Goal: Information Seeking & Learning: Learn about a topic

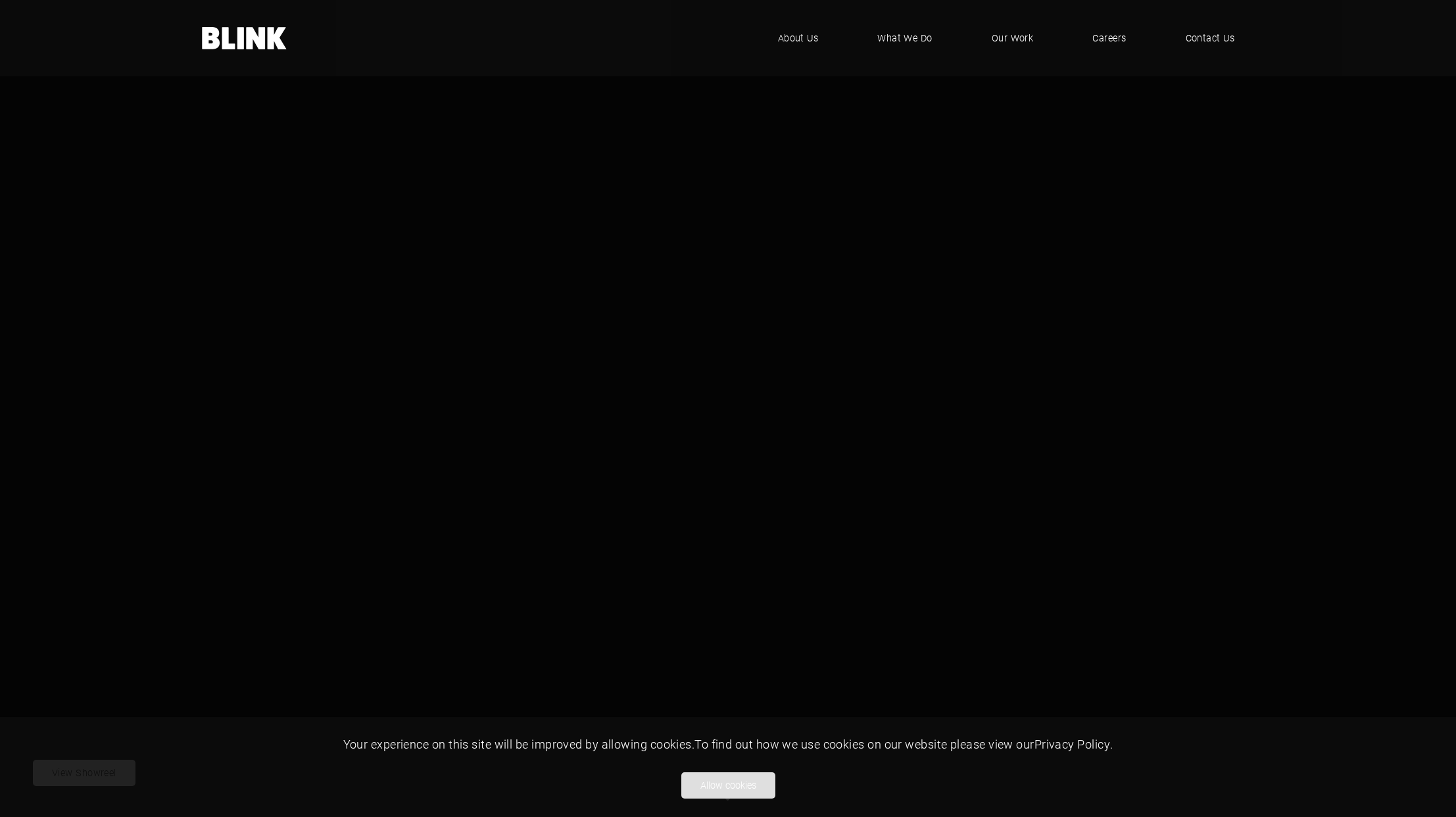
click at [719, 786] on button "Allow cookies" at bounding box center [728, 786] width 94 height 27
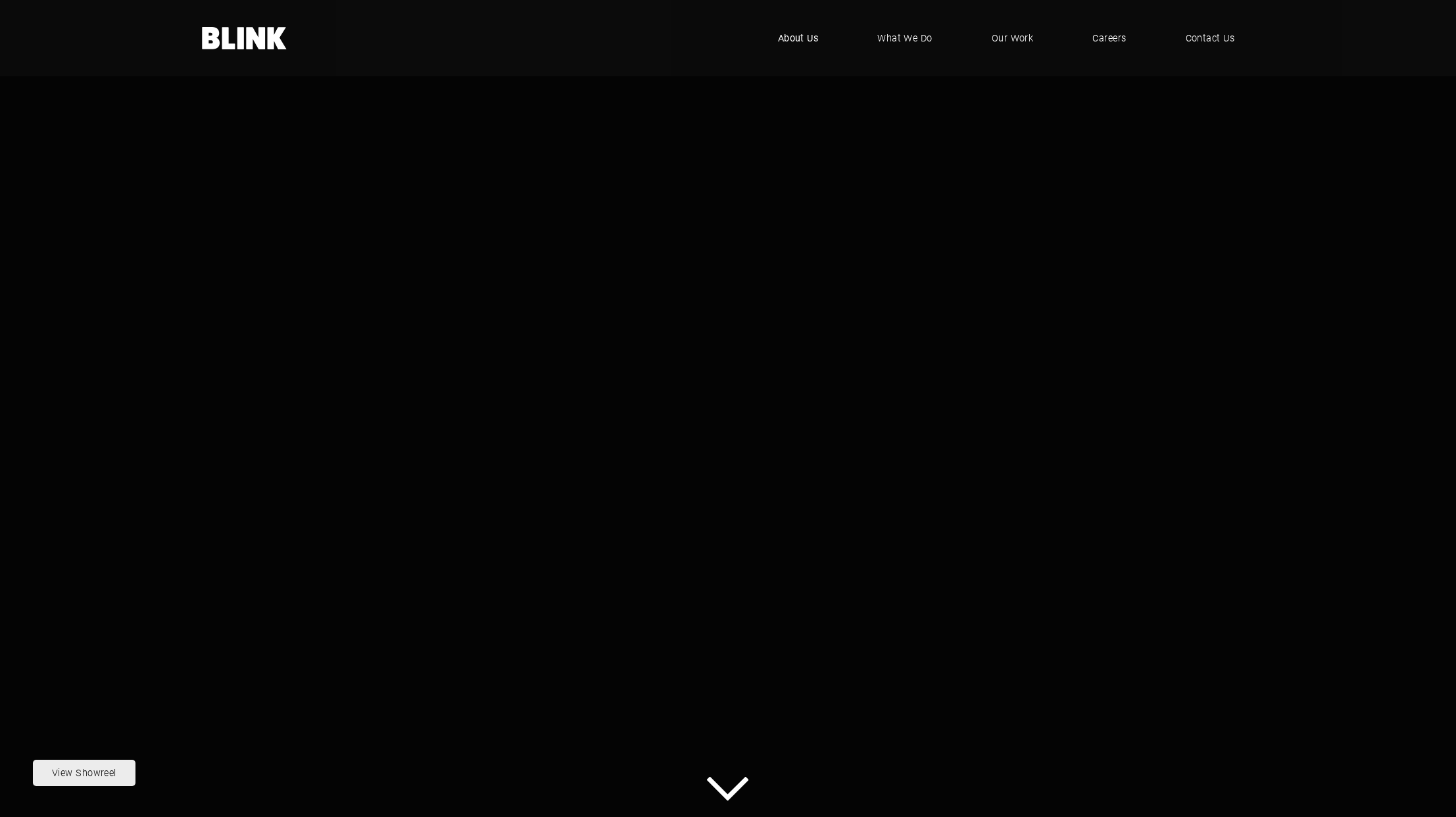
click at [800, 37] on span "About Us" at bounding box center [798, 38] width 41 height 15
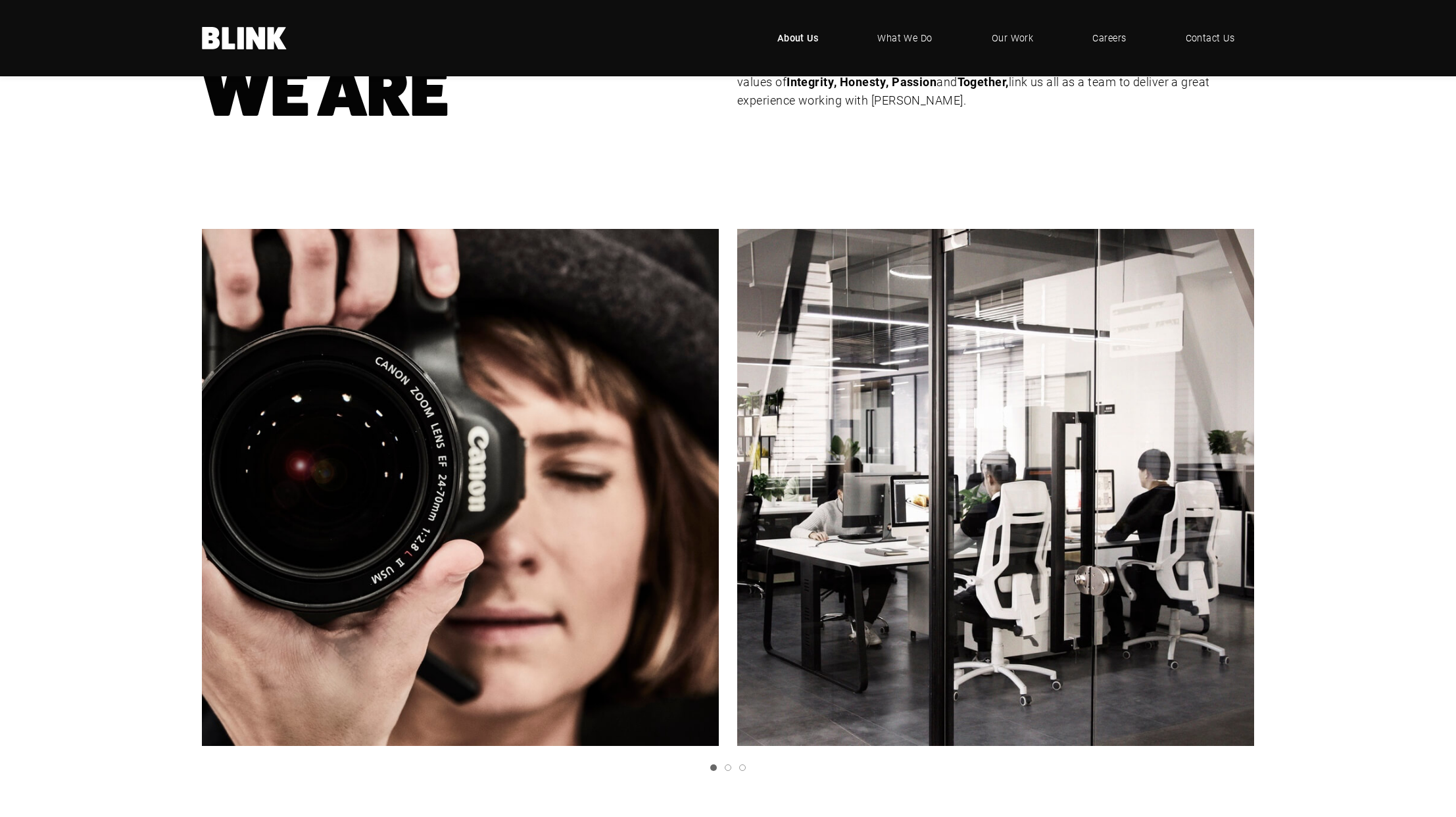
scroll to position [190, 0]
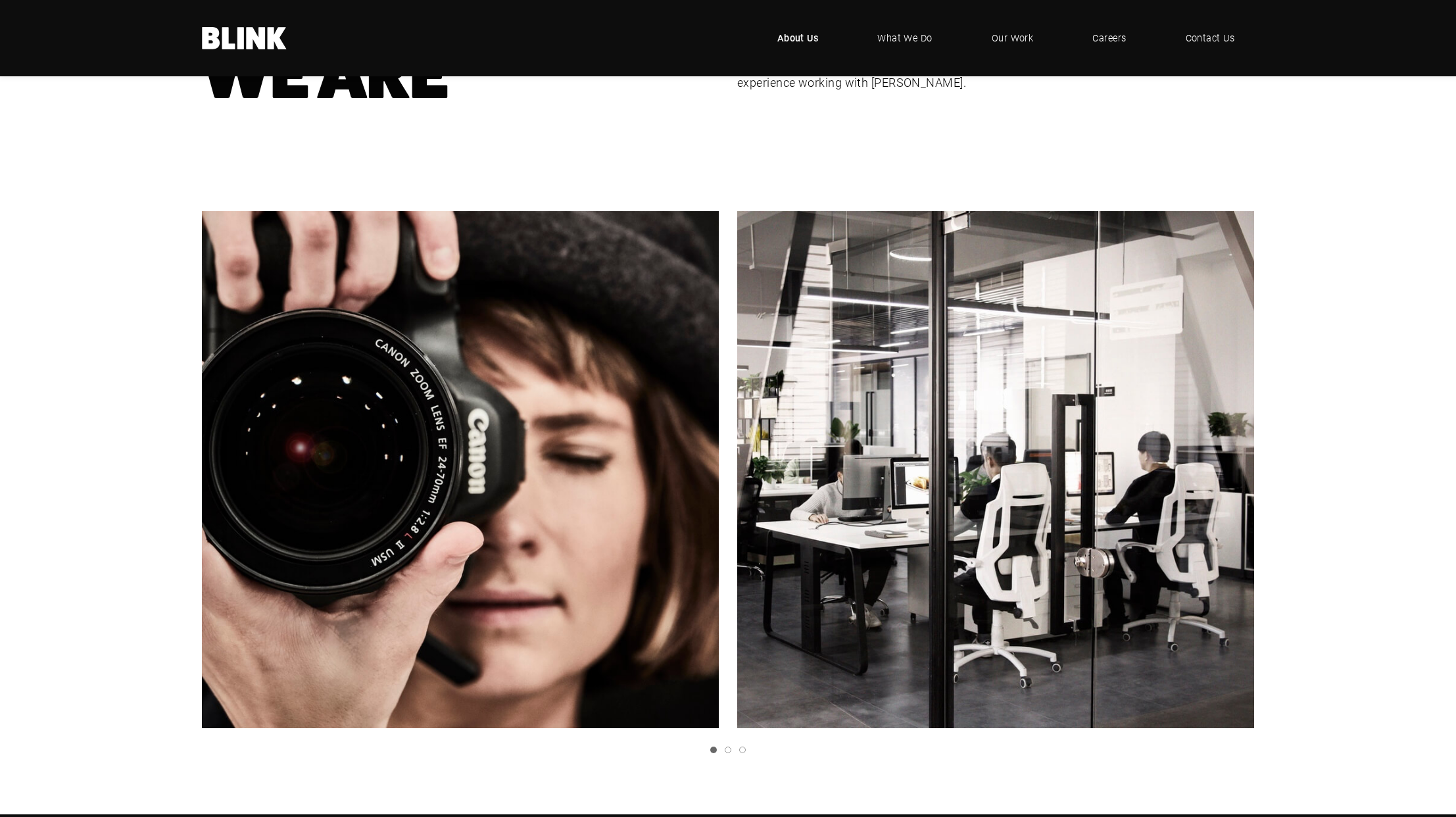
click at [0, 0] on icon "Next slide" at bounding box center [0, 0] width 0 height 0
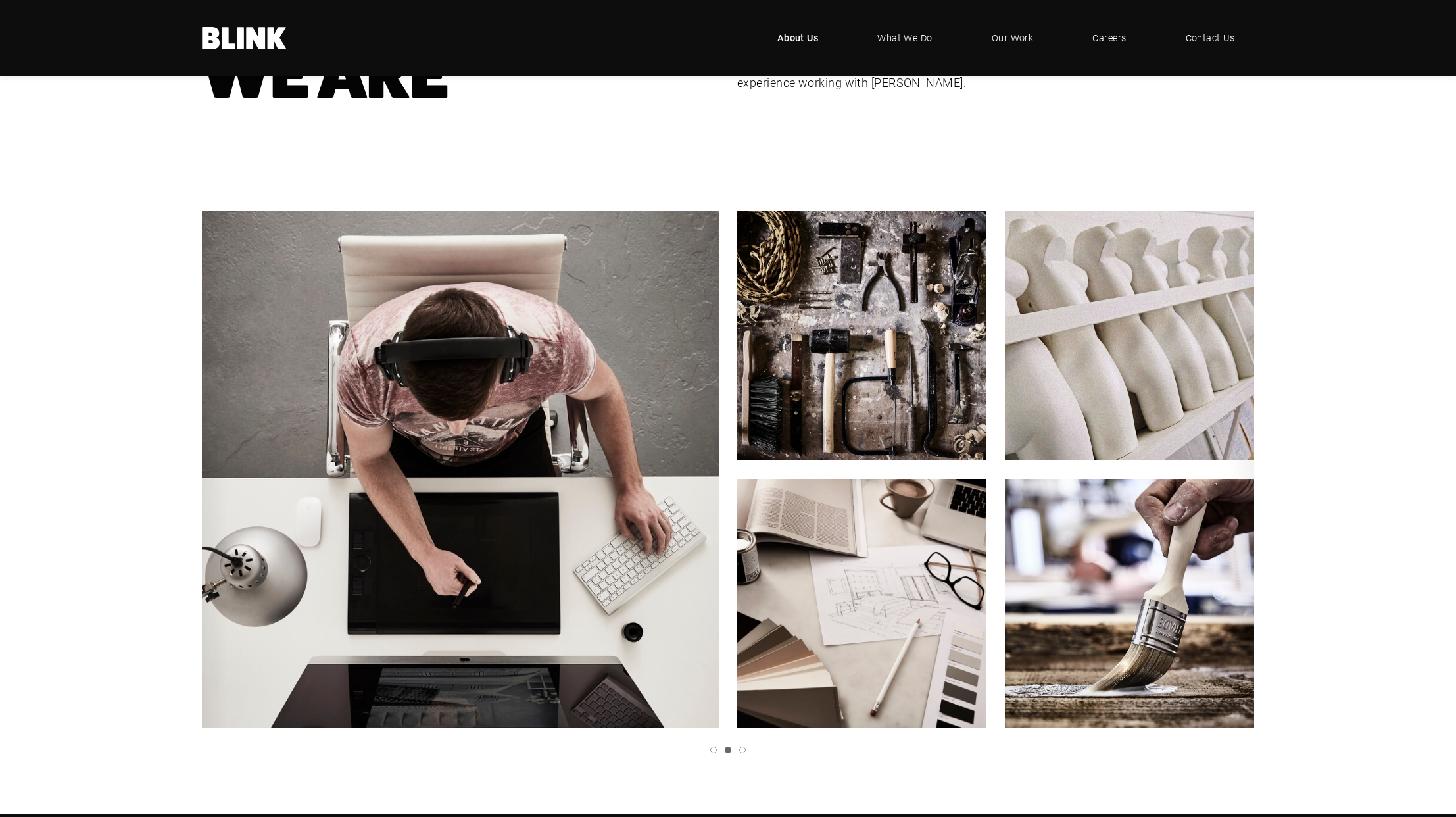
click at [0, 0] on icon "Next slide" at bounding box center [0, 0] width 0 height 0
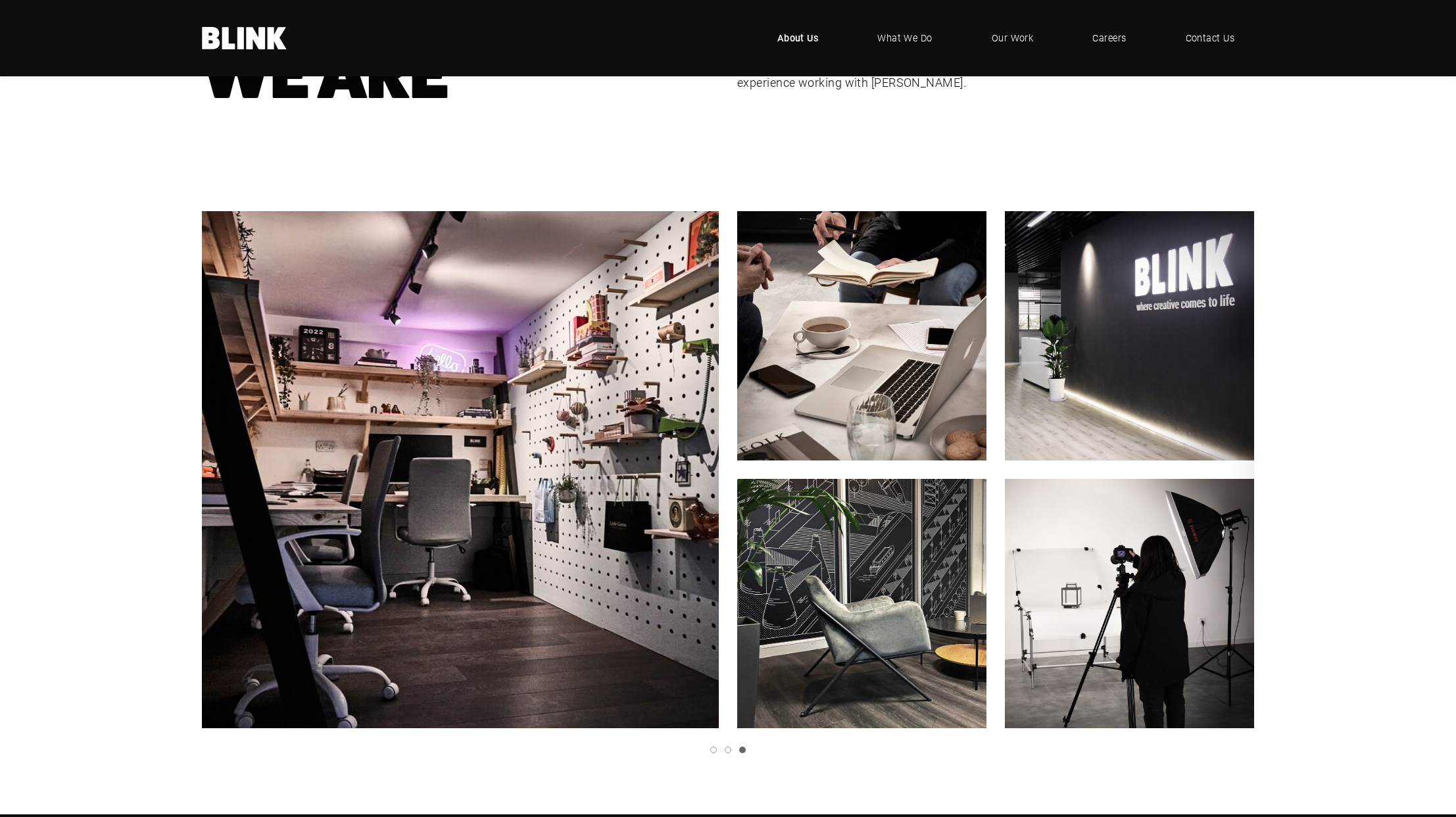
click at [0, 0] on icon "Next slide" at bounding box center [0, 0] width 0 height 0
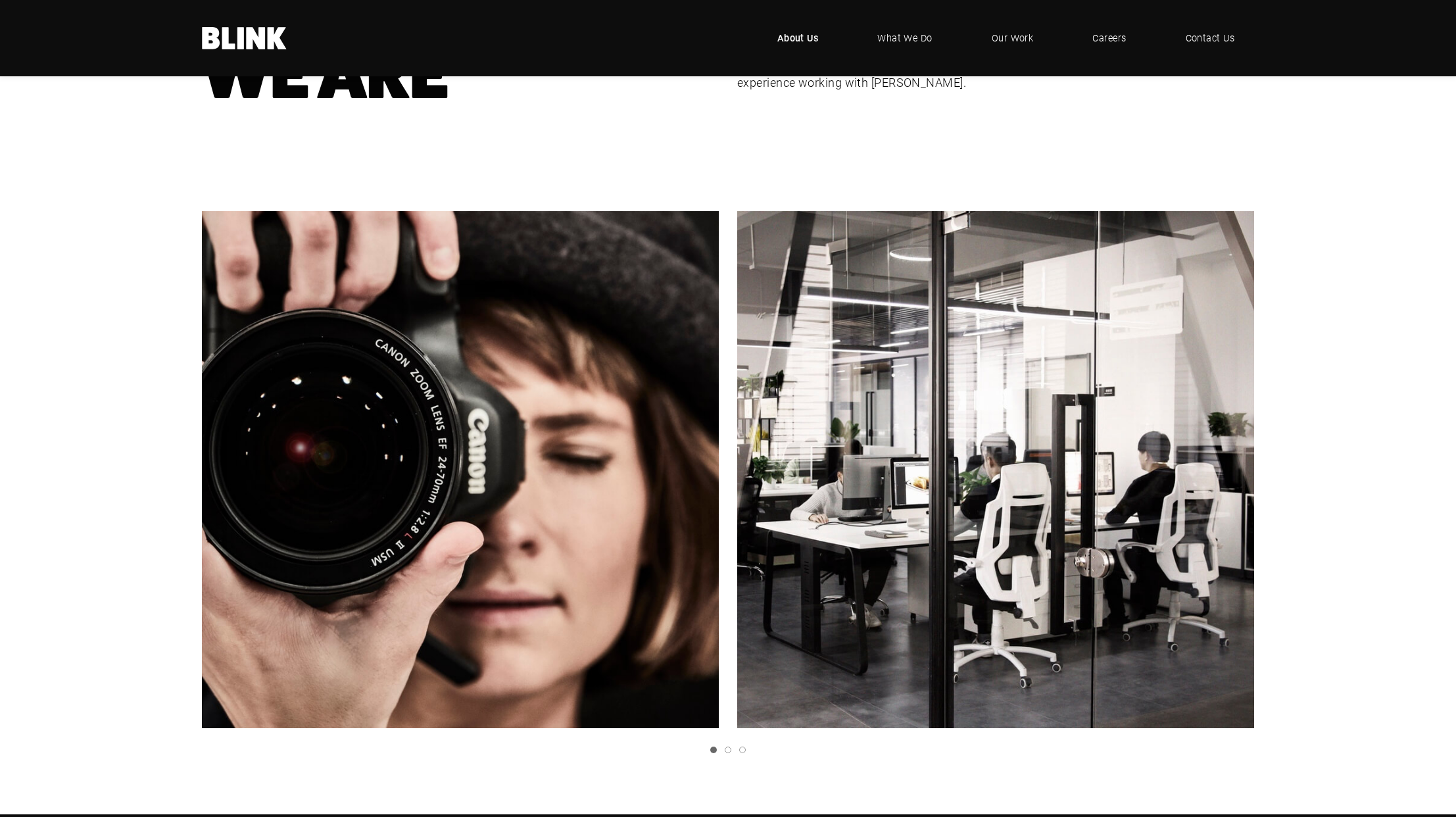
click at [0, 0] on icon "Next slide" at bounding box center [0, 0] width 0 height 0
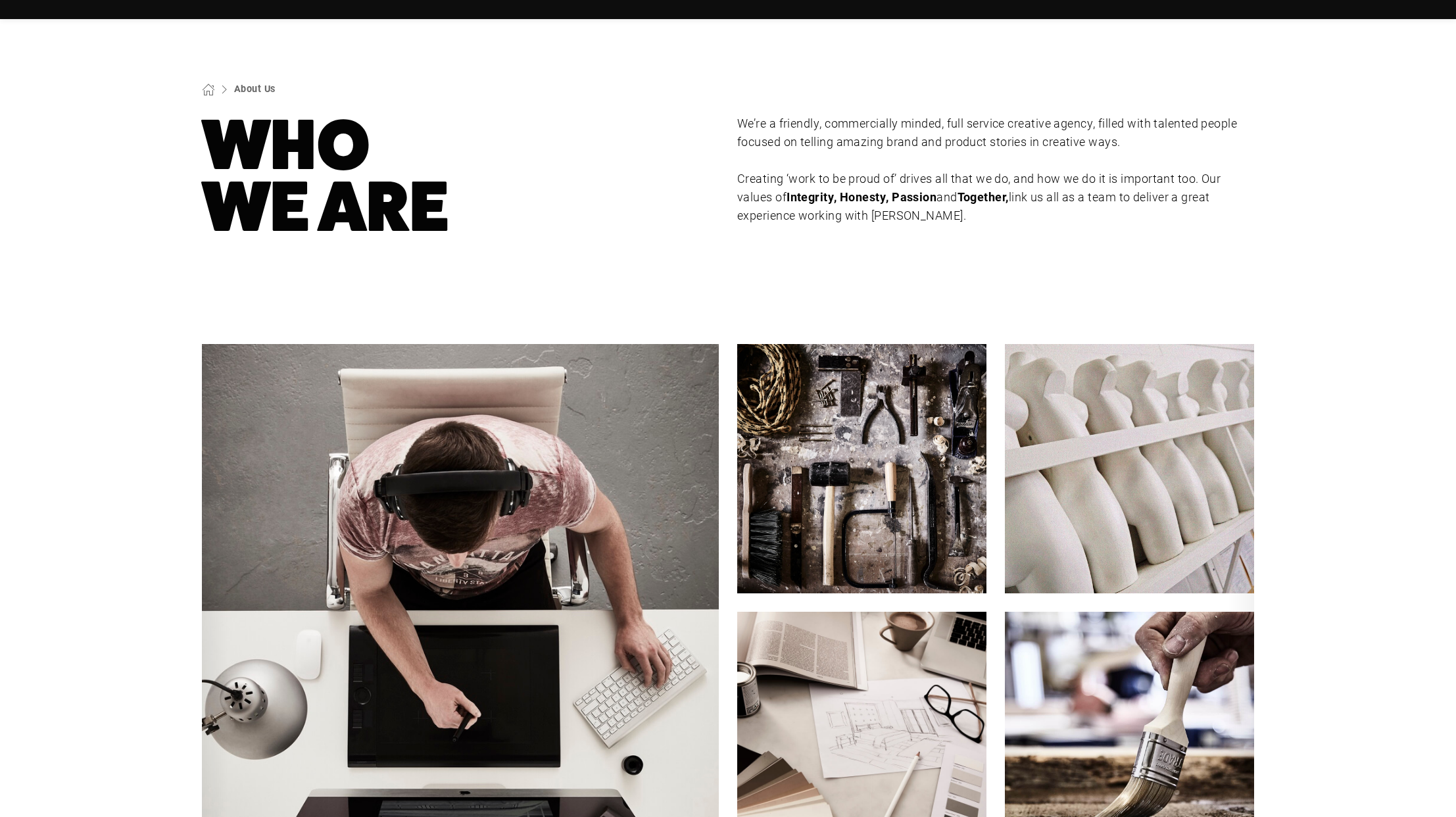
scroll to position [0, 0]
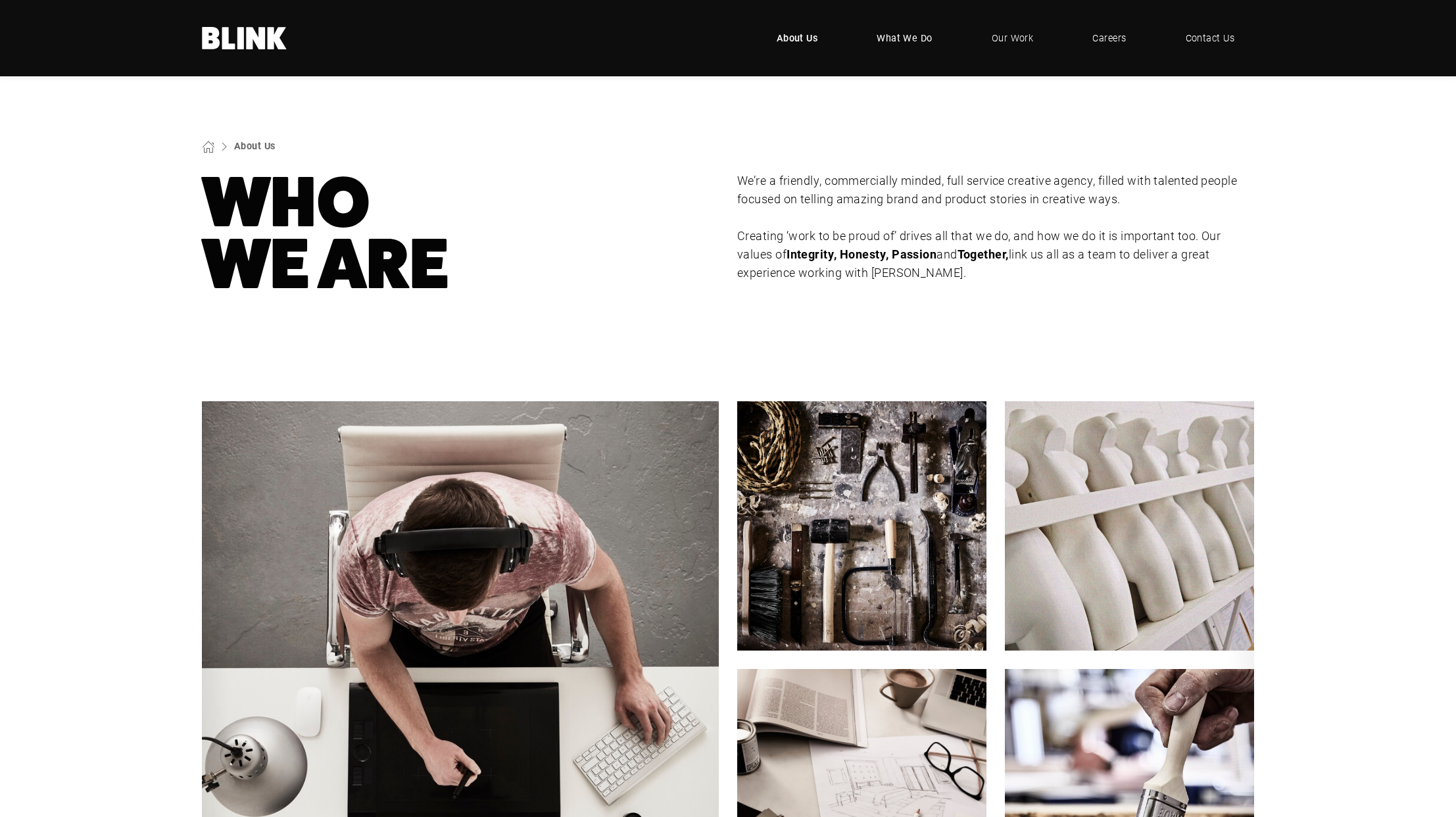
click at [914, 38] on span "What We Do" at bounding box center [905, 38] width 56 height 15
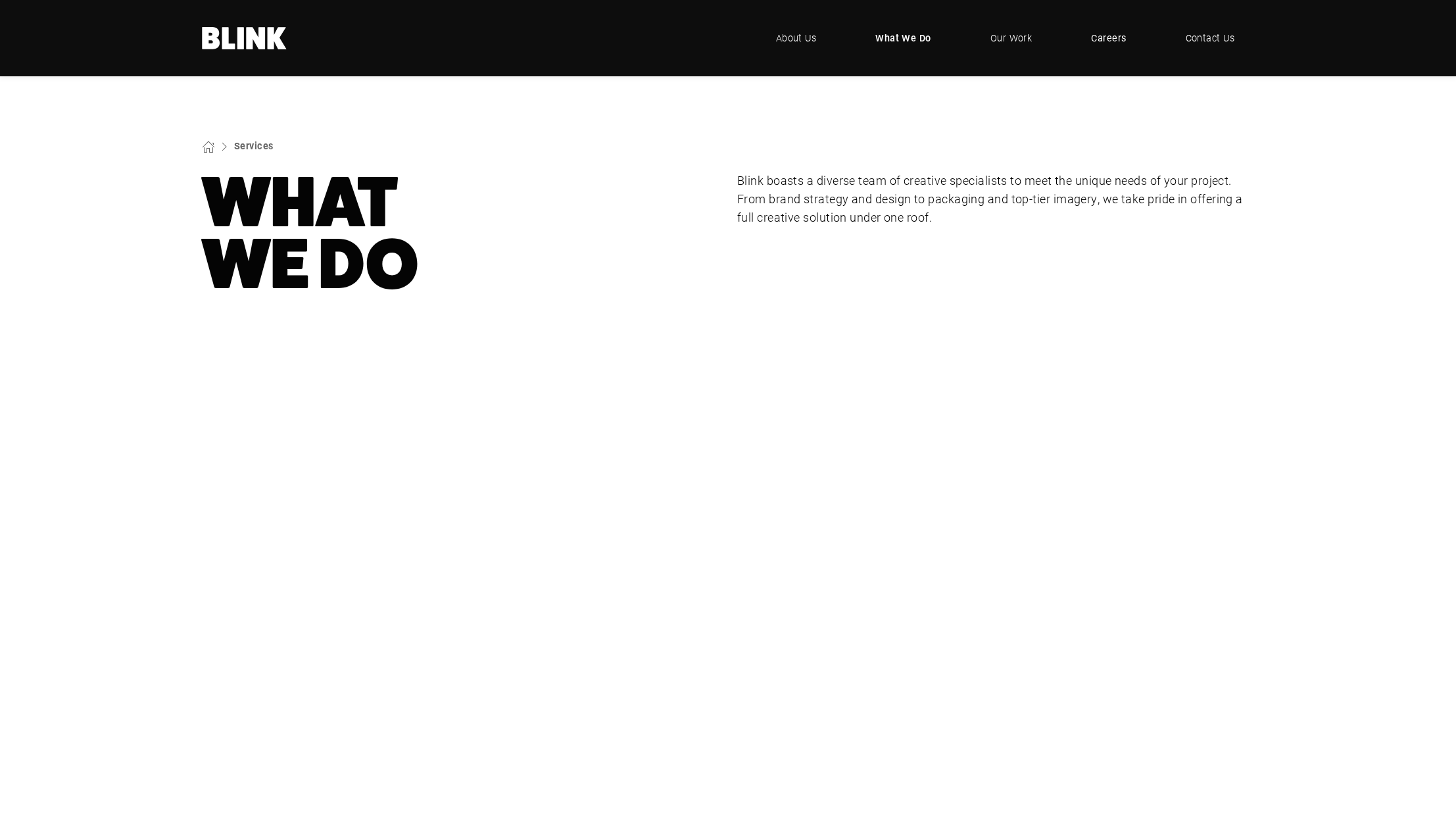
click at [1109, 37] on span "Careers" at bounding box center [1108, 38] width 35 height 15
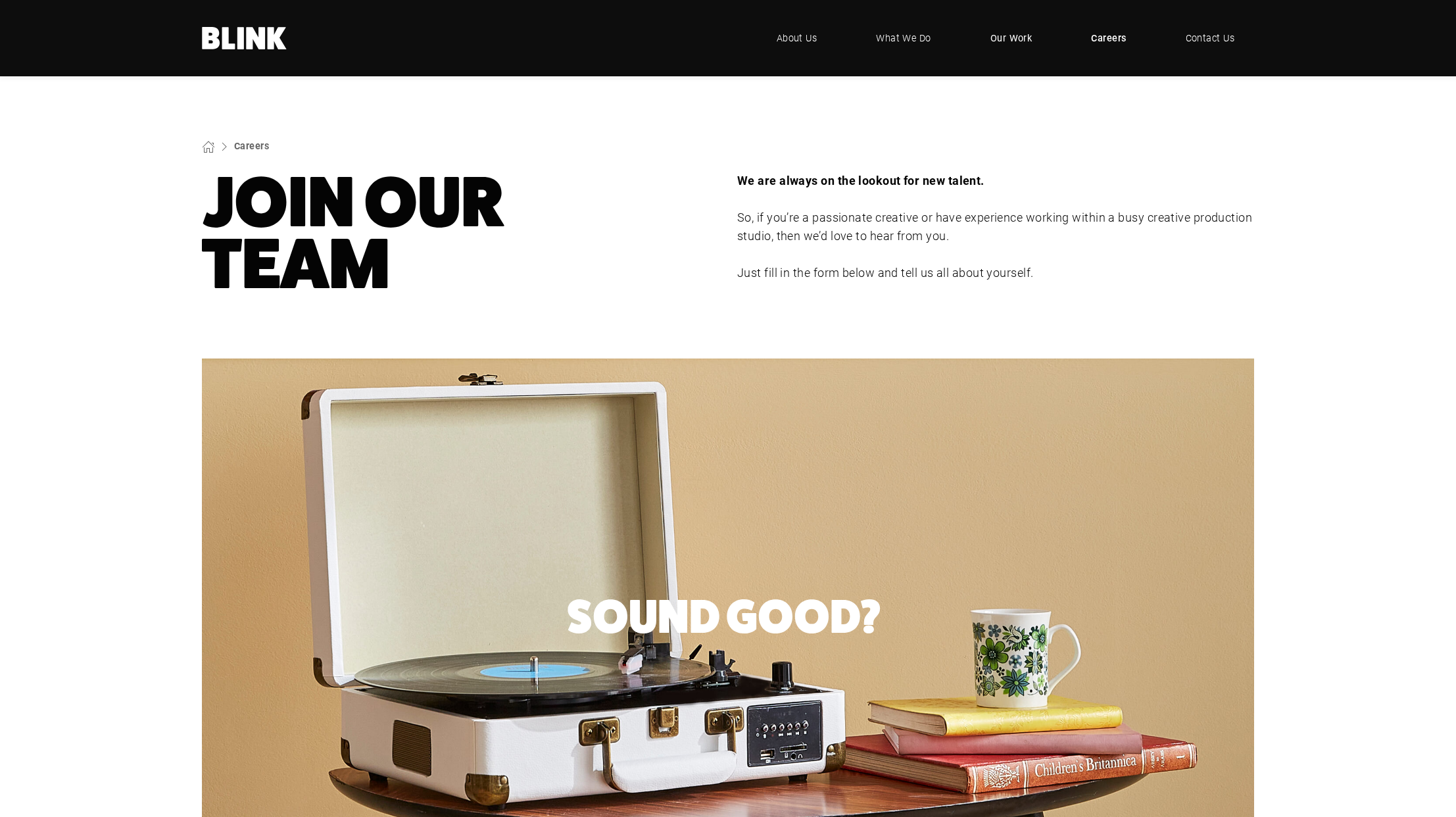
click at [1015, 35] on span "Our Work" at bounding box center [1011, 38] width 42 height 15
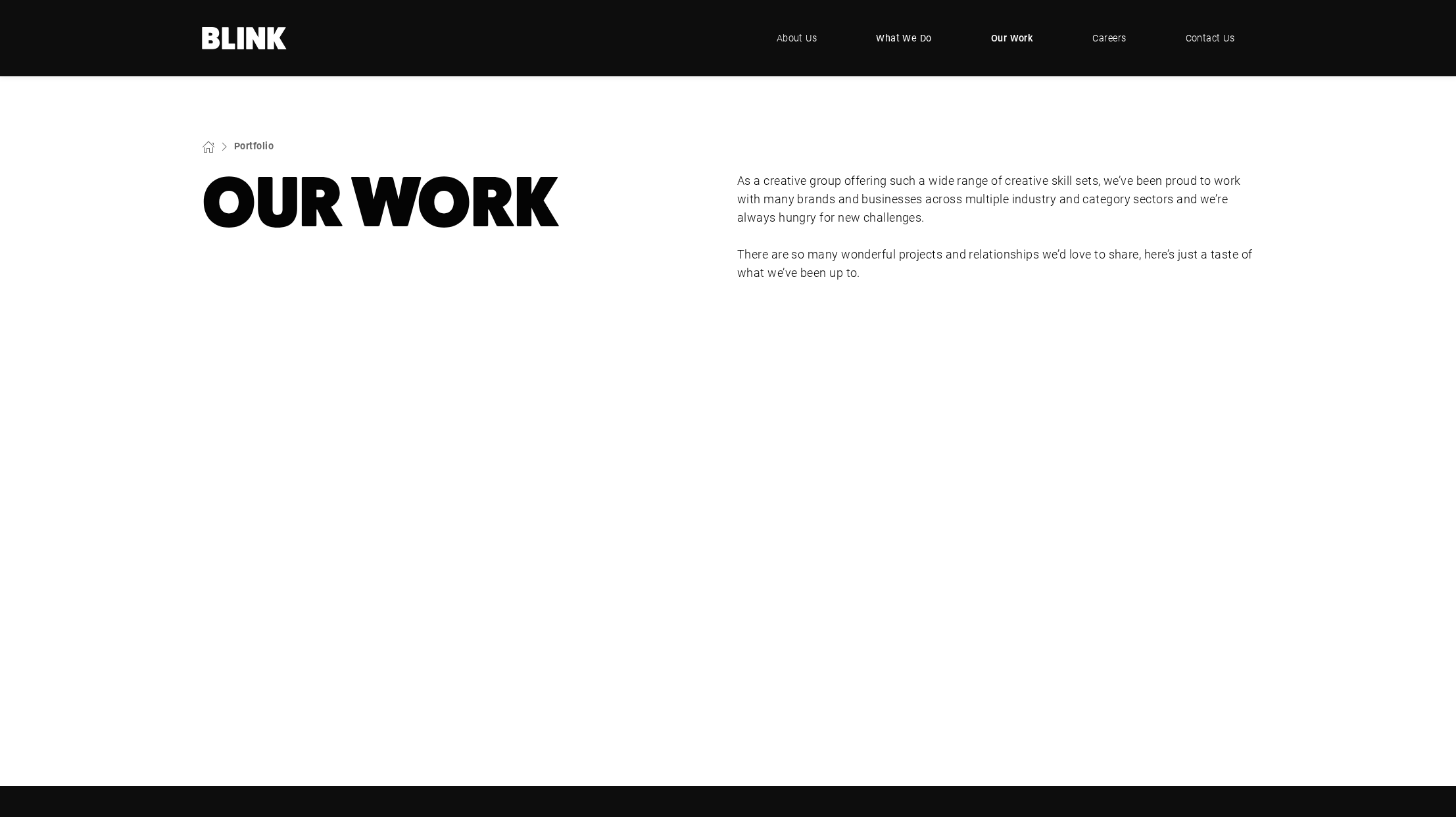
click at [916, 39] on span "What We Do" at bounding box center [904, 38] width 56 height 15
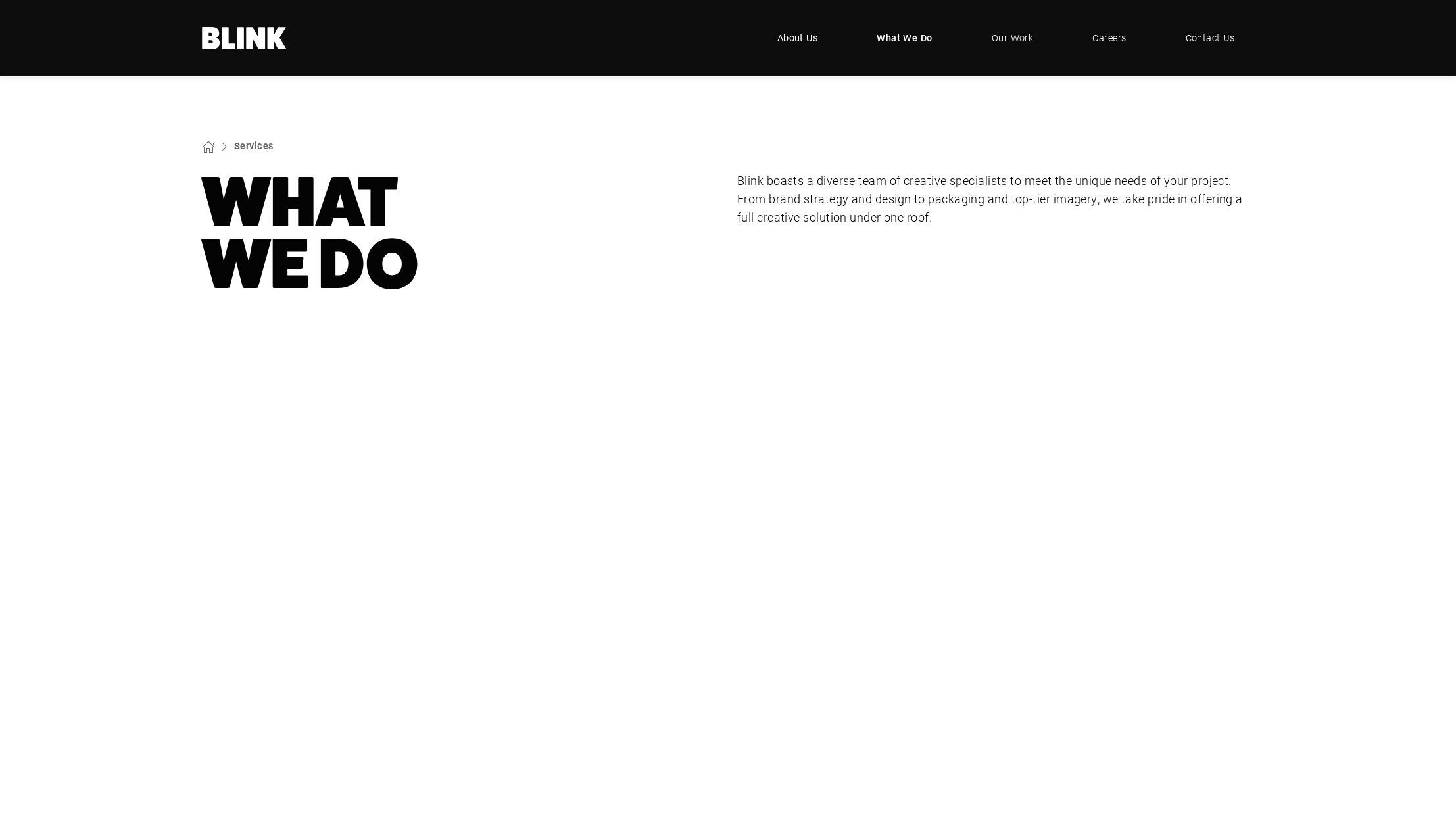
click at [807, 44] on span "About Us" at bounding box center [798, 38] width 41 height 15
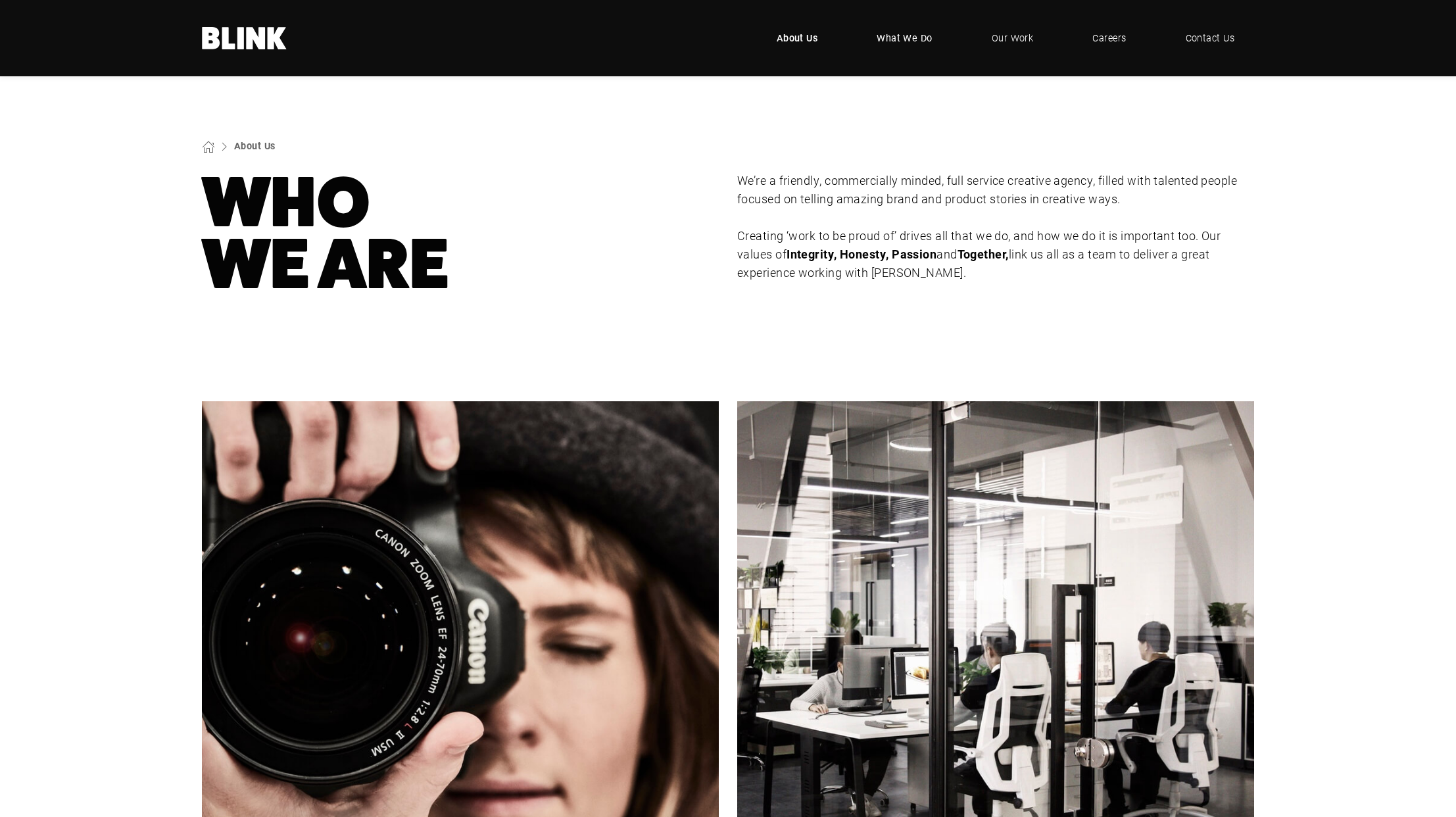
click at [893, 35] on span "What We Do" at bounding box center [905, 38] width 56 height 15
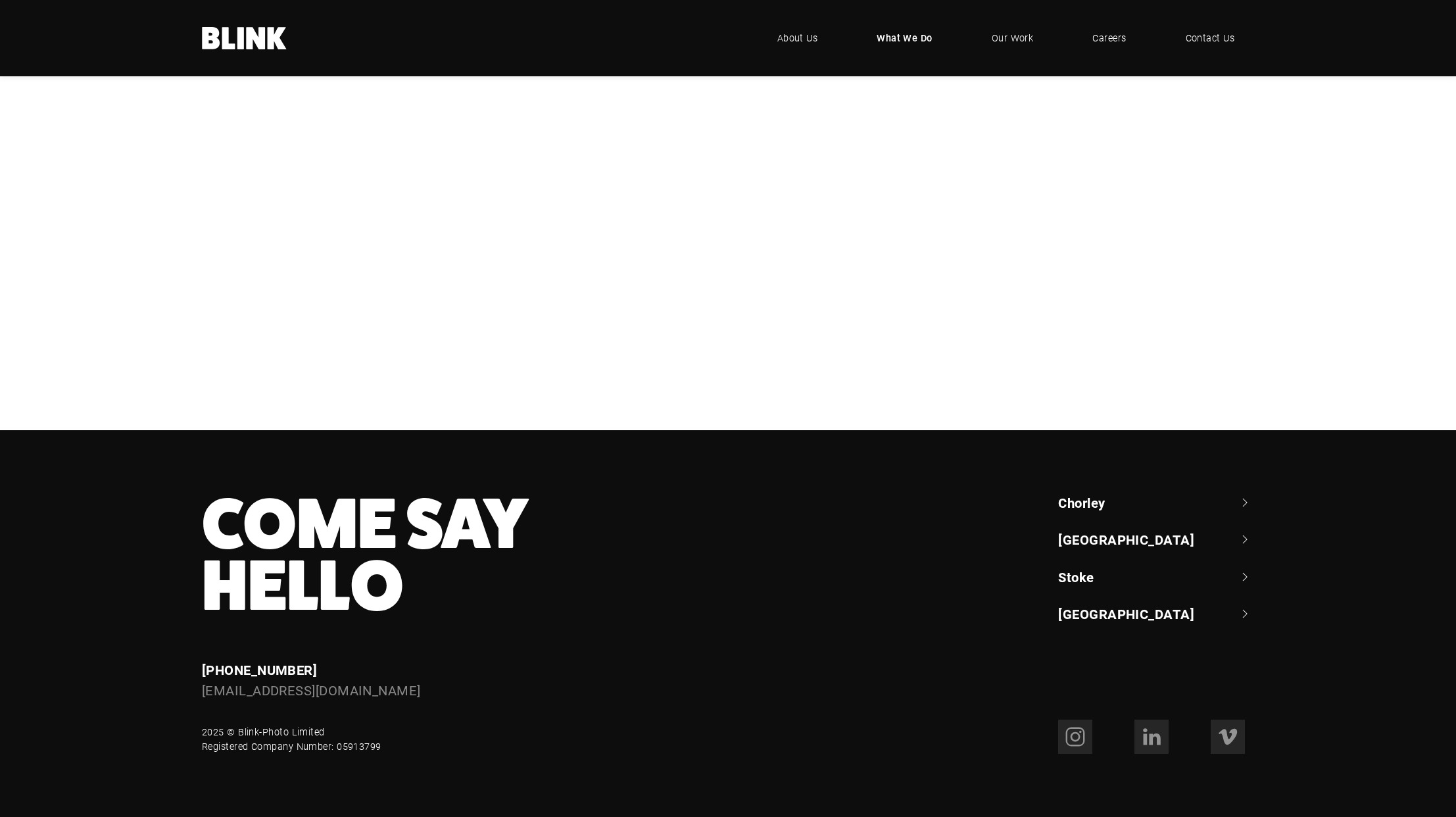
scroll to position [1210, 0]
click at [1080, 500] on link "Chorley" at bounding box center [1156, 502] width 196 height 19
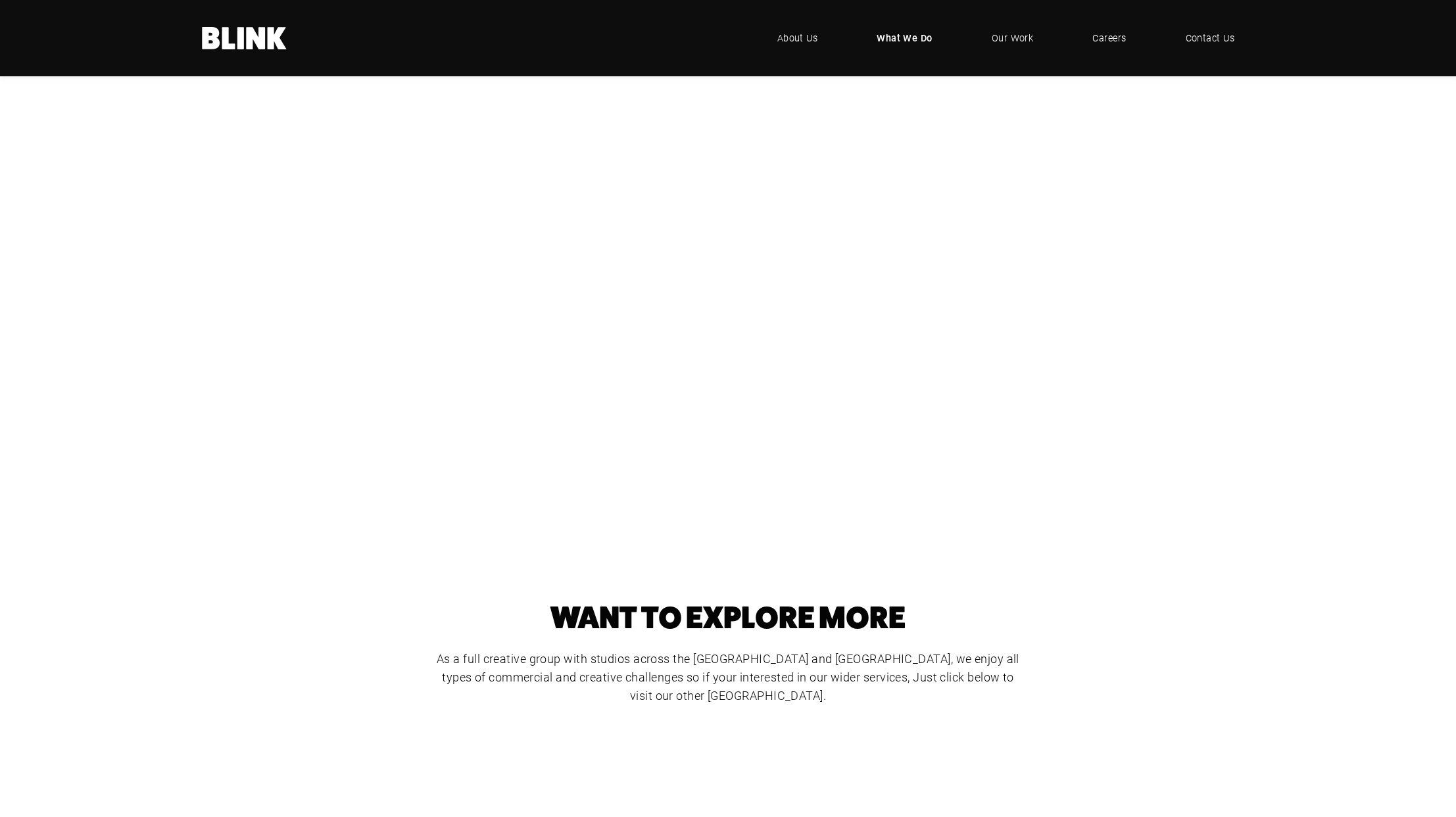
scroll to position [0, 0]
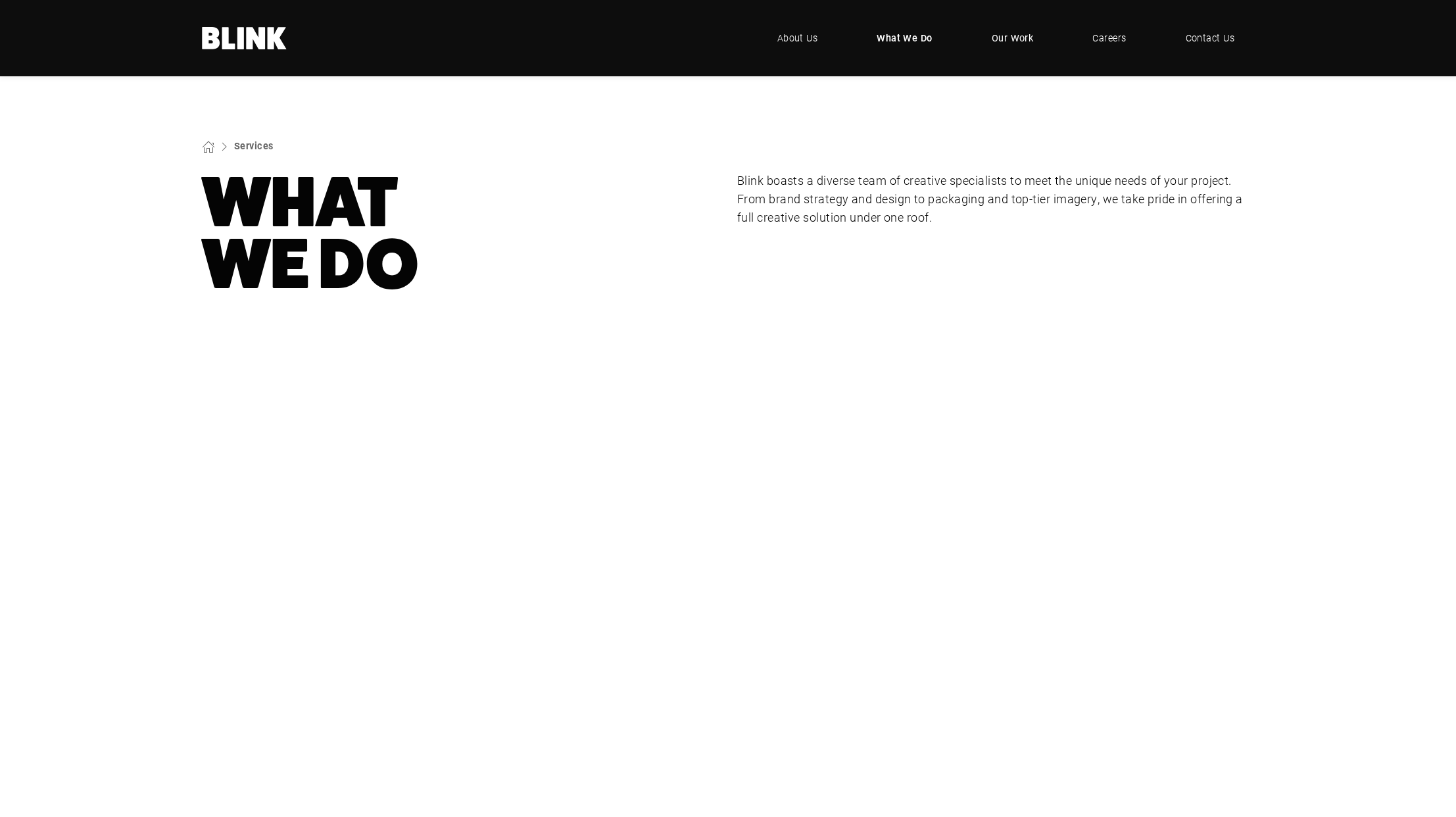
click at [1008, 35] on span "Our Work" at bounding box center [1012, 38] width 42 height 15
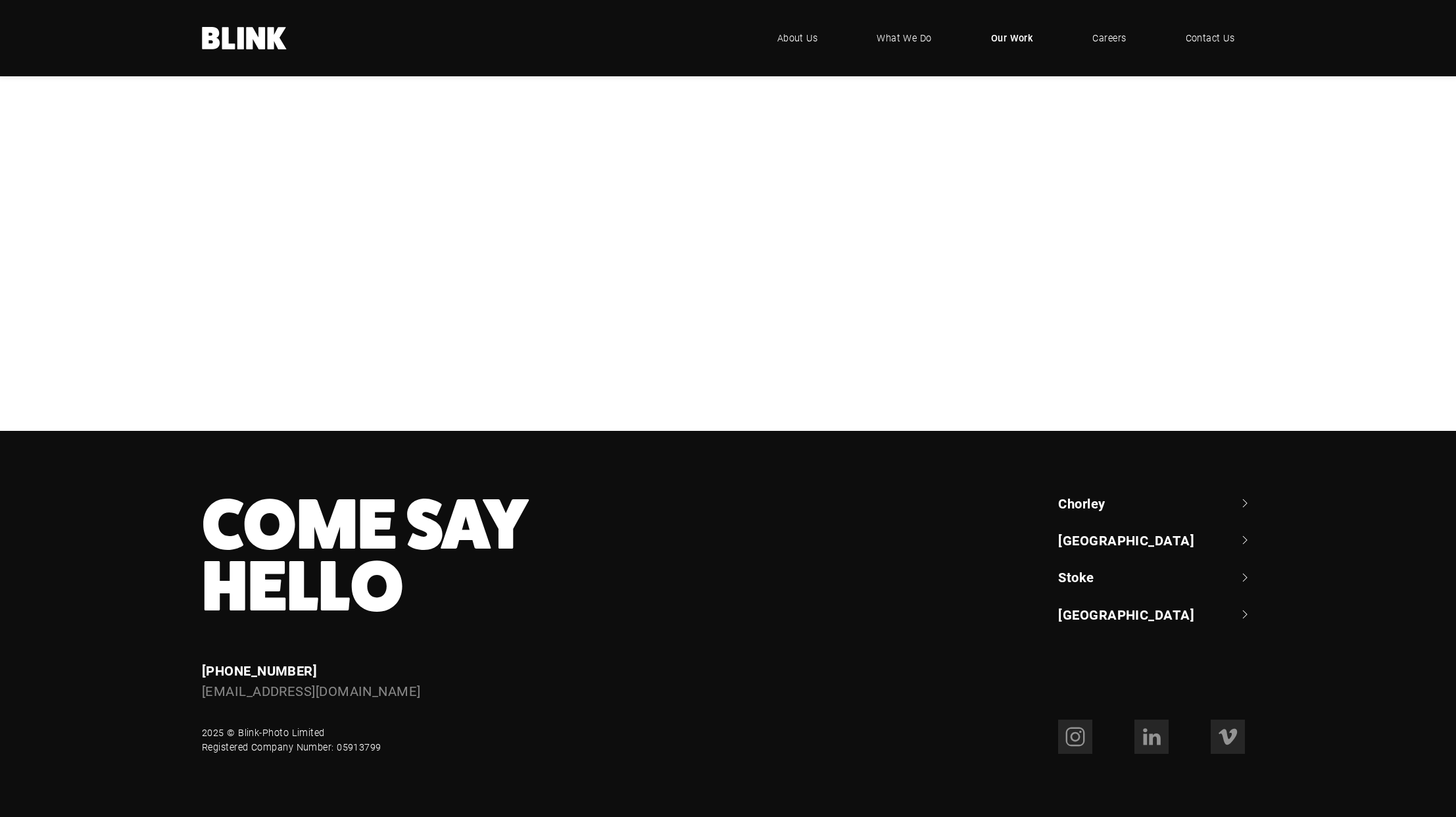
scroll to position [869, 0]
click at [0, 0] on div "[PERSON_NAME] & Brown" at bounding box center [0, 0] width 0 height 0
click at [0, 0] on div "NBrown" at bounding box center [0, 0] width 0 height 0
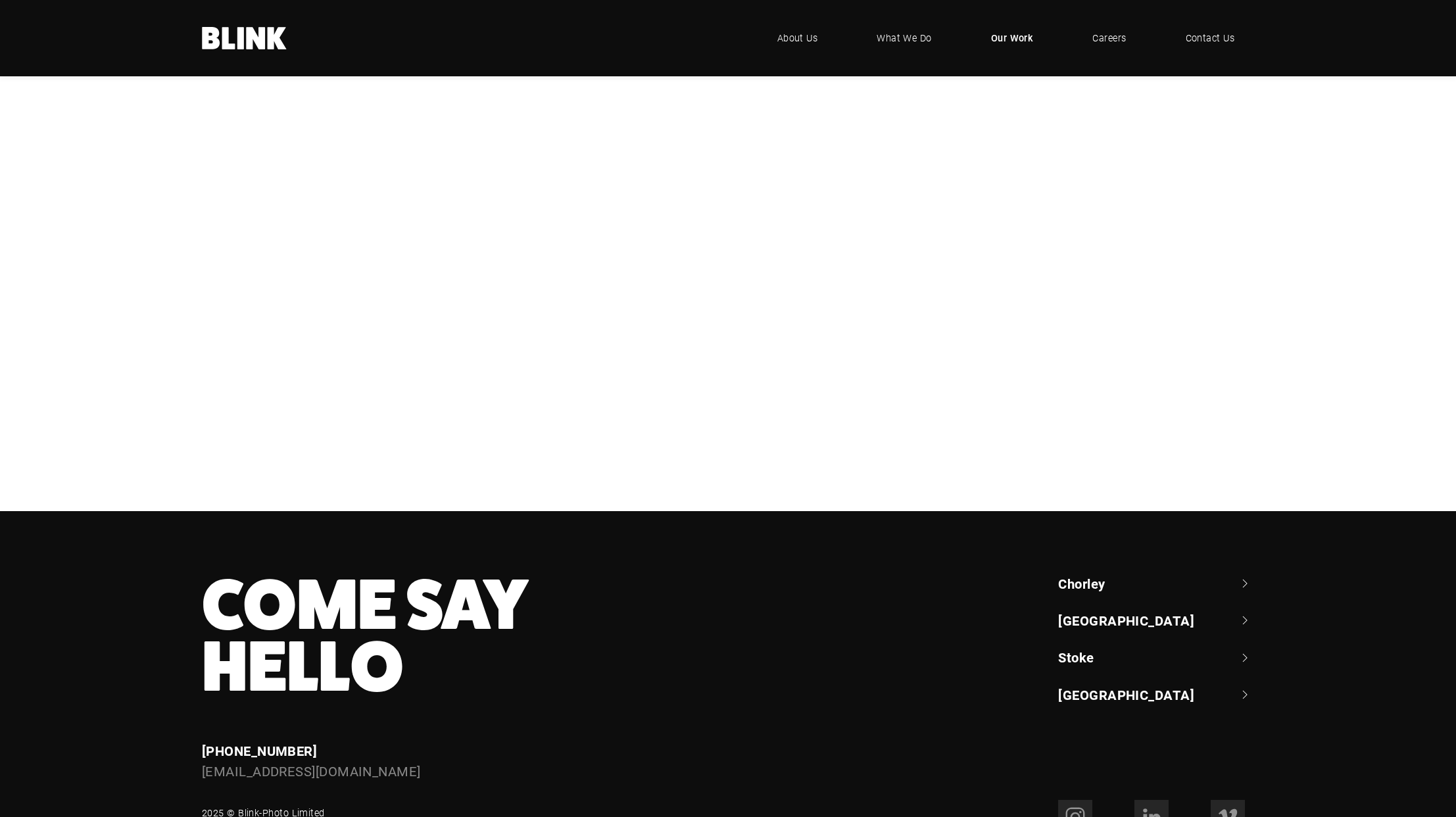
click at [0, 0] on div "Booths" at bounding box center [0, 0] width 0 height 0
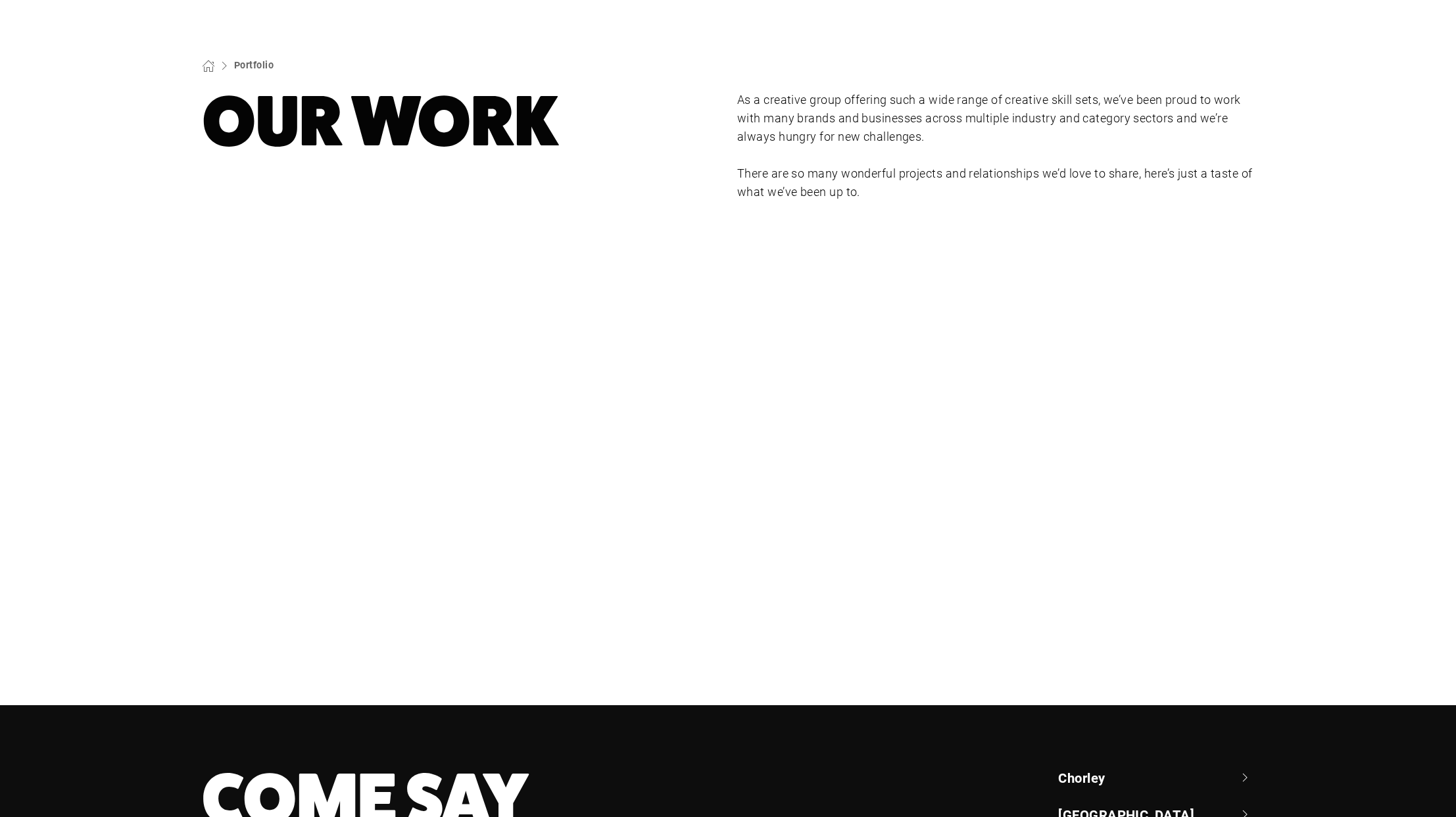
scroll to position [0, 0]
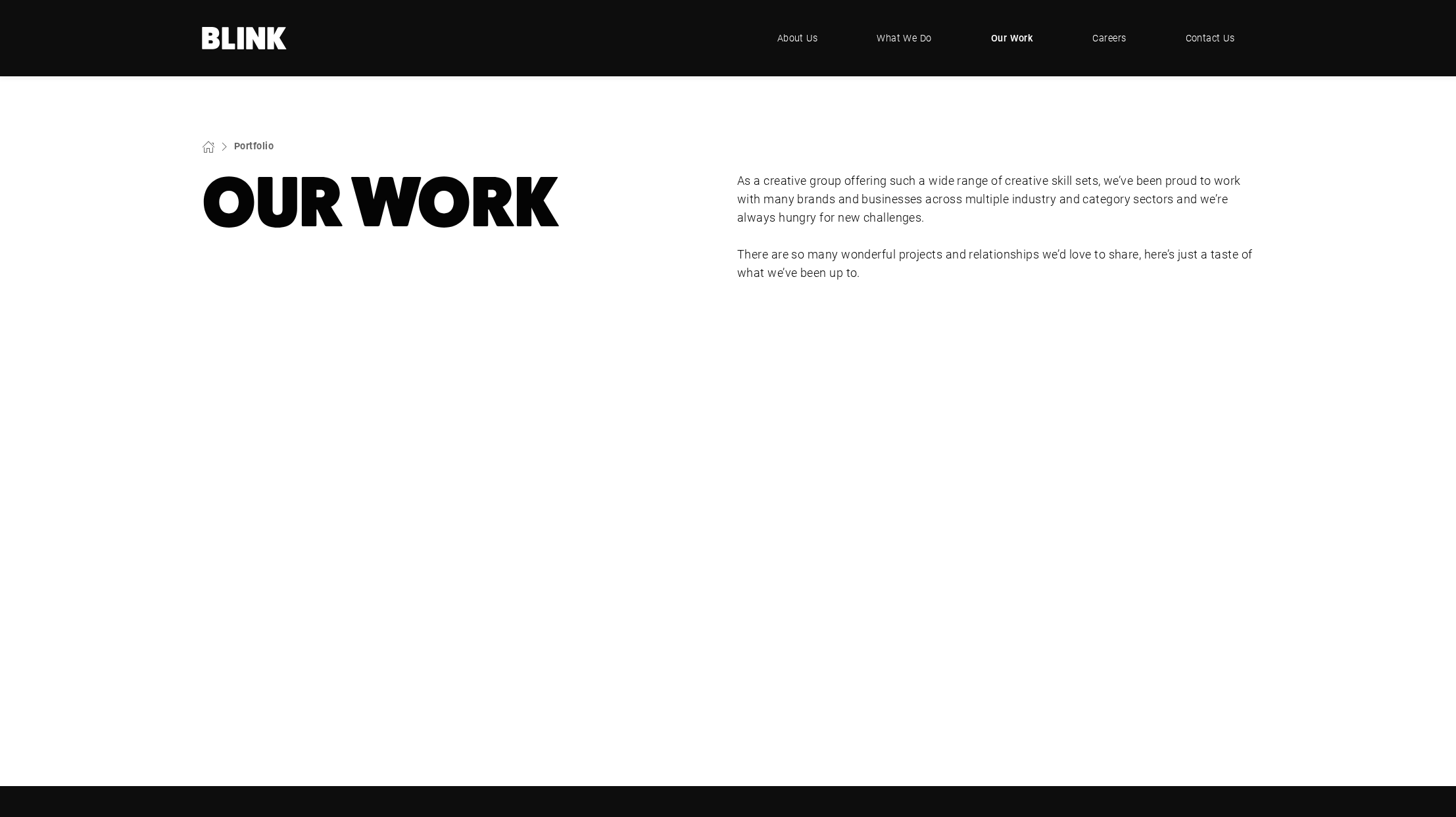
click at [1018, 37] on span "Our Work" at bounding box center [1012, 38] width 43 height 15
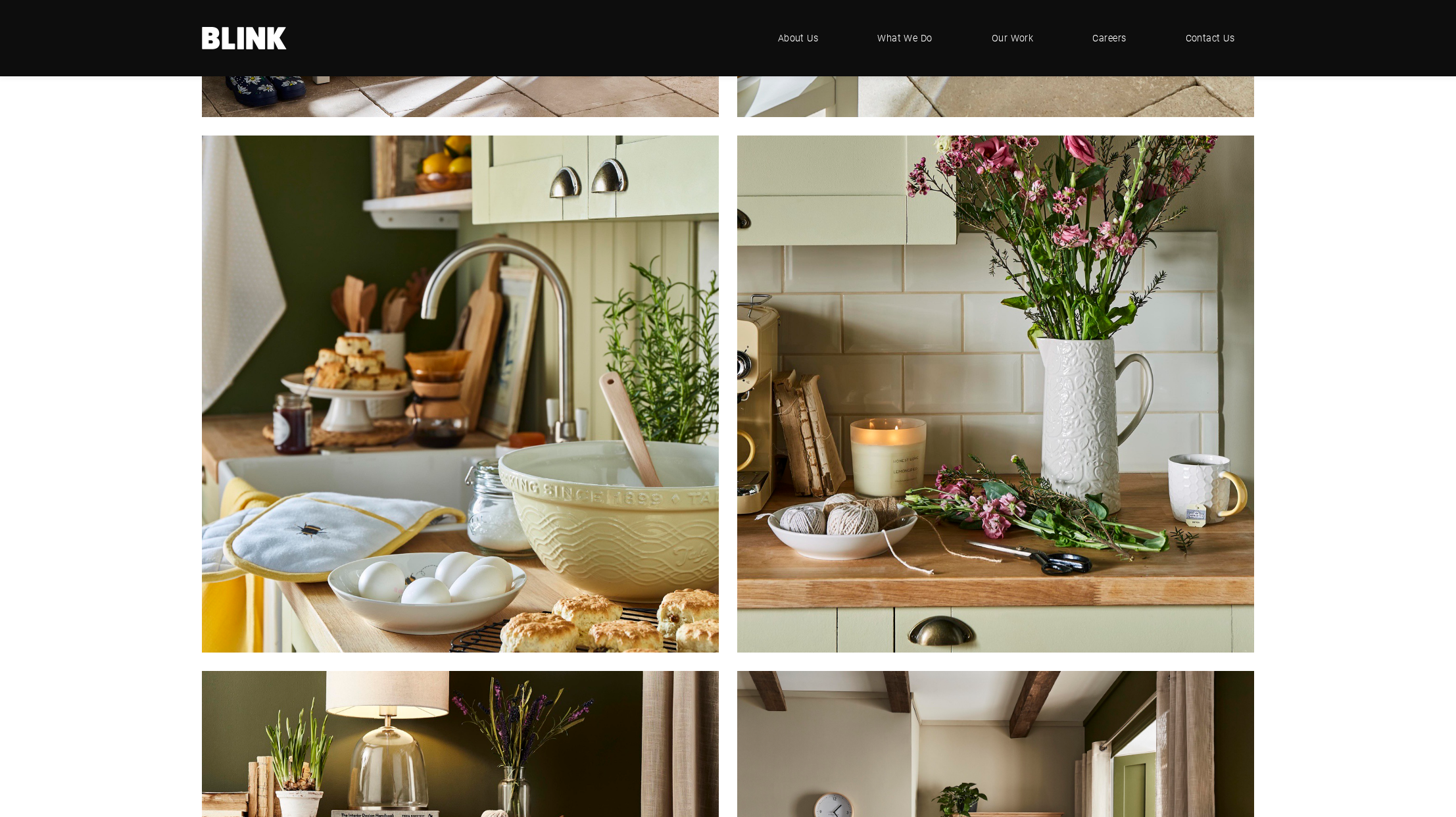
scroll to position [1466, 0]
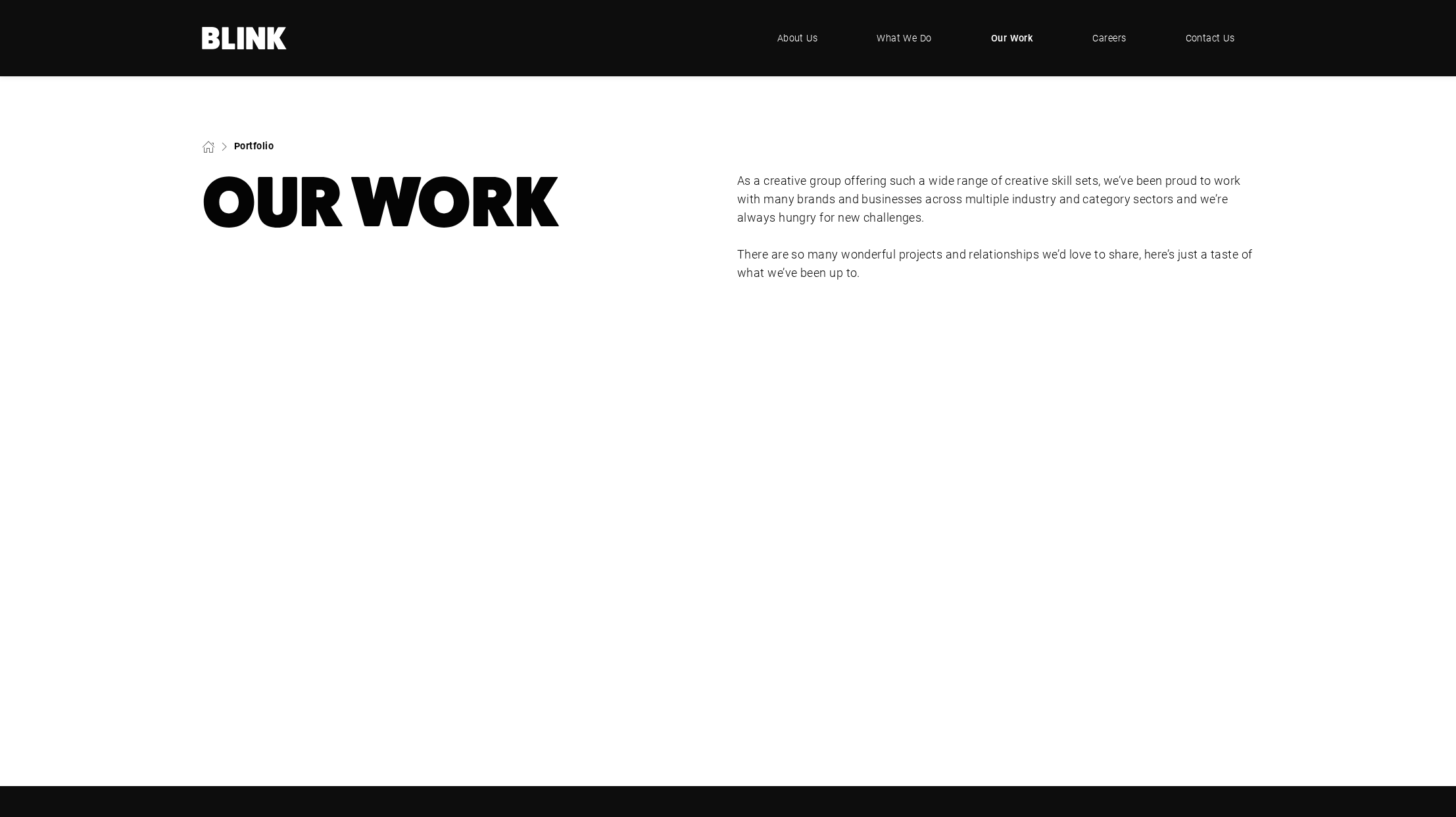
click at [247, 142] on link "Portfolio" at bounding box center [253, 146] width 39 height 13
click at [246, 143] on link "Portfolio" at bounding box center [253, 146] width 39 height 13
click at [1008, 37] on span "Our Work" at bounding box center [1012, 38] width 43 height 15
click at [894, 43] on span "What We Do" at bounding box center [904, 38] width 56 height 15
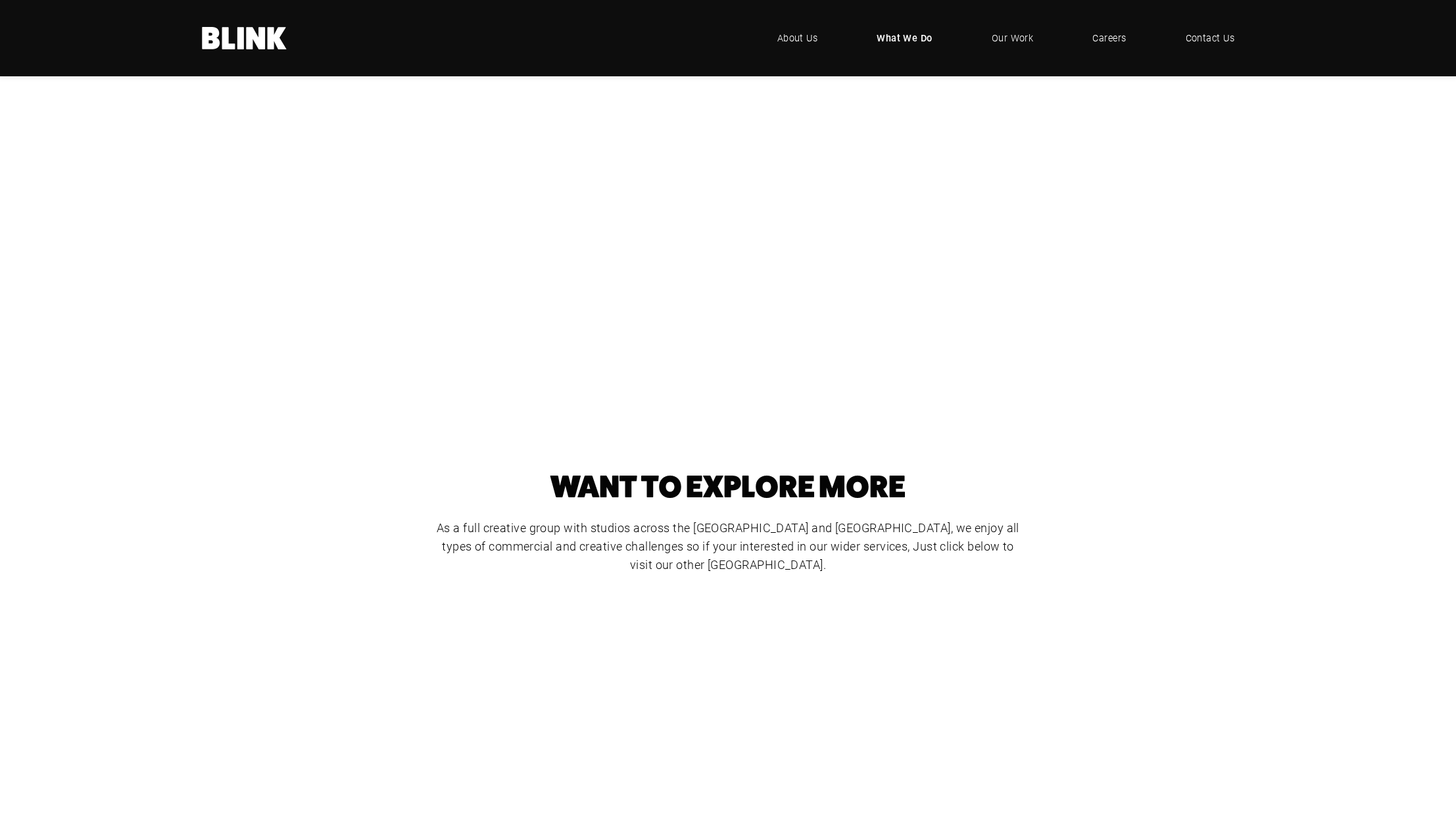
scroll to position [432, 0]
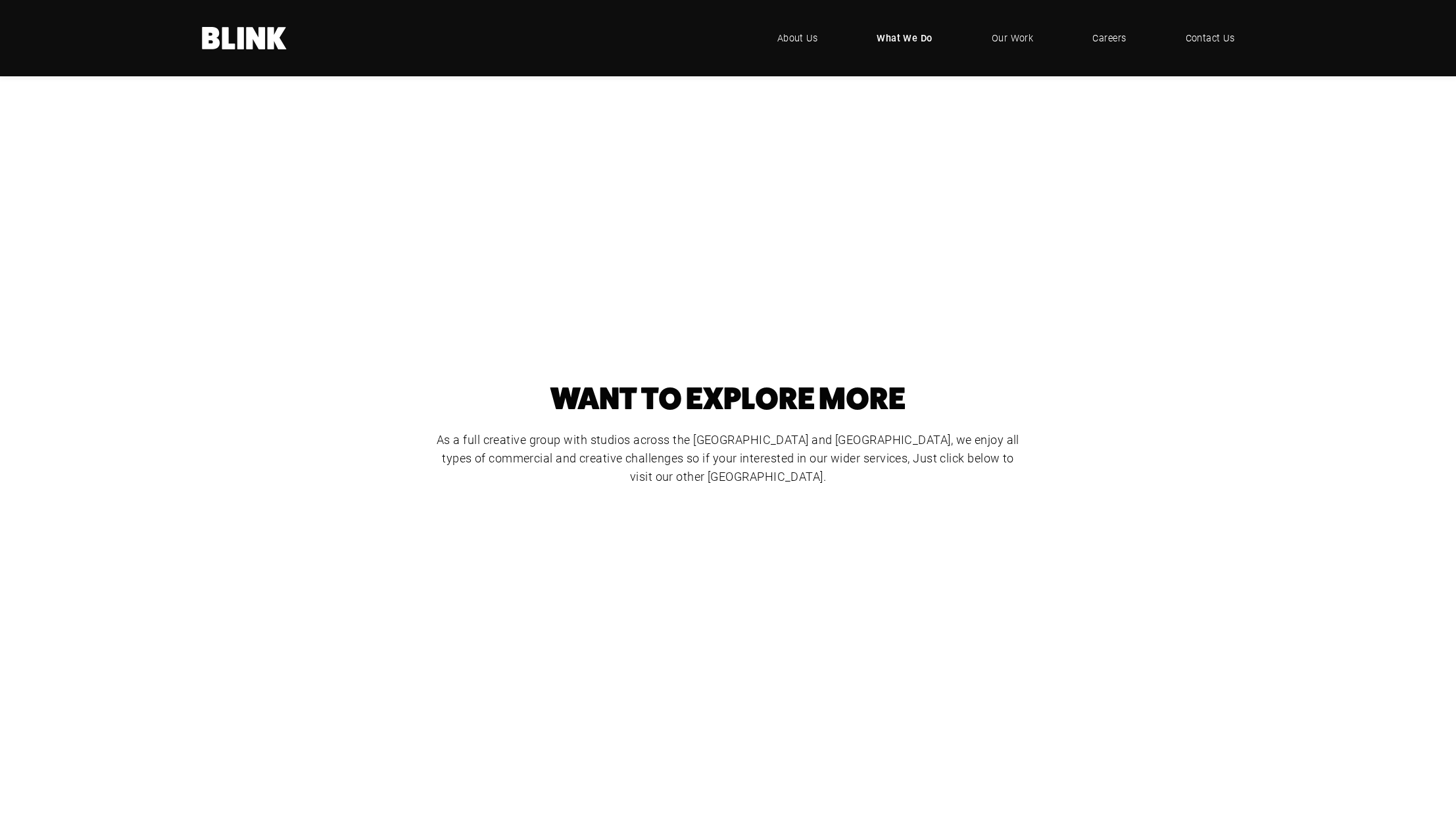
click at [0, 0] on div "Food Photography" at bounding box center [0, 0] width 0 height 0
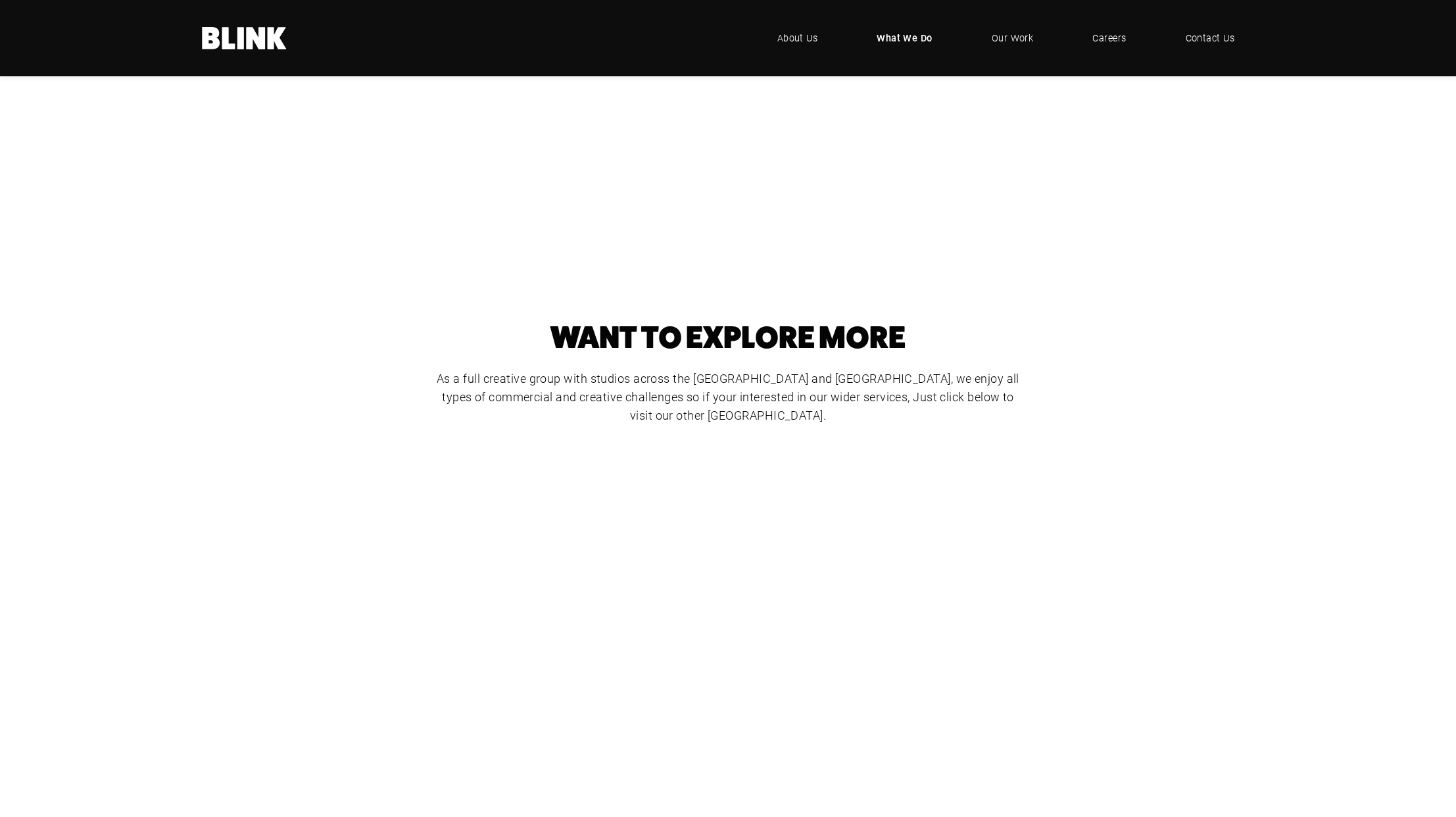
scroll to position [365, 0]
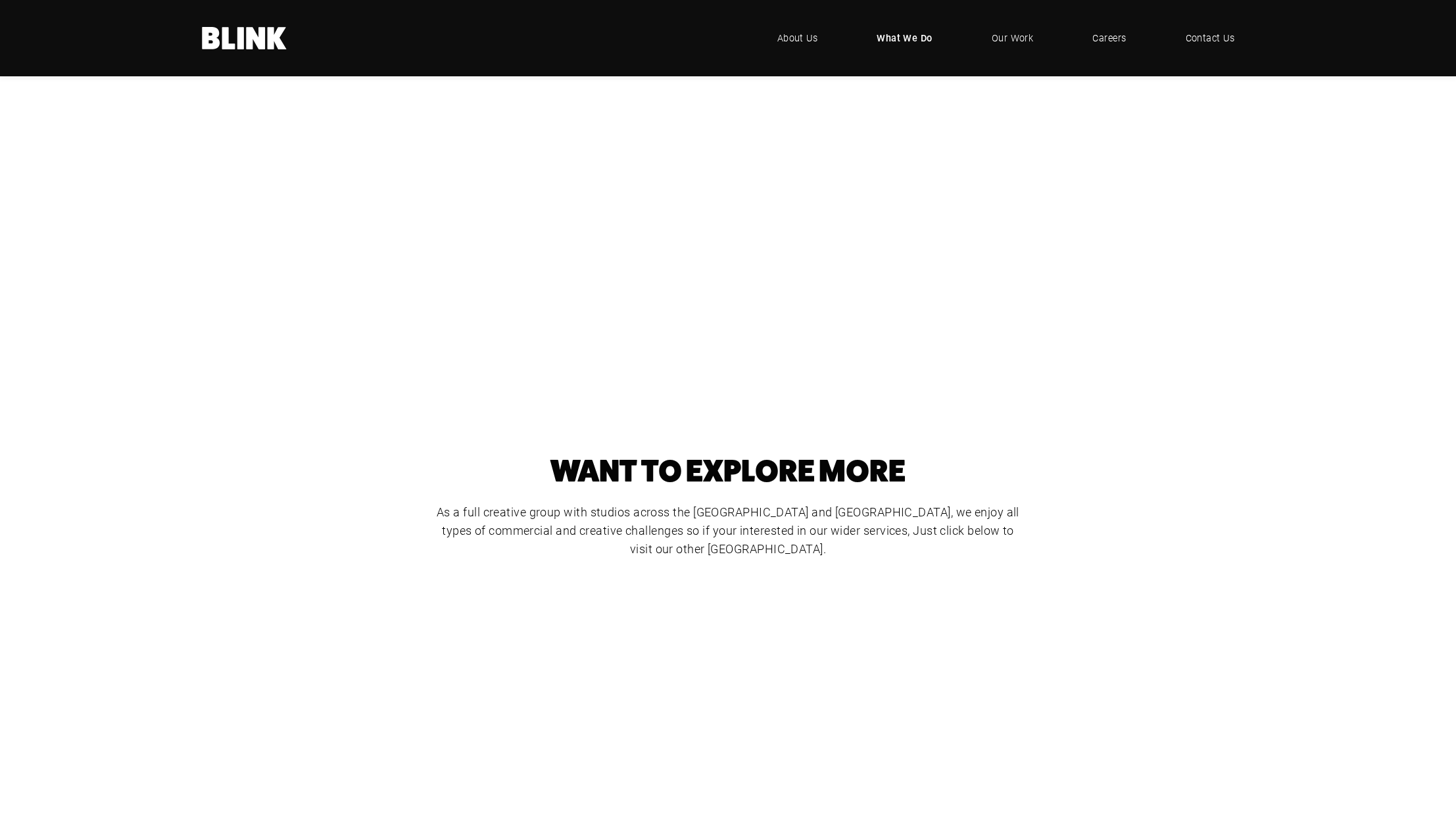
click at [0, 0] on div "Video & Animation" at bounding box center [0, 0] width 0 height 0
click at [0, 0] on div "Cut-Out Photography" at bounding box center [0, 0] width 0 height 0
click at [0, 0] on div "CGI" at bounding box center [0, 0] width 0 height 0
click at [0, 0] on div "Product Photography" at bounding box center [0, 0] width 0 height 0
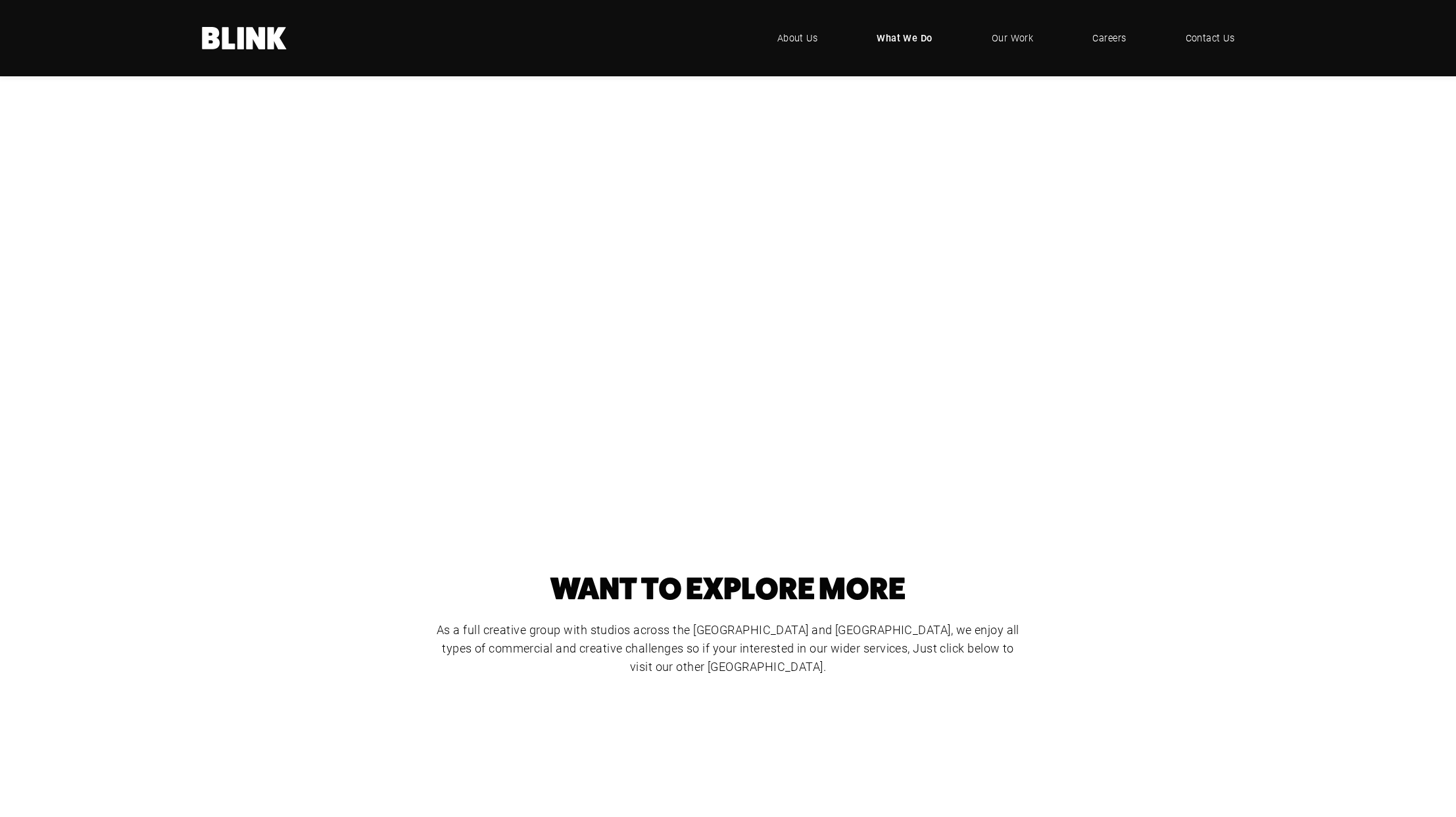
scroll to position [240, 0]
click at [0, 0] on div "Studio & Location Photography" at bounding box center [0, 0] width 0 height 0
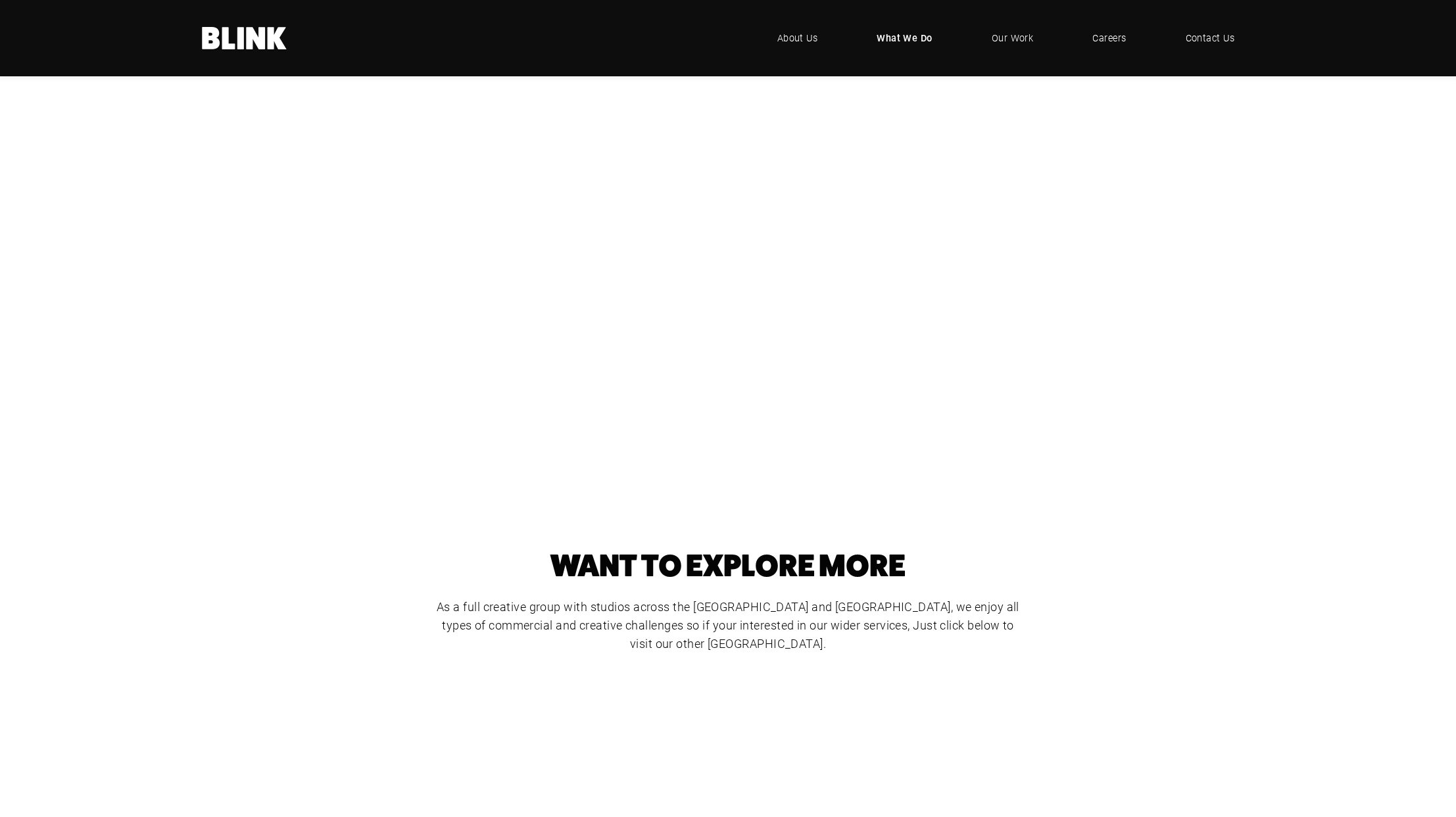
scroll to position [241, 0]
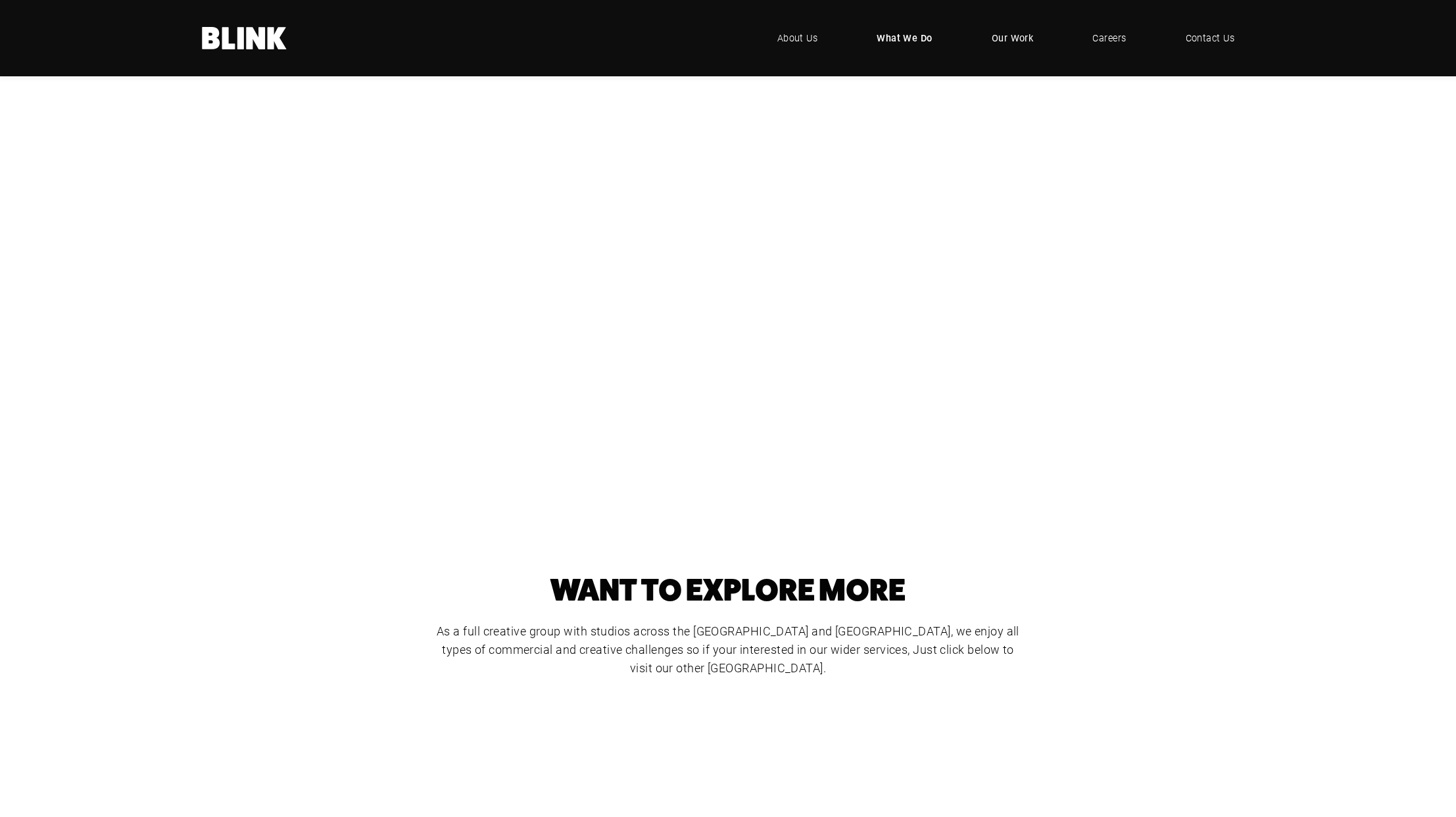
click at [1012, 37] on span "Our Work" at bounding box center [1012, 38] width 42 height 15
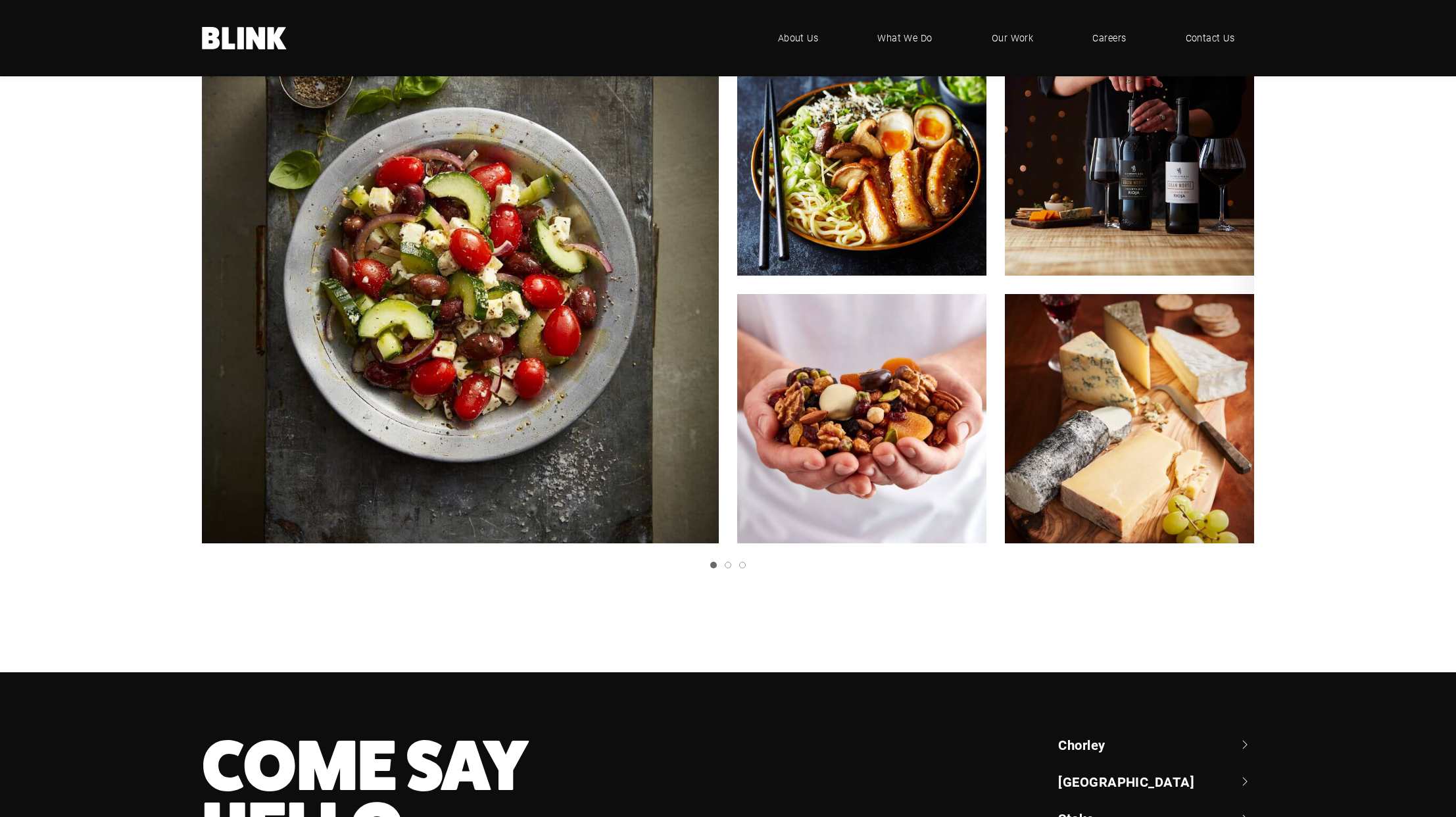
scroll to position [260, 0]
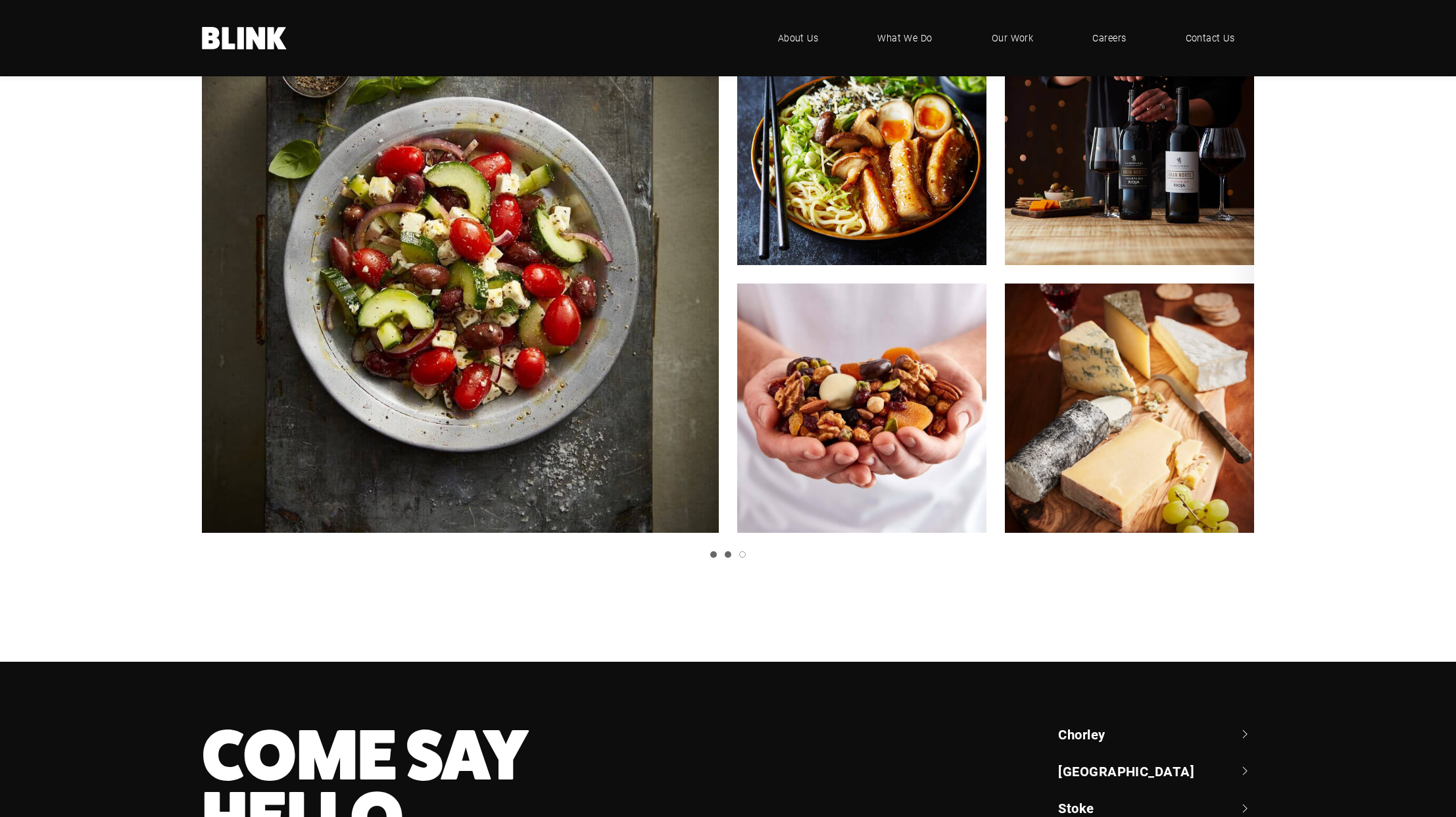
click at [727, 554] on link "Slide 2" at bounding box center [728, 554] width 7 height 7
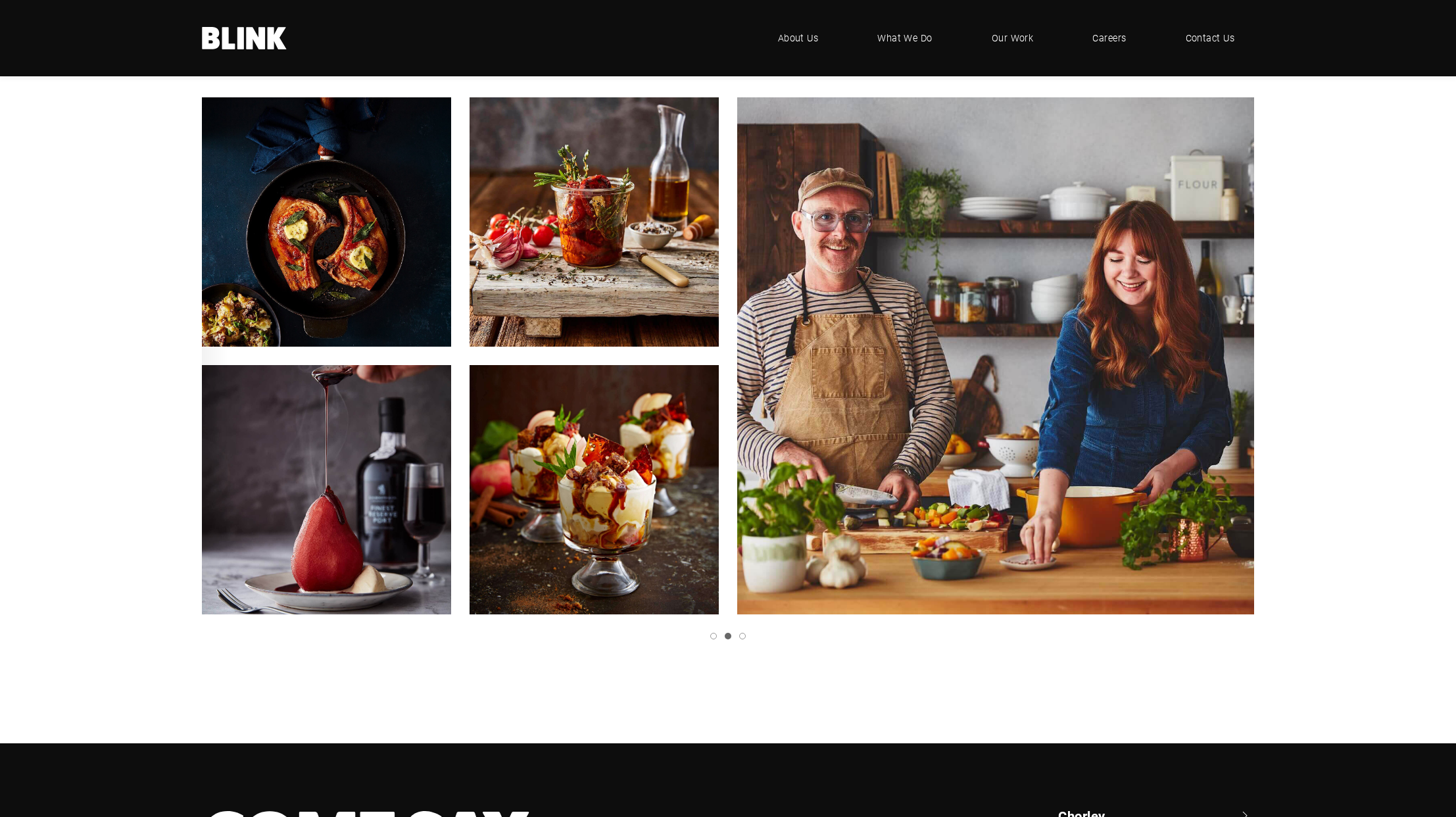
scroll to position [178, 0]
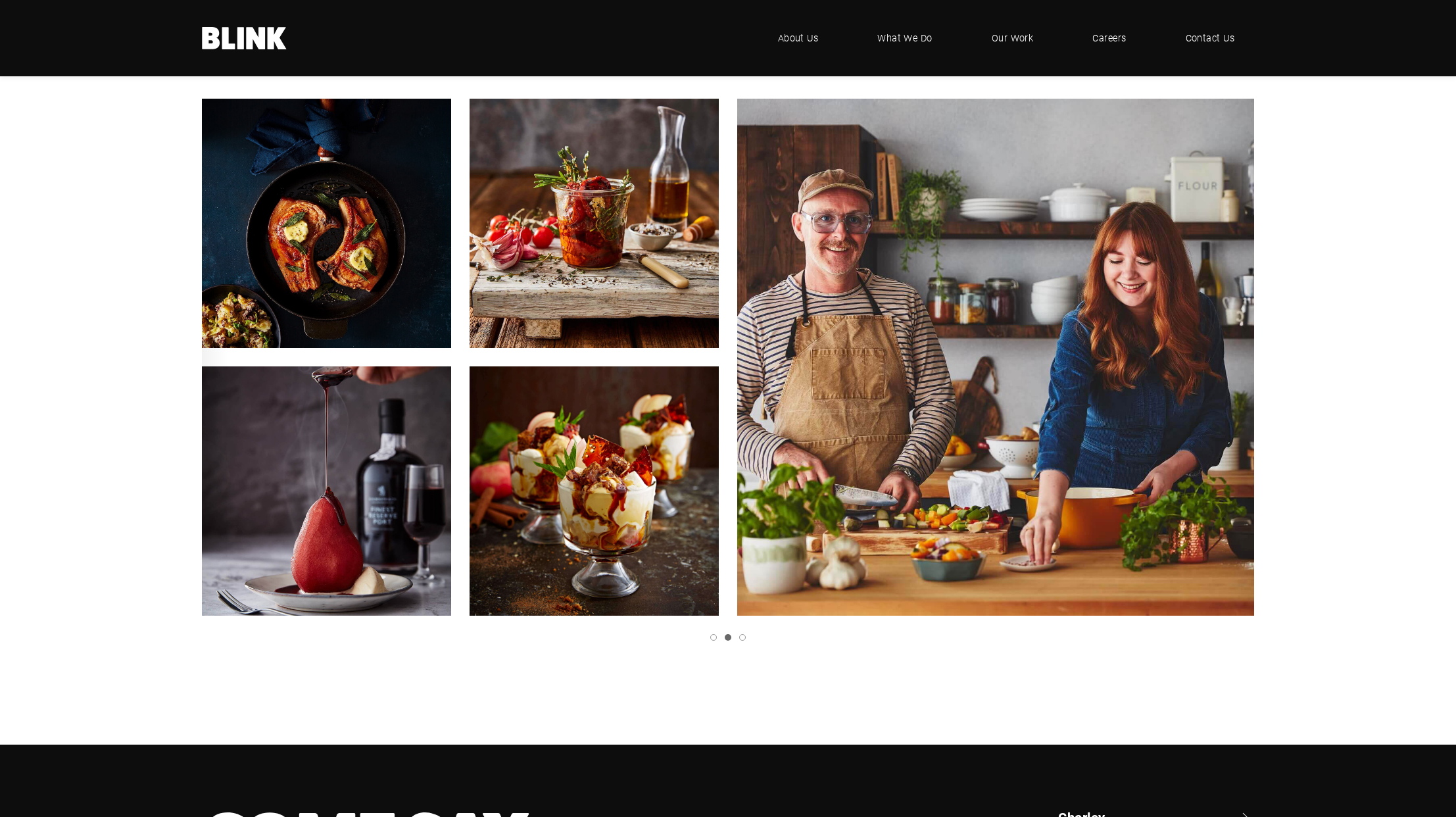
click at [0, 0] on icon "Next slide" at bounding box center [0, 0] width 0 height 0
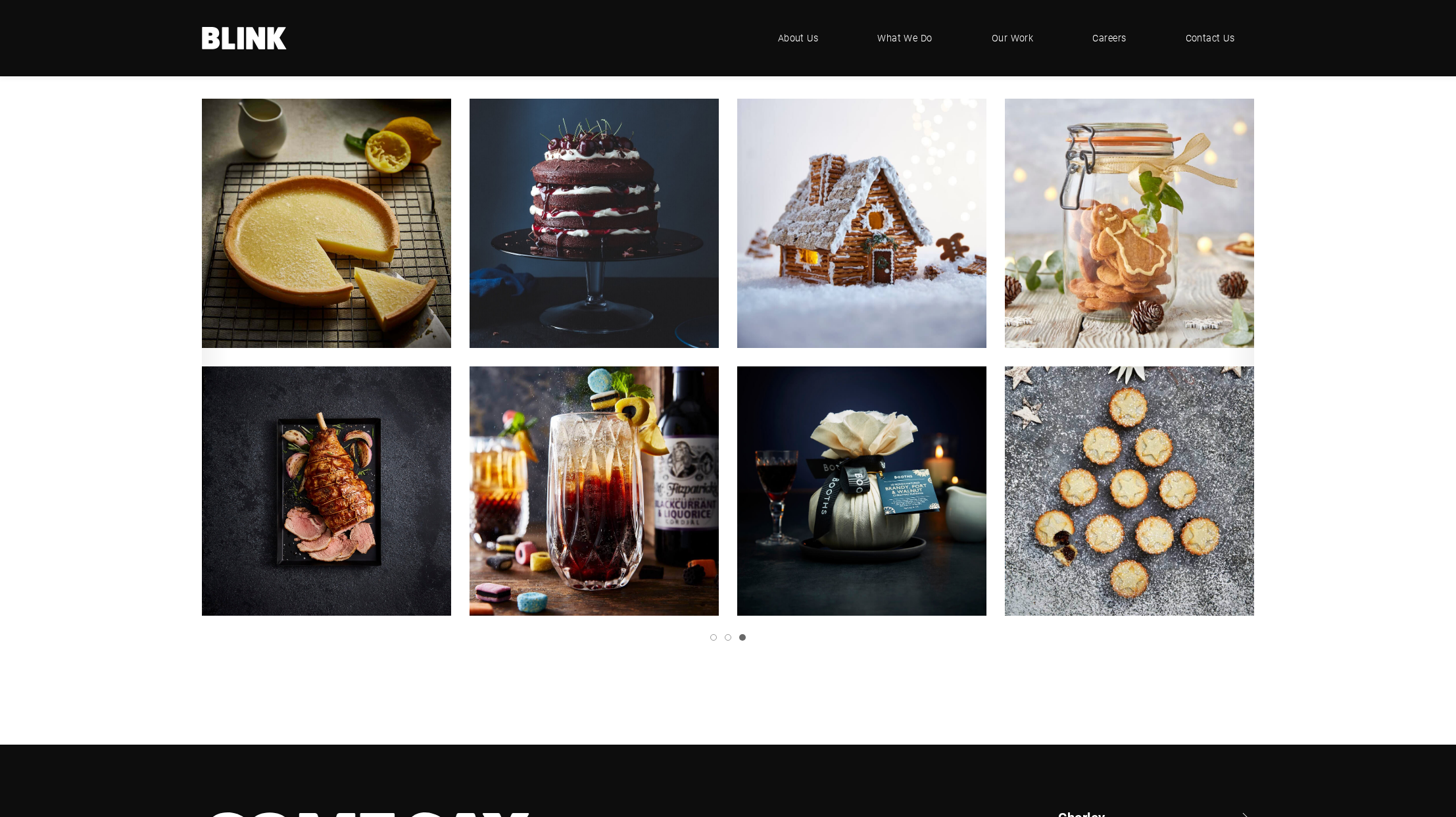
click at [0, 0] on icon "Next slide" at bounding box center [0, 0] width 0 height 0
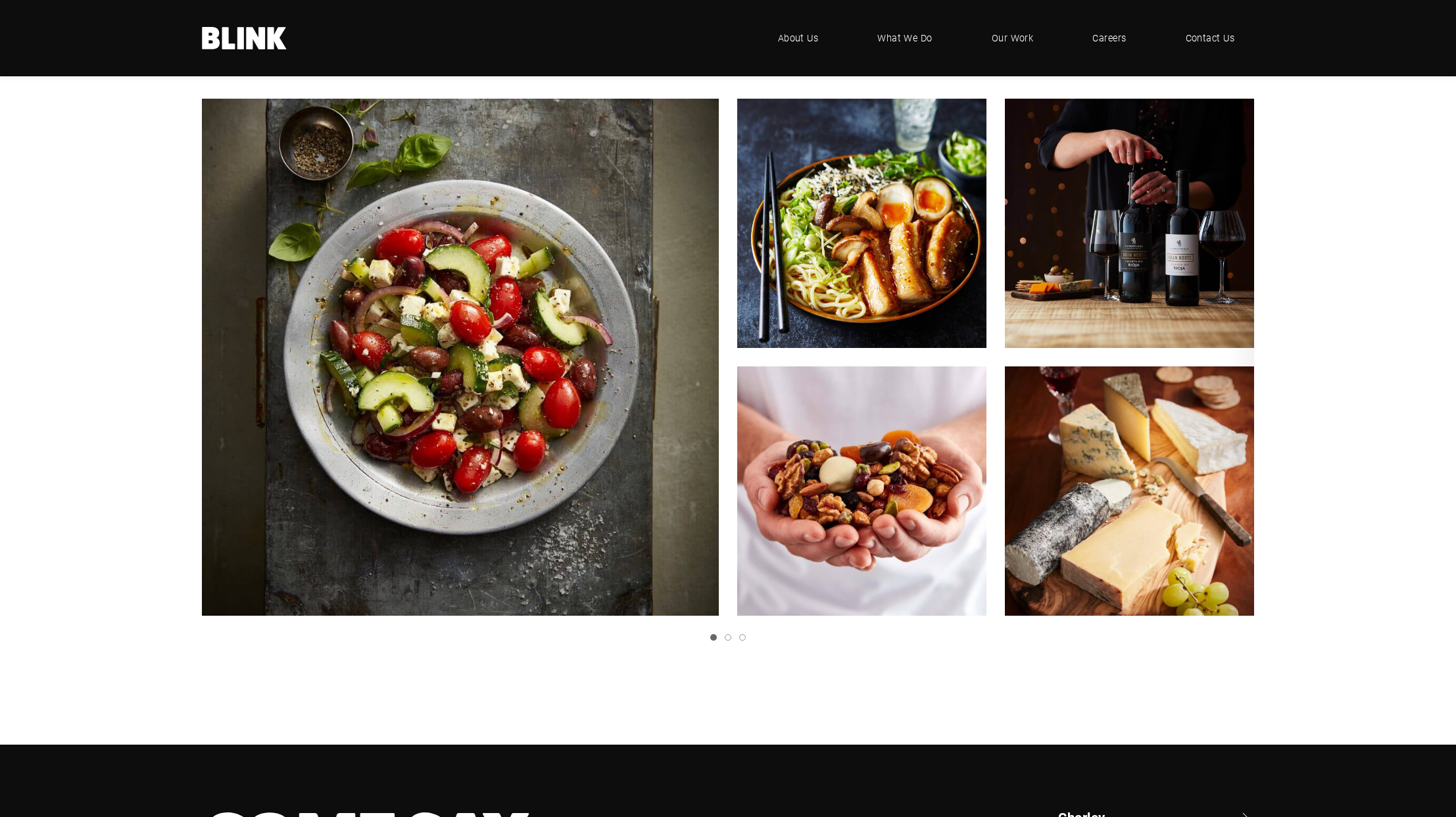
click at [0, 0] on icon "Next slide" at bounding box center [0, 0] width 0 height 0
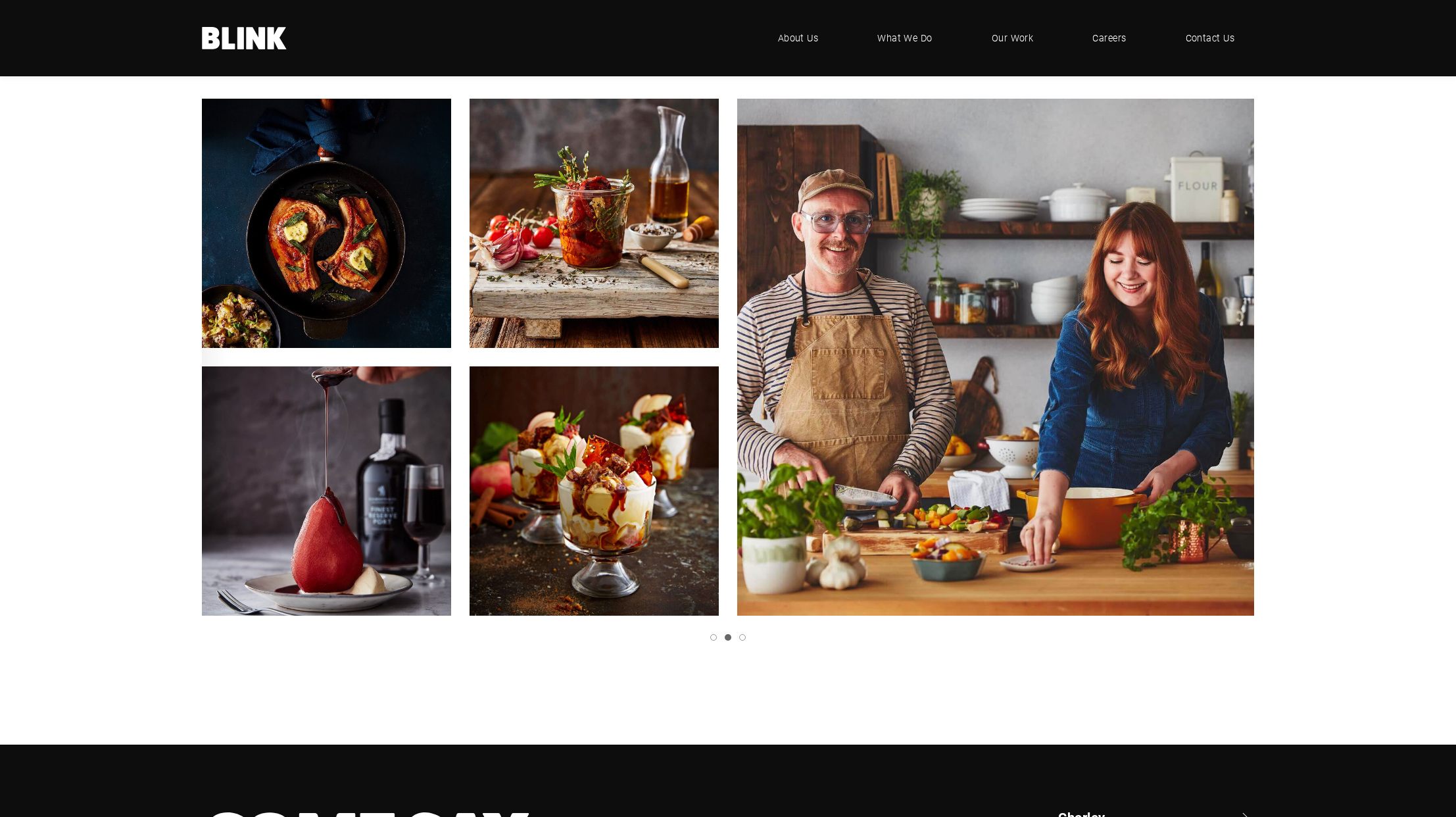
click at [0, 0] on icon "Next slide" at bounding box center [0, 0] width 0 height 0
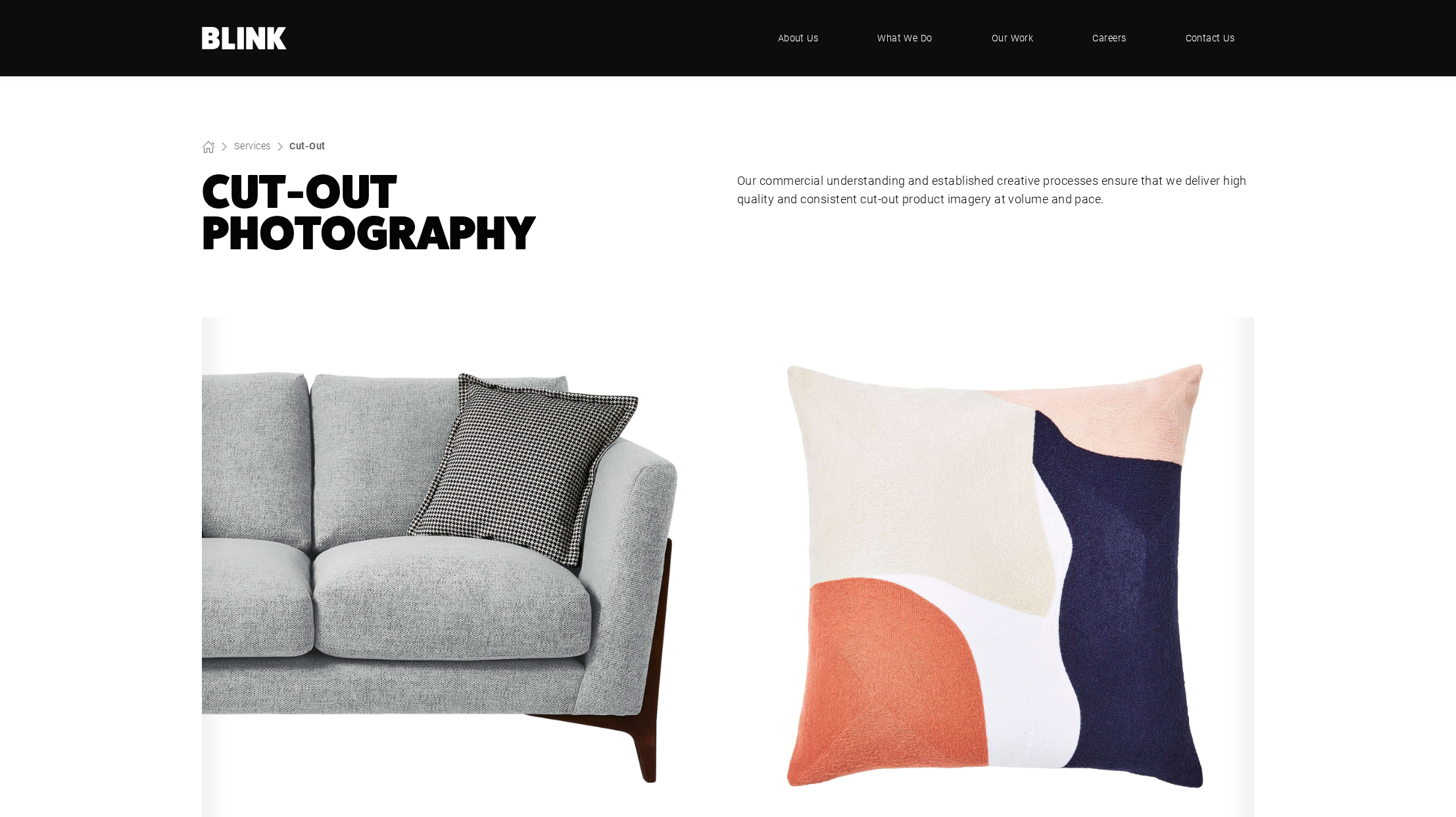
click at [0, 0] on icon "Next slide" at bounding box center [0, 0] width 0 height 0
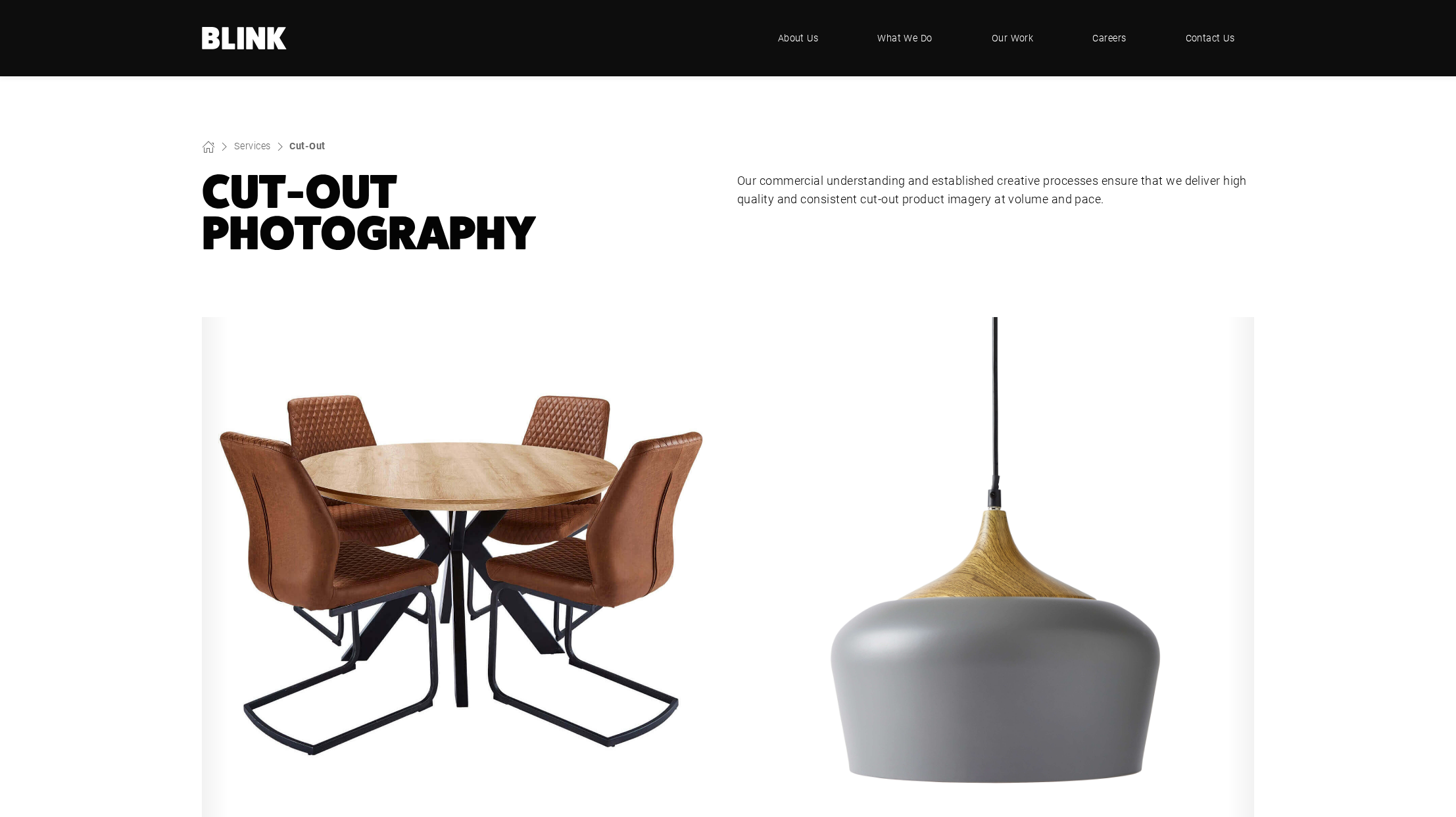
click at [0, 0] on icon "Next slide" at bounding box center [0, 0] width 0 height 0
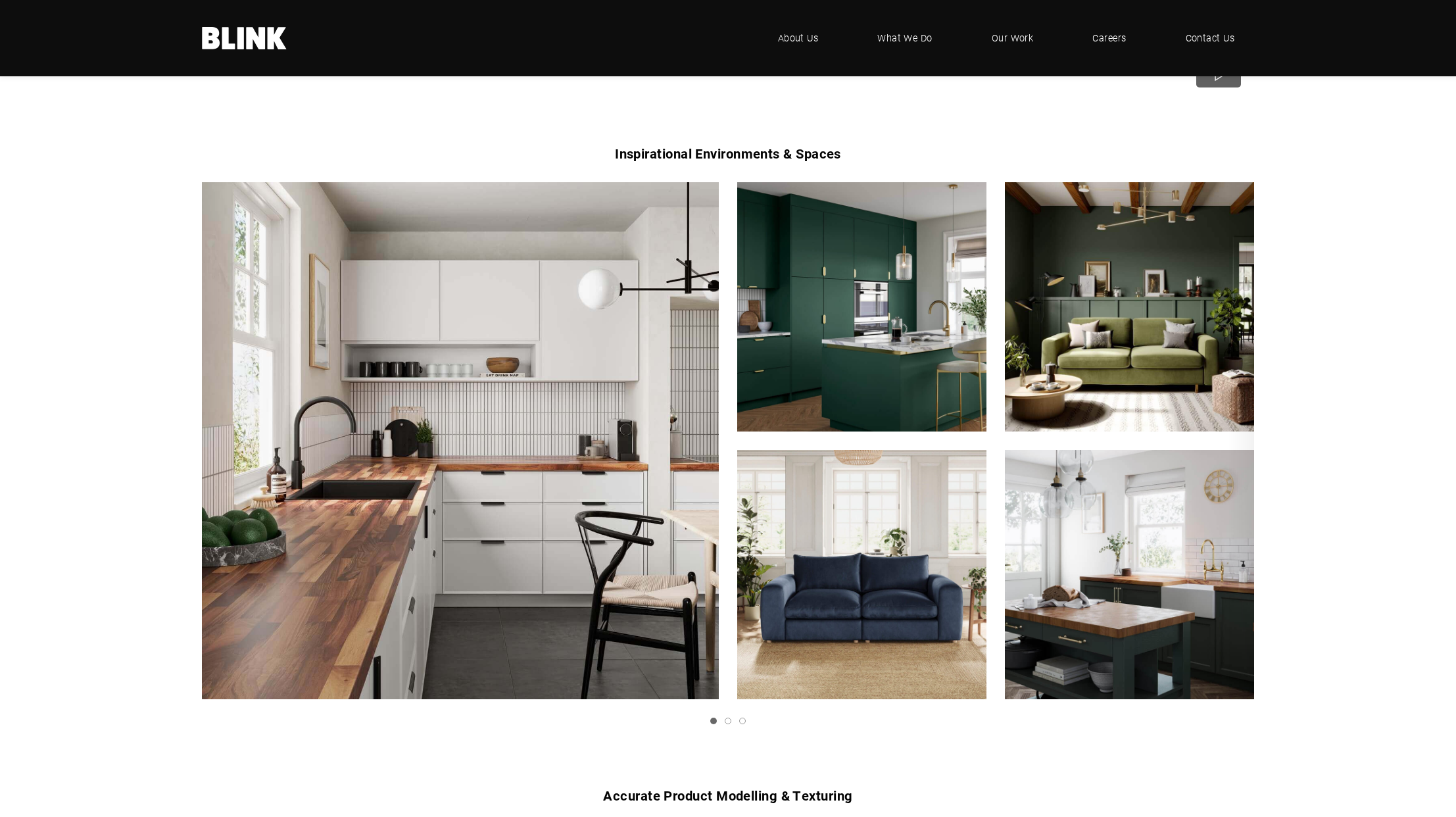
scroll to position [752, 0]
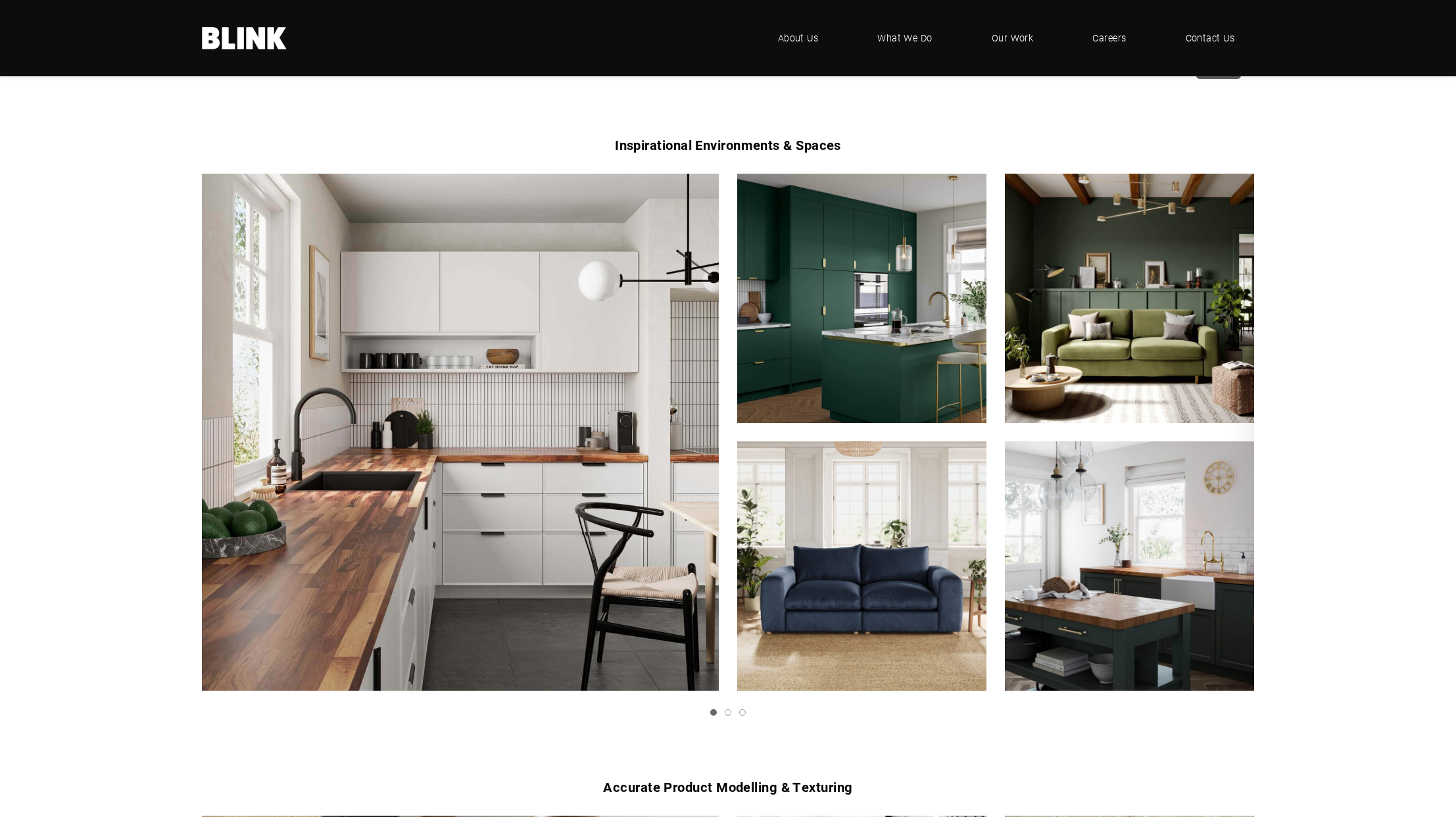
click at [0, 0] on icon "Next slide" at bounding box center [0, 0] width 0 height 0
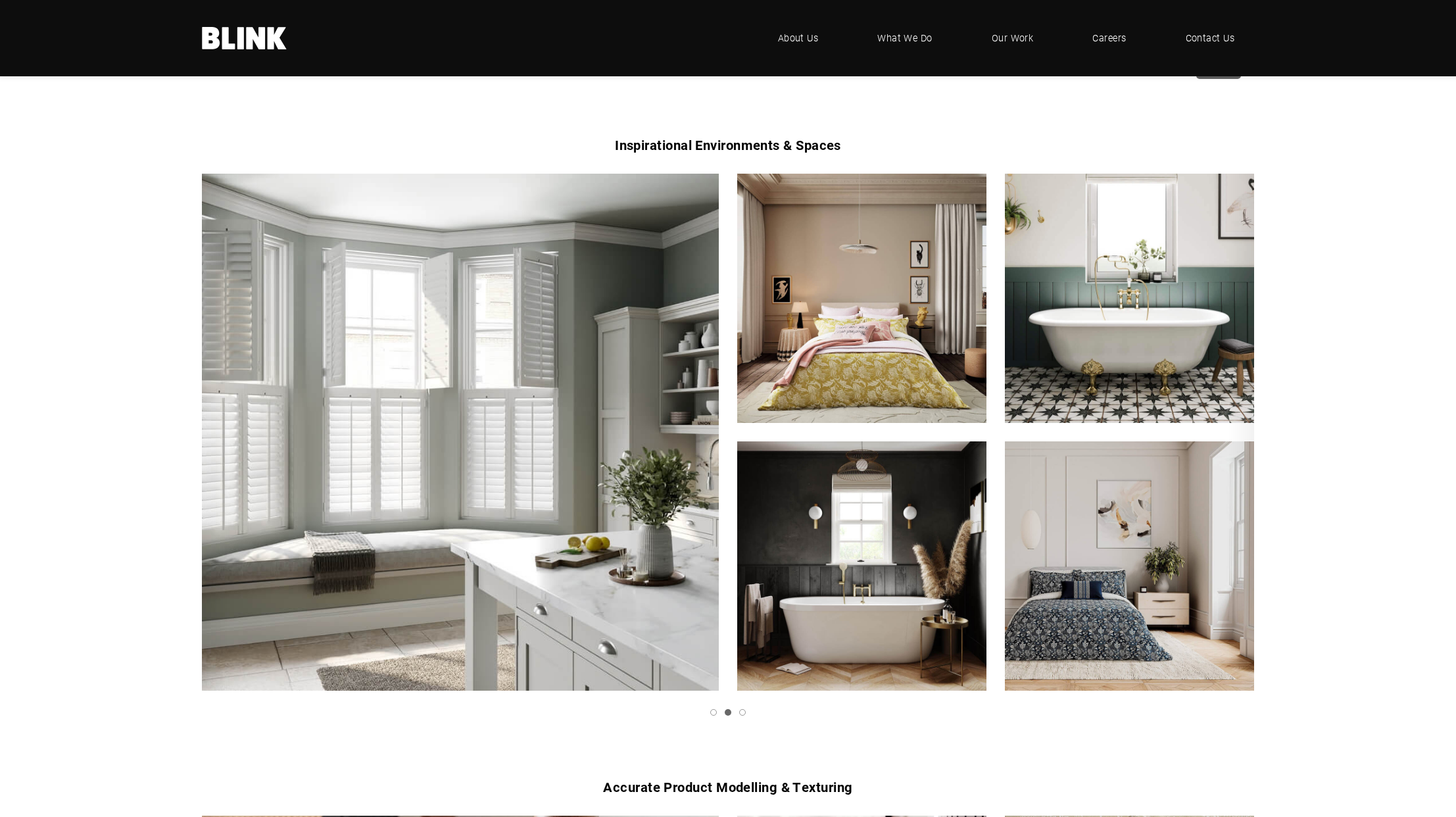
click at [0, 0] on icon "Next slide" at bounding box center [0, 0] width 0 height 0
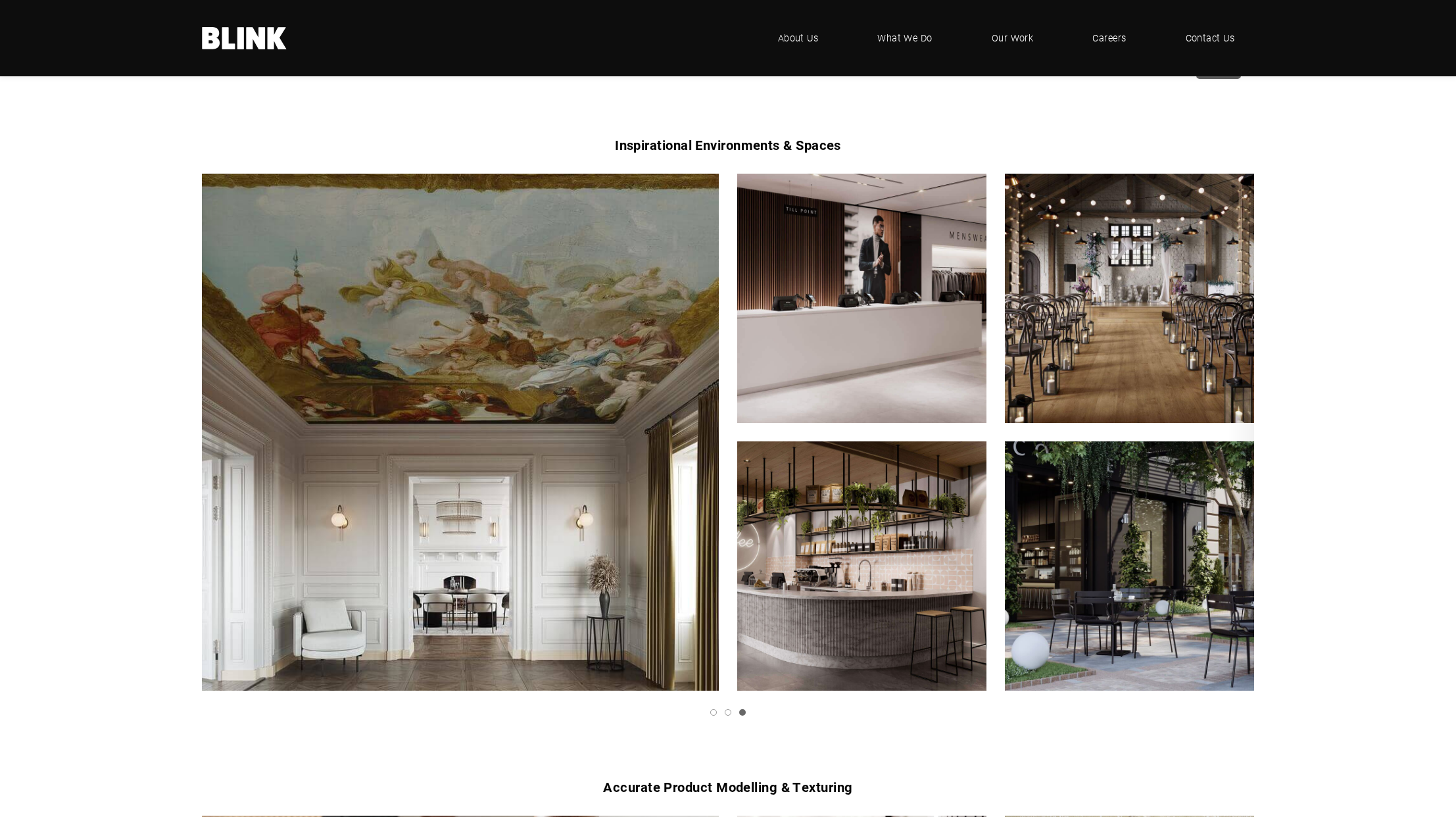
click at [0, 0] on icon "Next slide" at bounding box center [0, 0] width 0 height 0
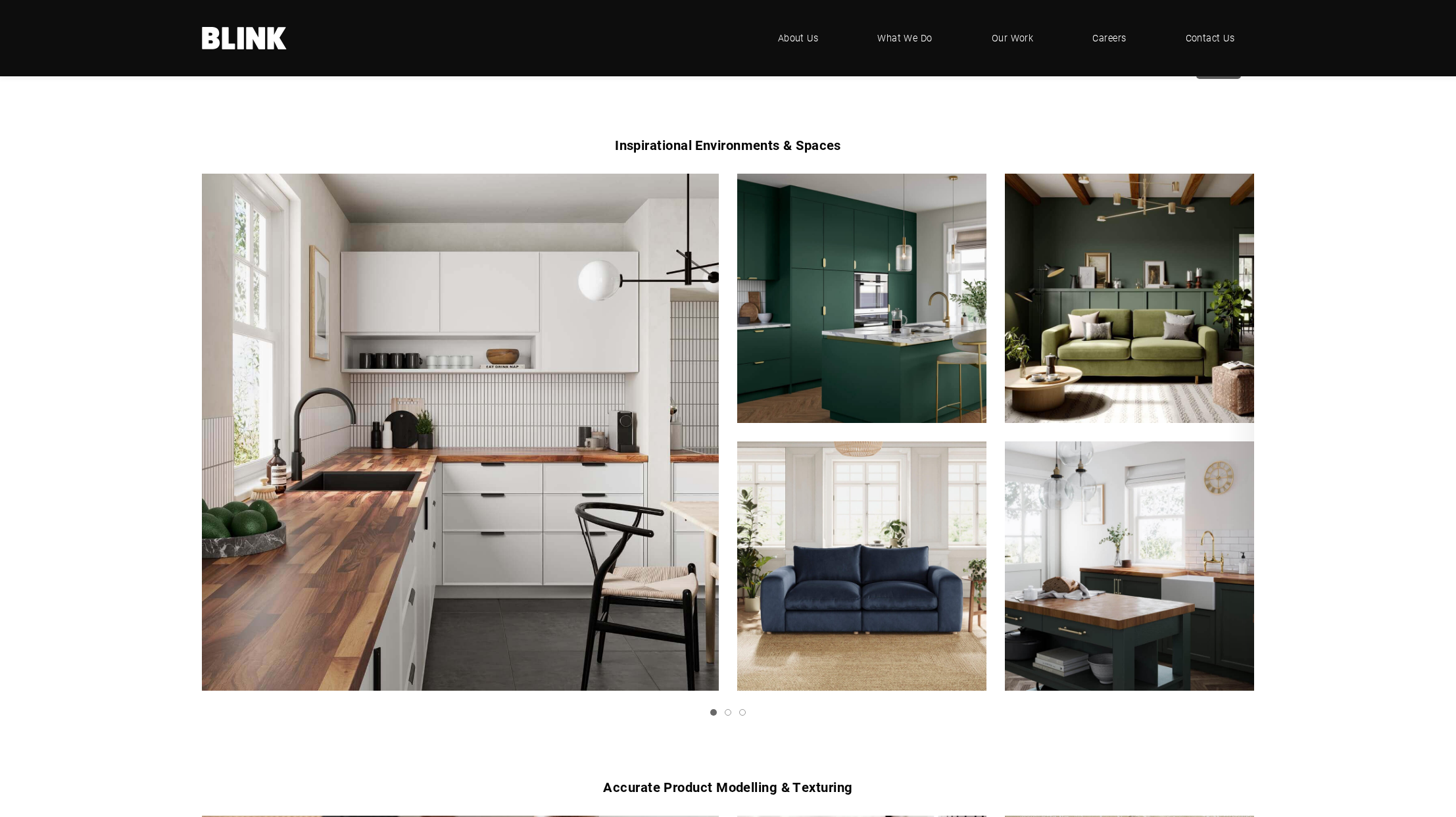
click at [0, 0] on icon "Next slide" at bounding box center [0, 0] width 0 height 0
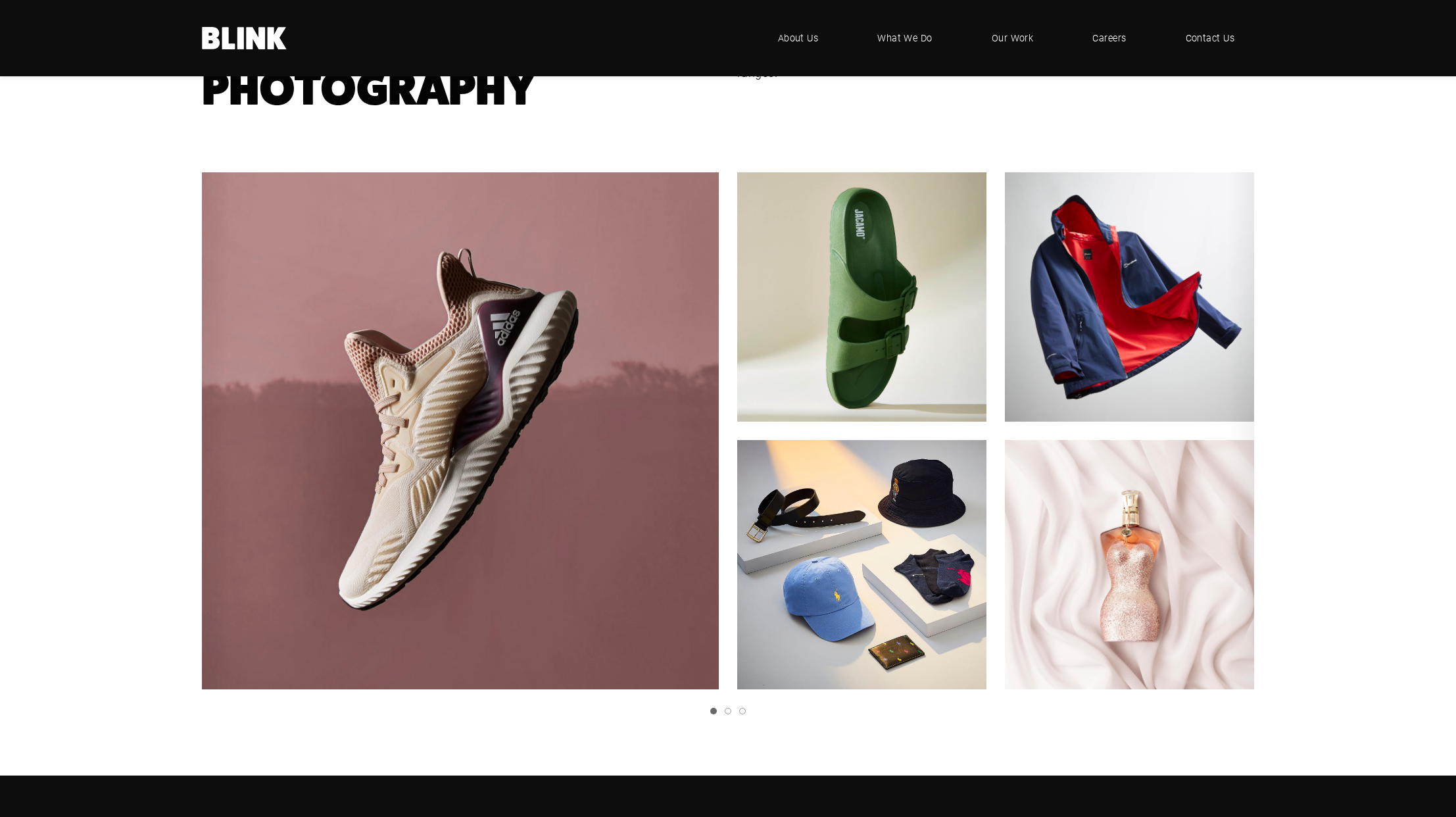
scroll to position [148, 0]
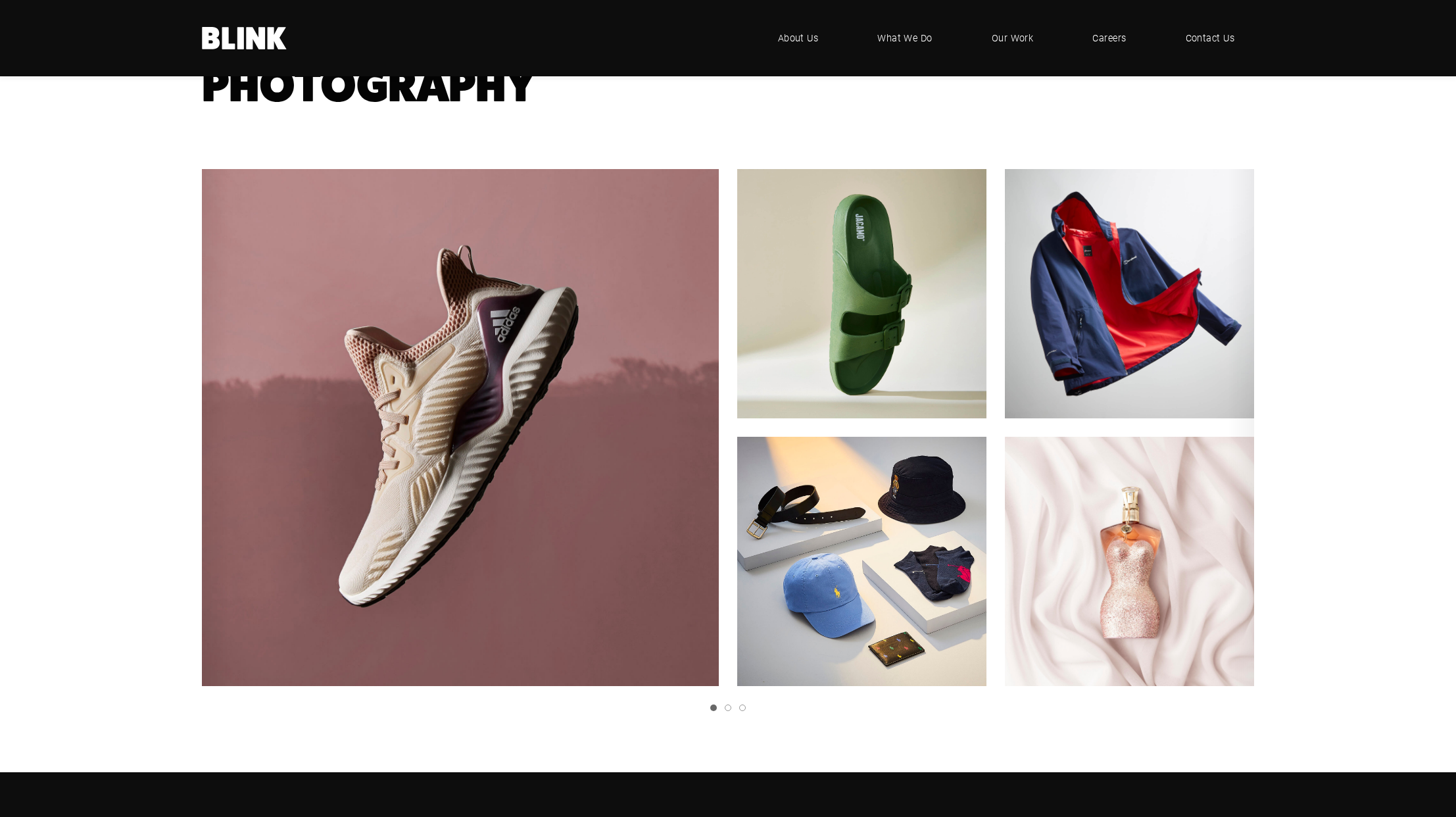
click at [0, 0] on icon "Next slide" at bounding box center [0, 0] width 0 height 0
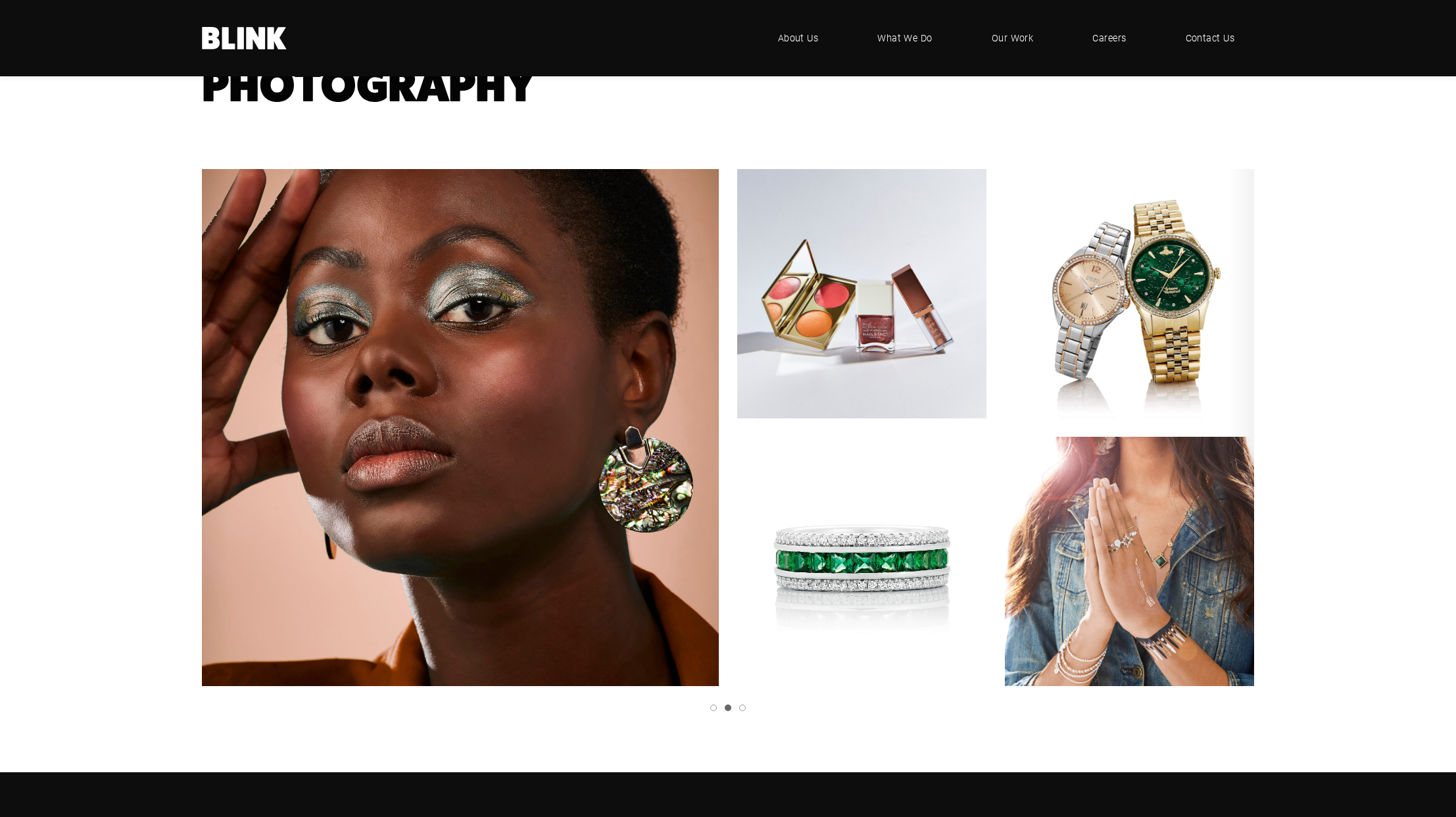
click at [0, 0] on icon "Next slide" at bounding box center [0, 0] width 0 height 0
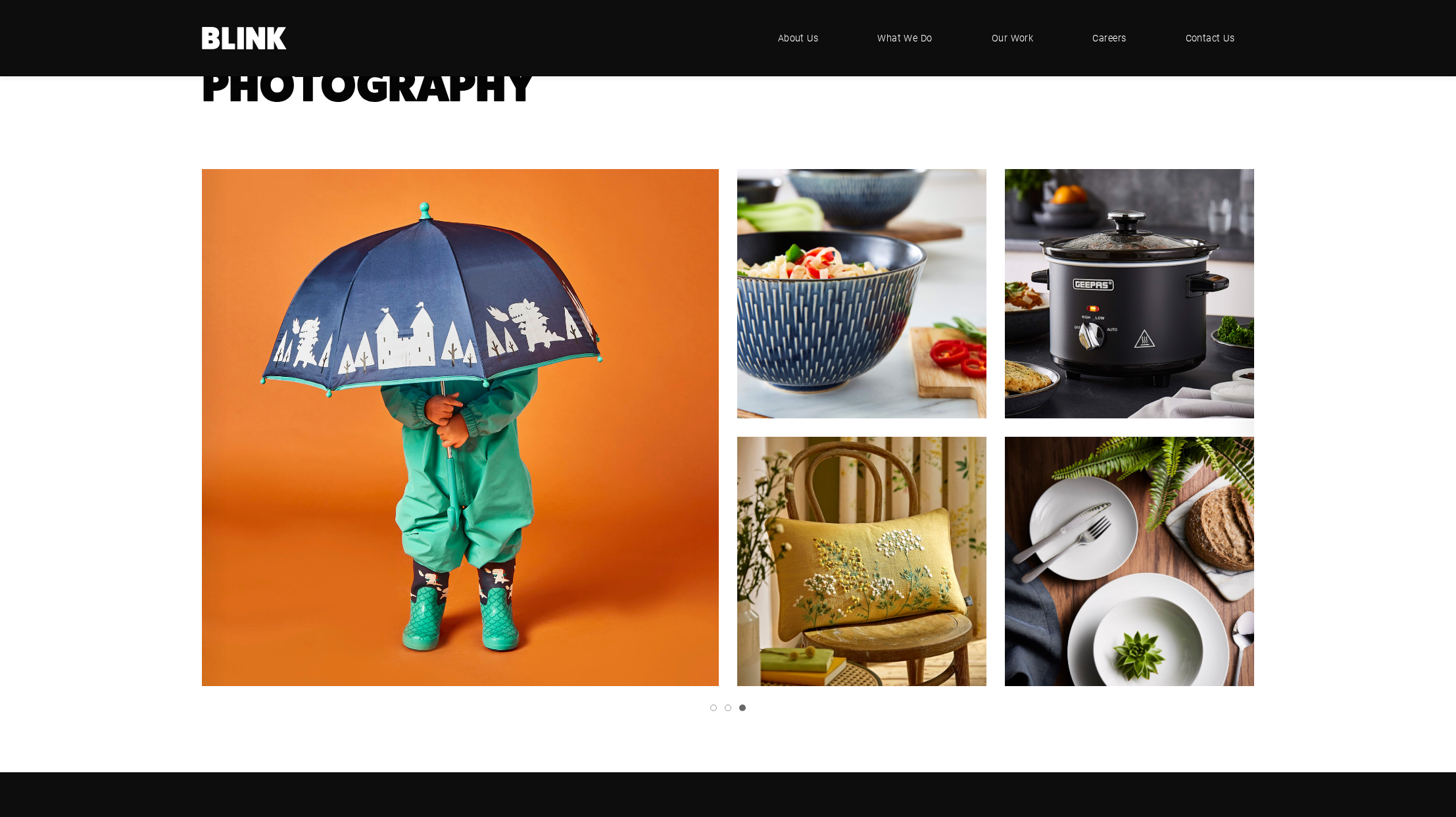
click at [0, 0] on icon "Previous slide" at bounding box center [0, 0] width 0 height 0
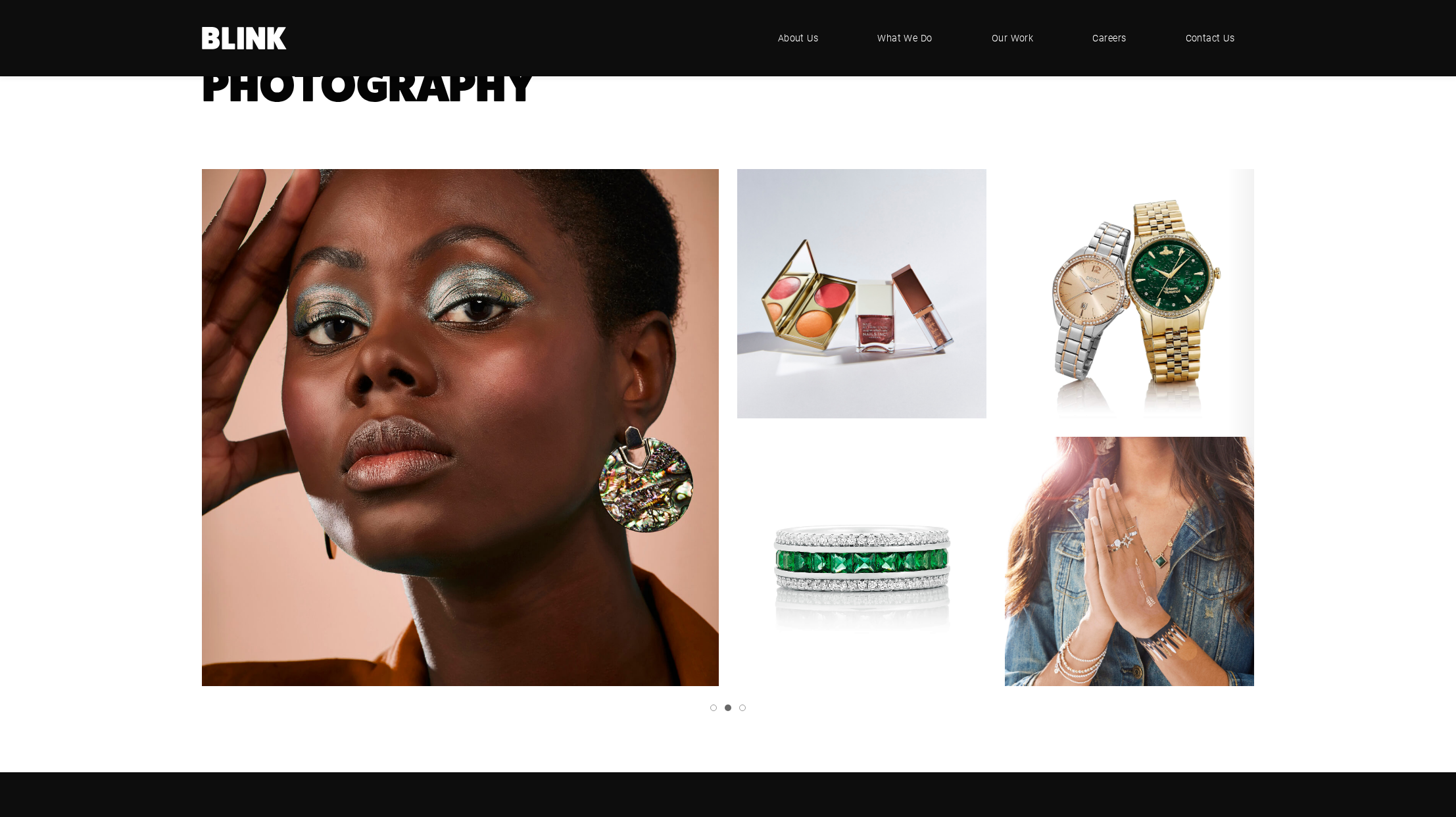
click at [0, 0] on icon "Next slide" at bounding box center [0, 0] width 0 height 0
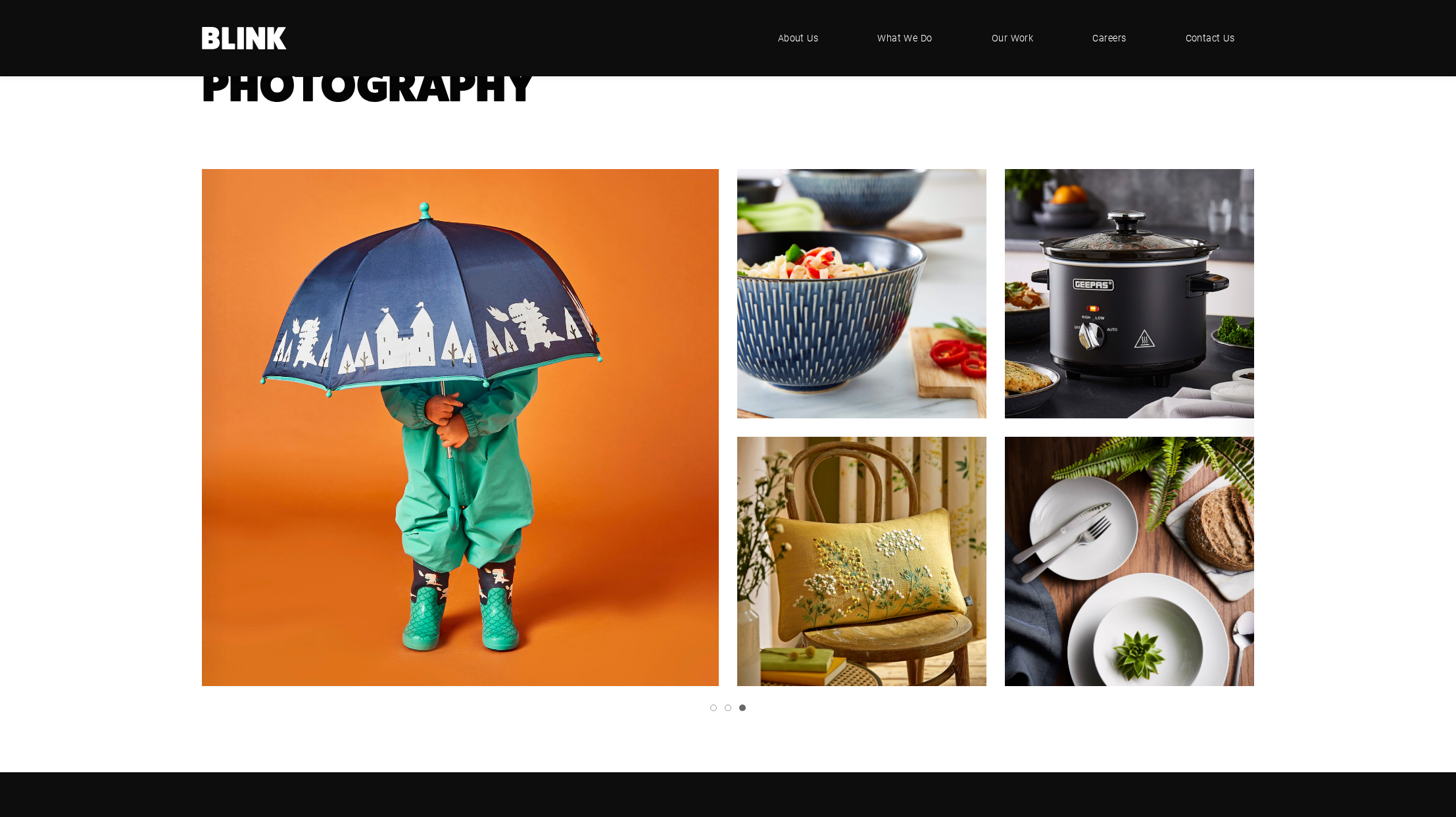
click at [0, 0] on polyline "Next slide" at bounding box center [0, 0] width 0 height 0
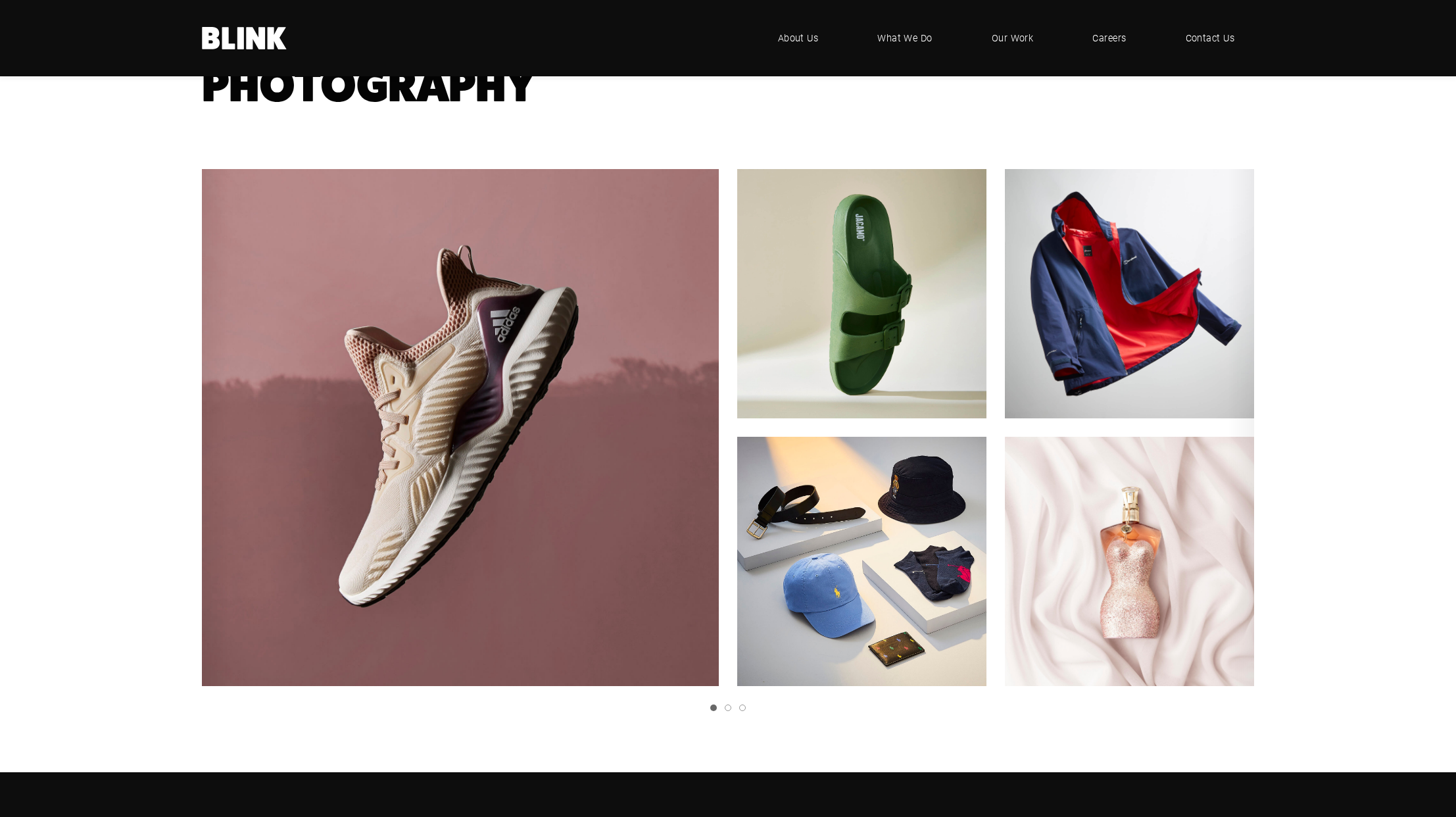
click at [0, 0] on polyline "Next slide" at bounding box center [0, 0] width 0 height 0
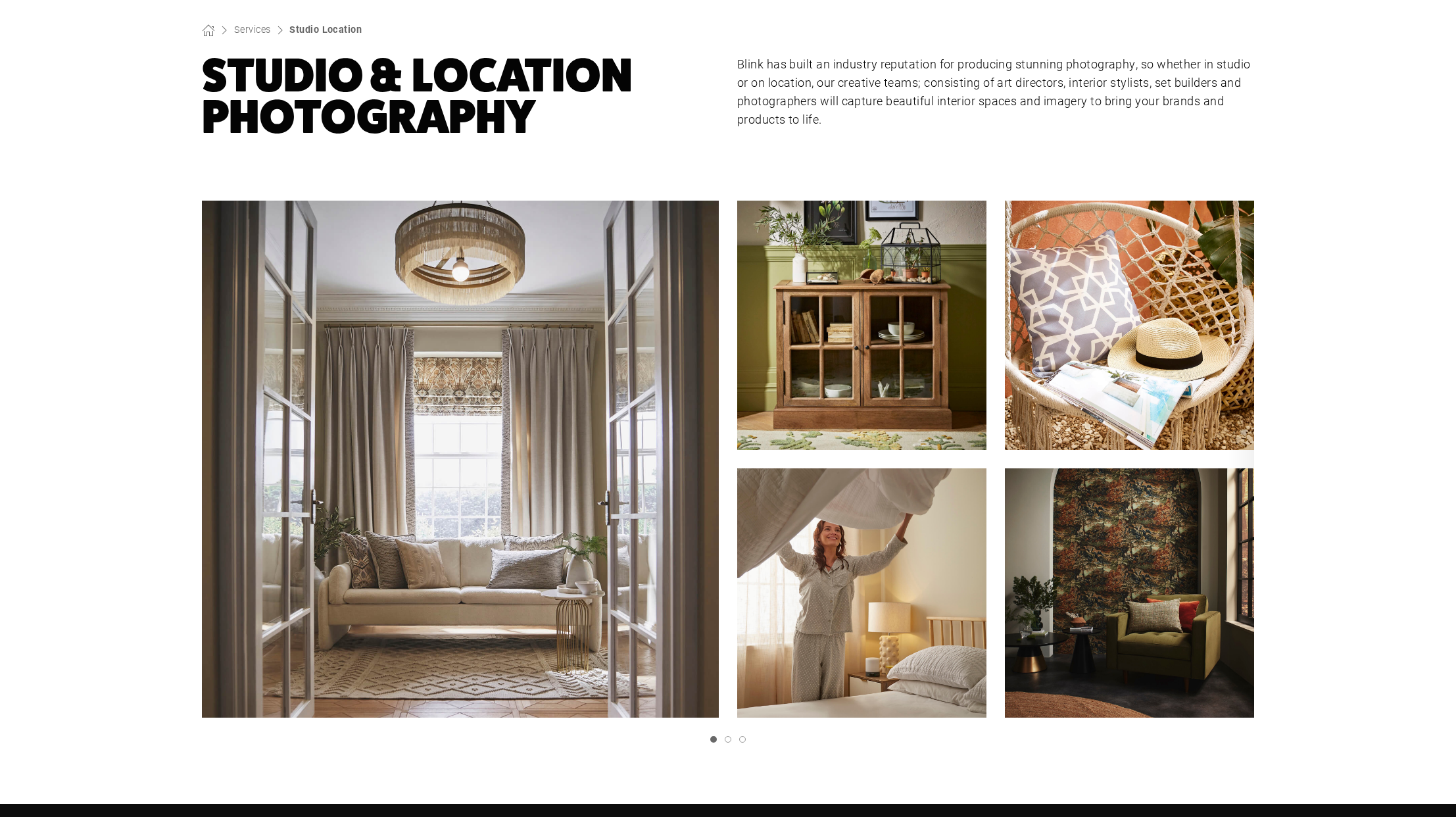
scroll to position [118, 0]
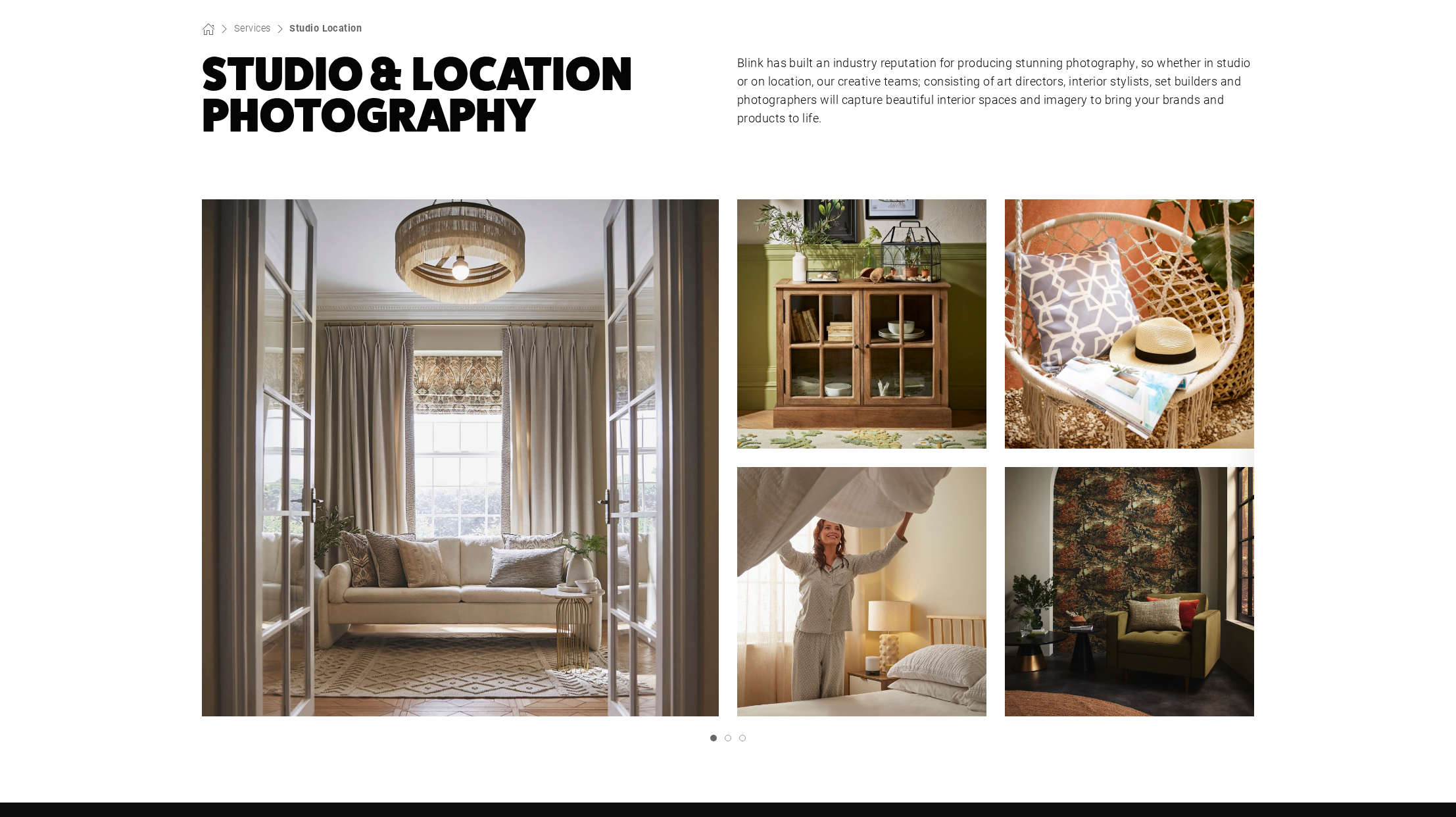
click at [0, 0] on icon "Next slide" at bounding box center [0, 0] width 0 height 0
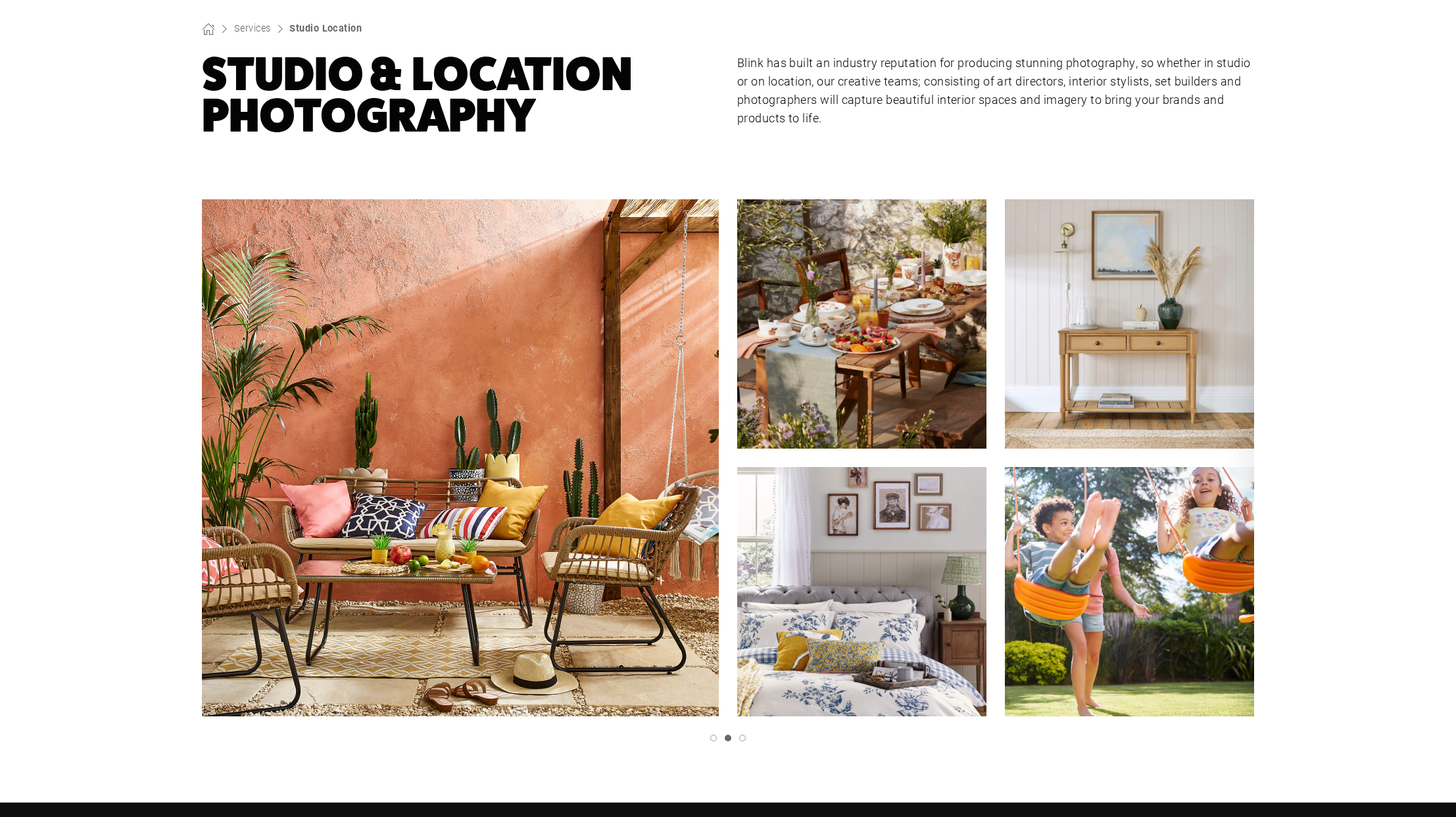
click at [0, 0] on icon "Next slide" at bounding box center [0, 0] width 0 height 0
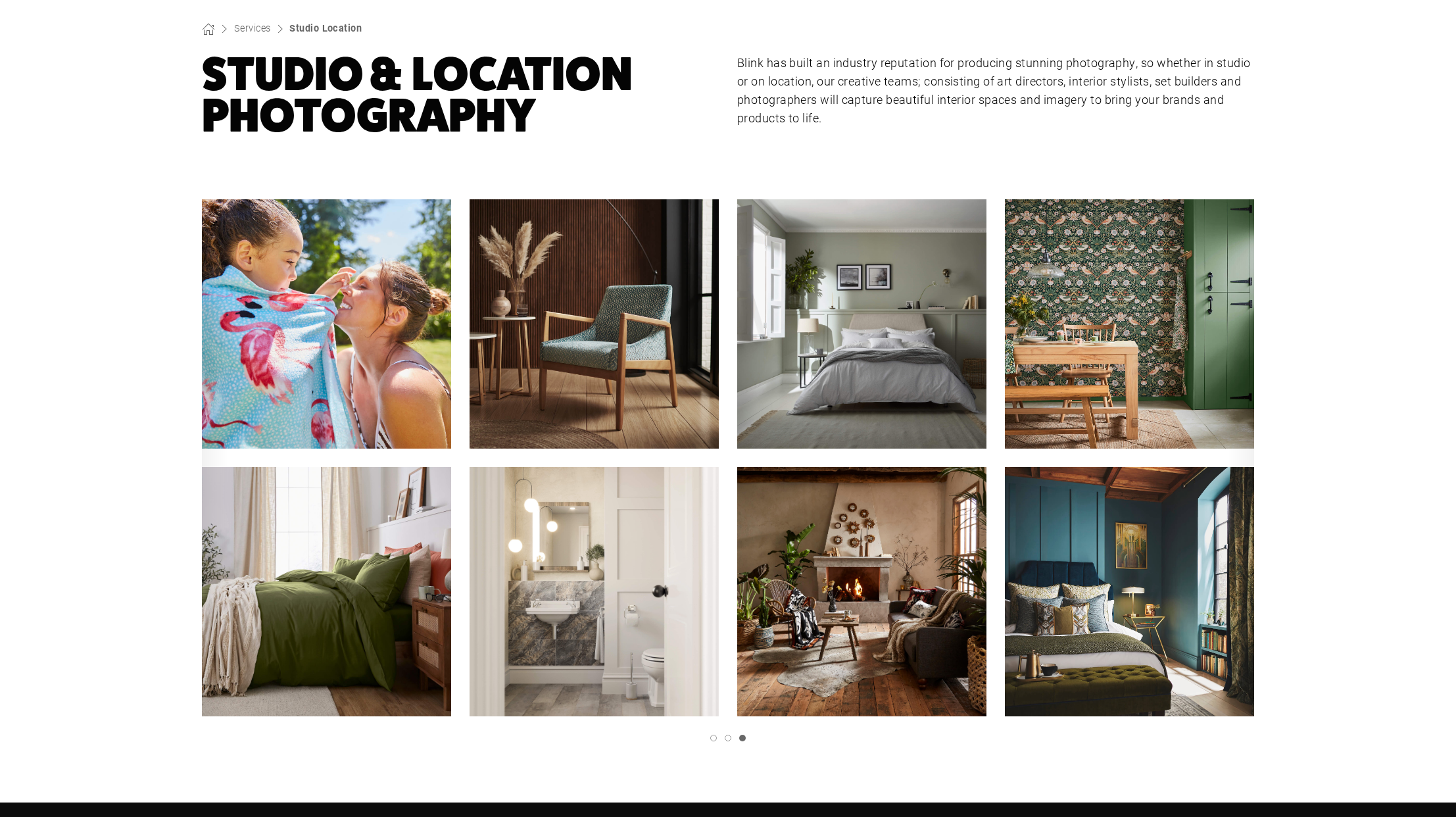
click at [0, 0] on link "Previous slide" at bounding box center [0, 0] width 0 height 0
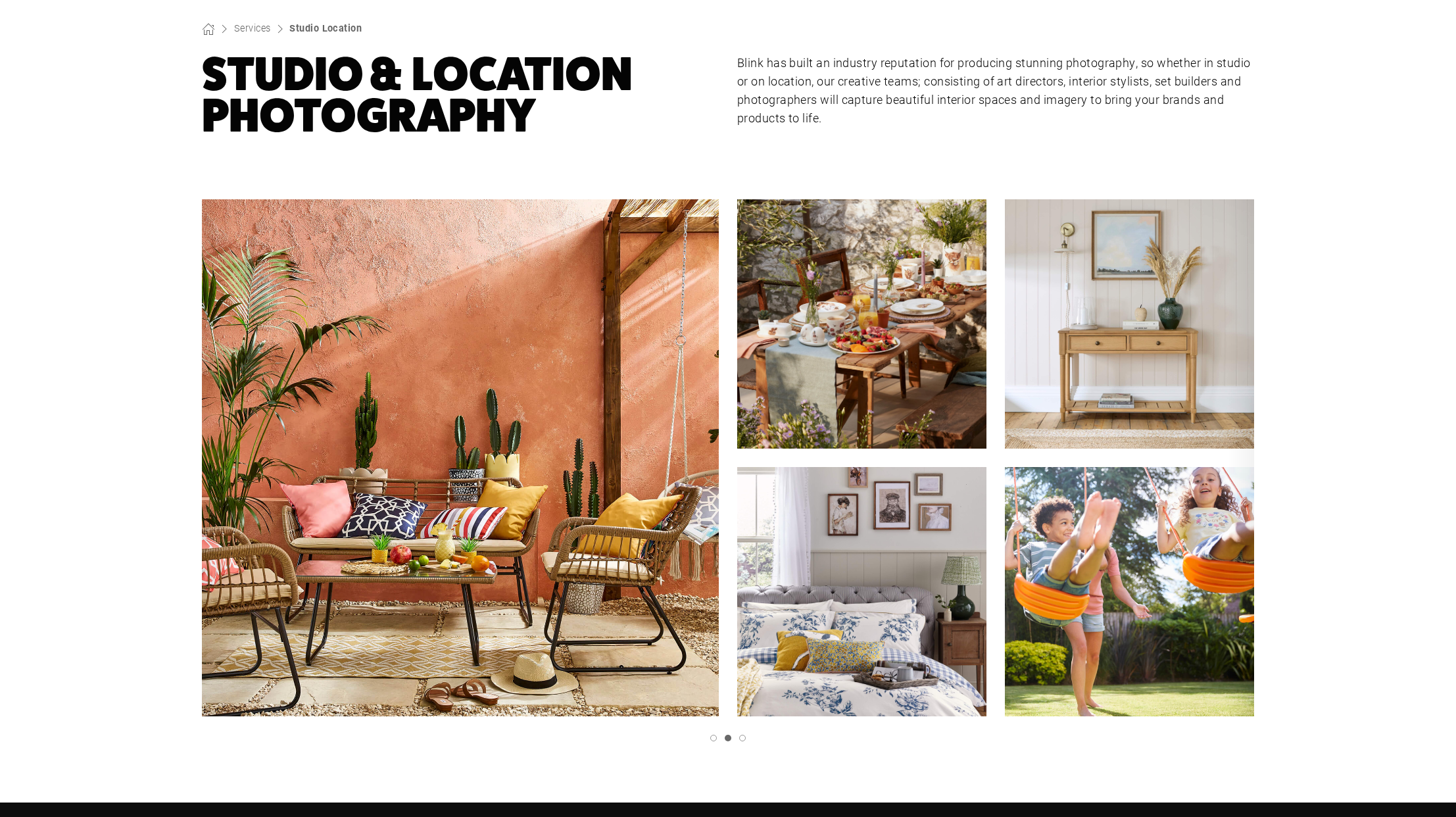
click at [0, 0] on icon "Next slide" at bounding box center [0, 0] width 0 height 0
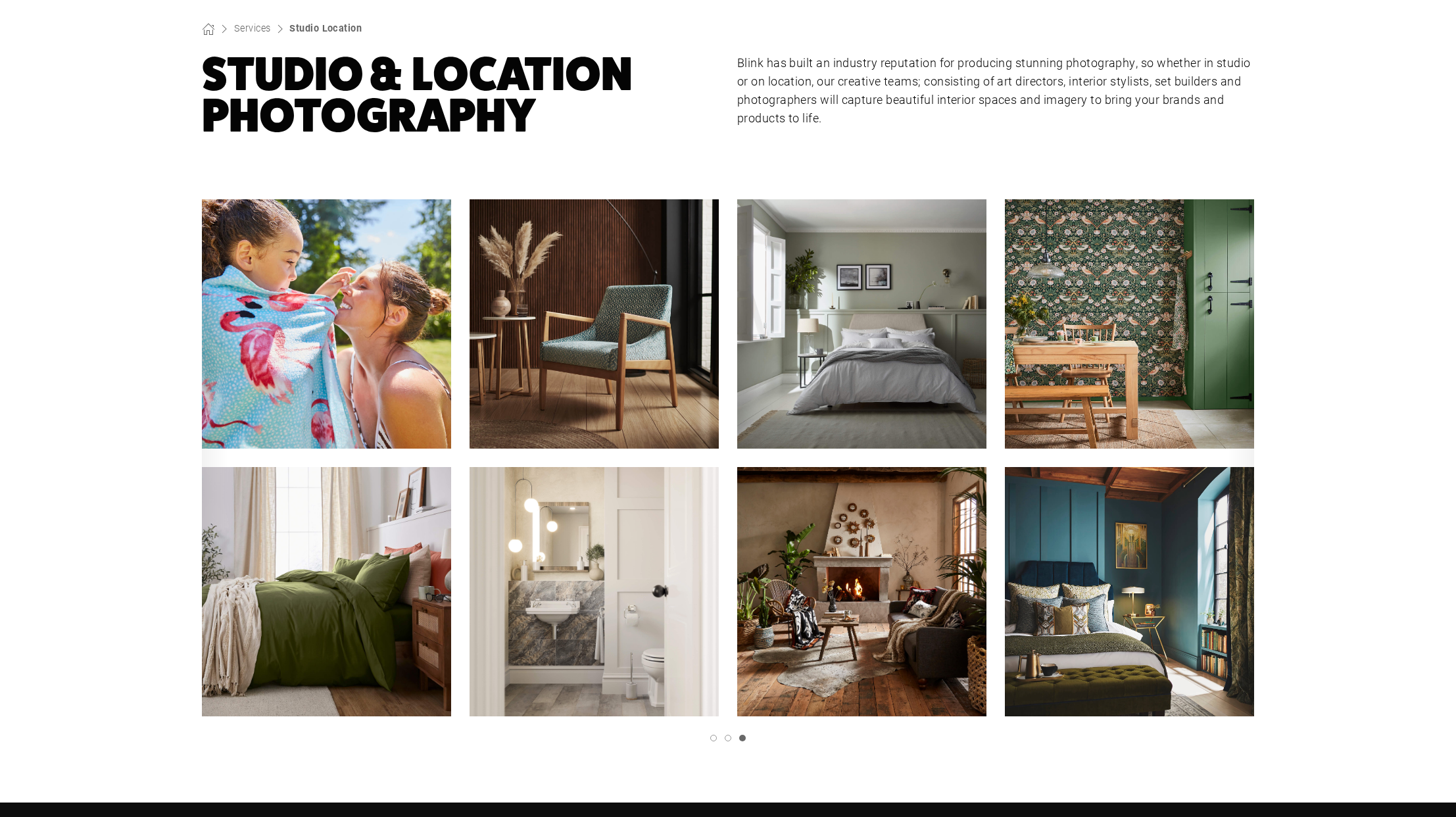
click at [0, 0] on polyline "Next slide" at bounding box center [0, 0] width 0 height 0
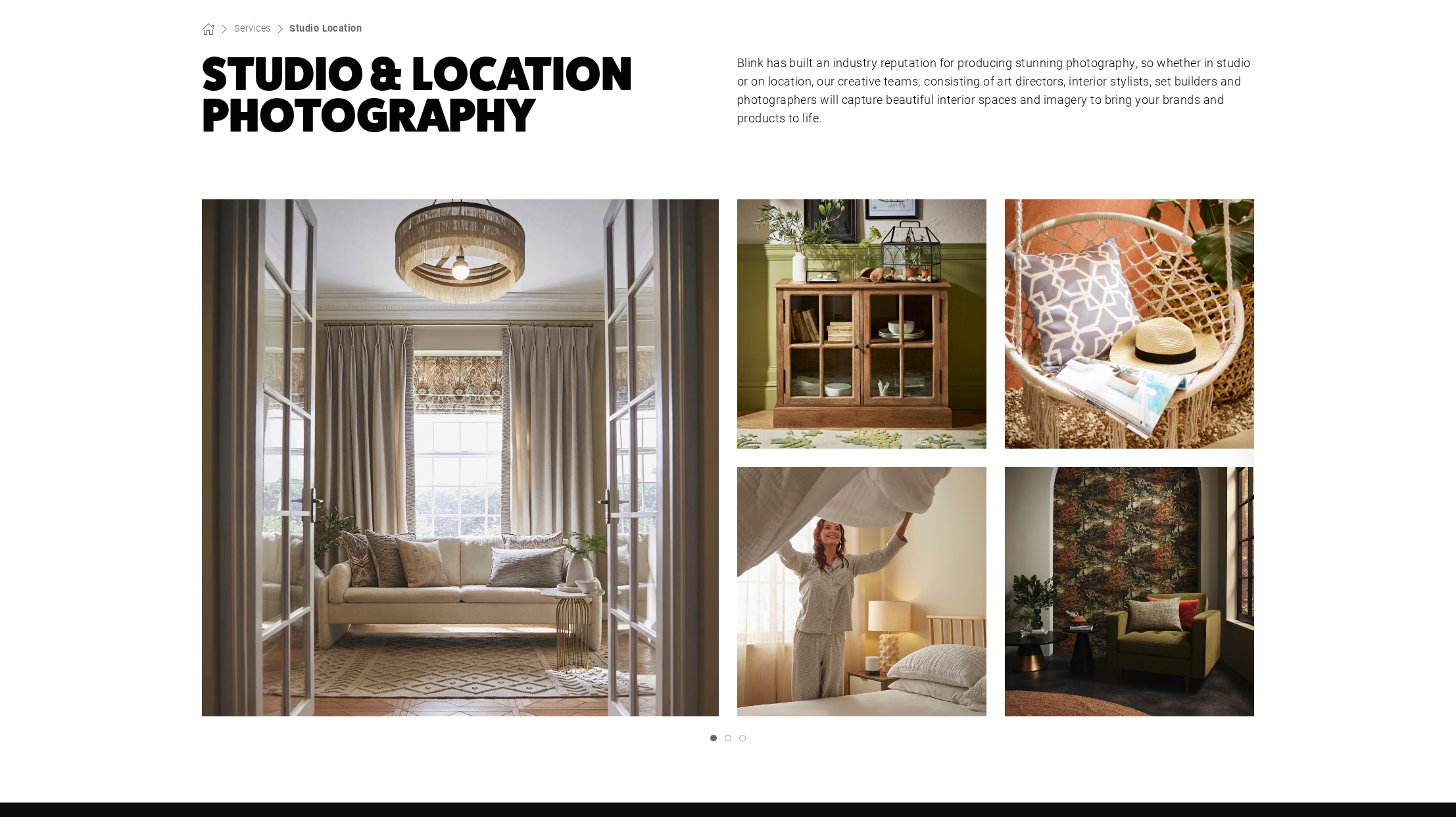
click at [0, 0] on polyline "Next slide" at bounding box center [0, 0] width 0 height 0
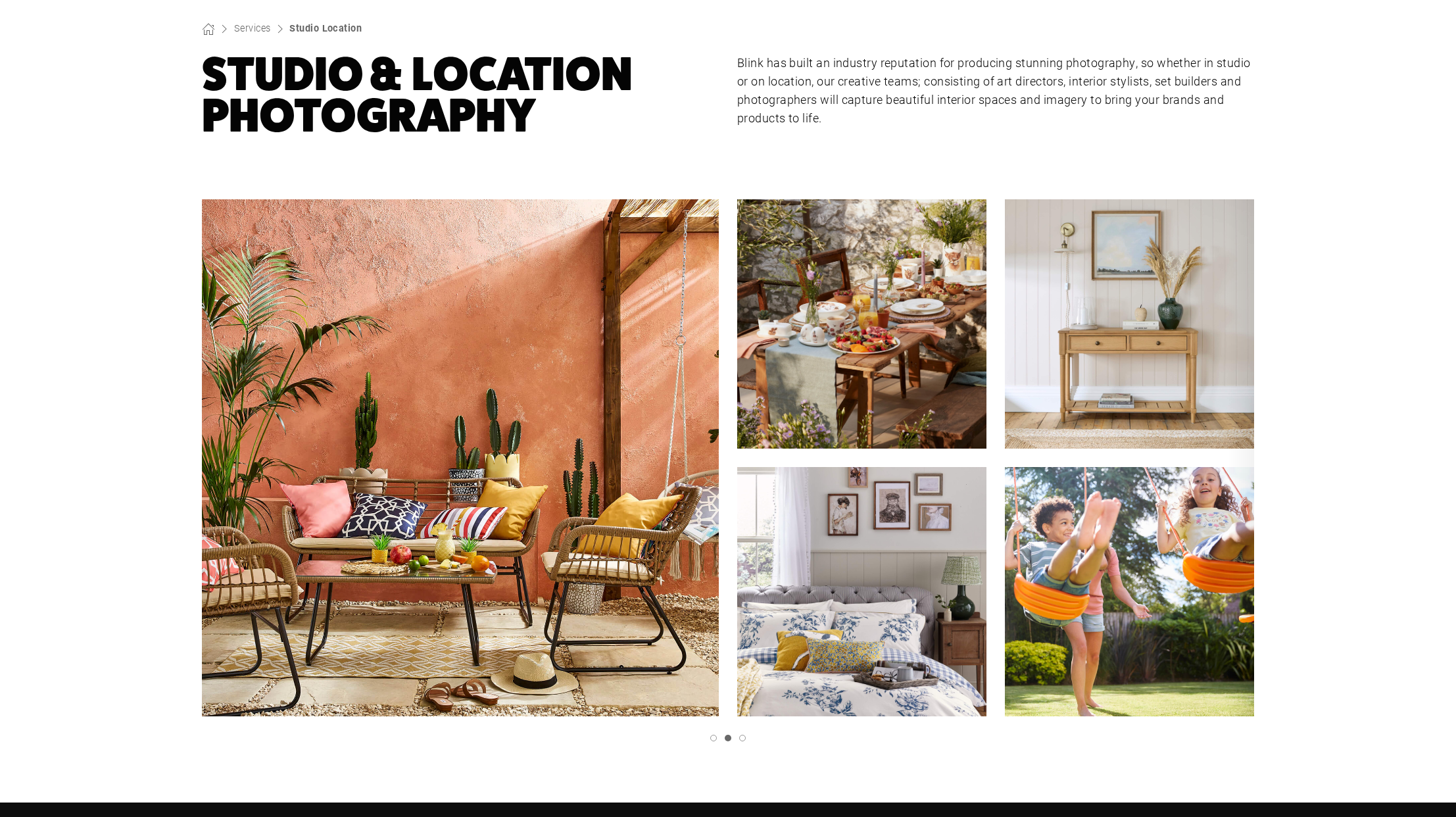
click at [0, 0] on polyline "Next slide" at bounding box center [0, 0] width 0 height 0
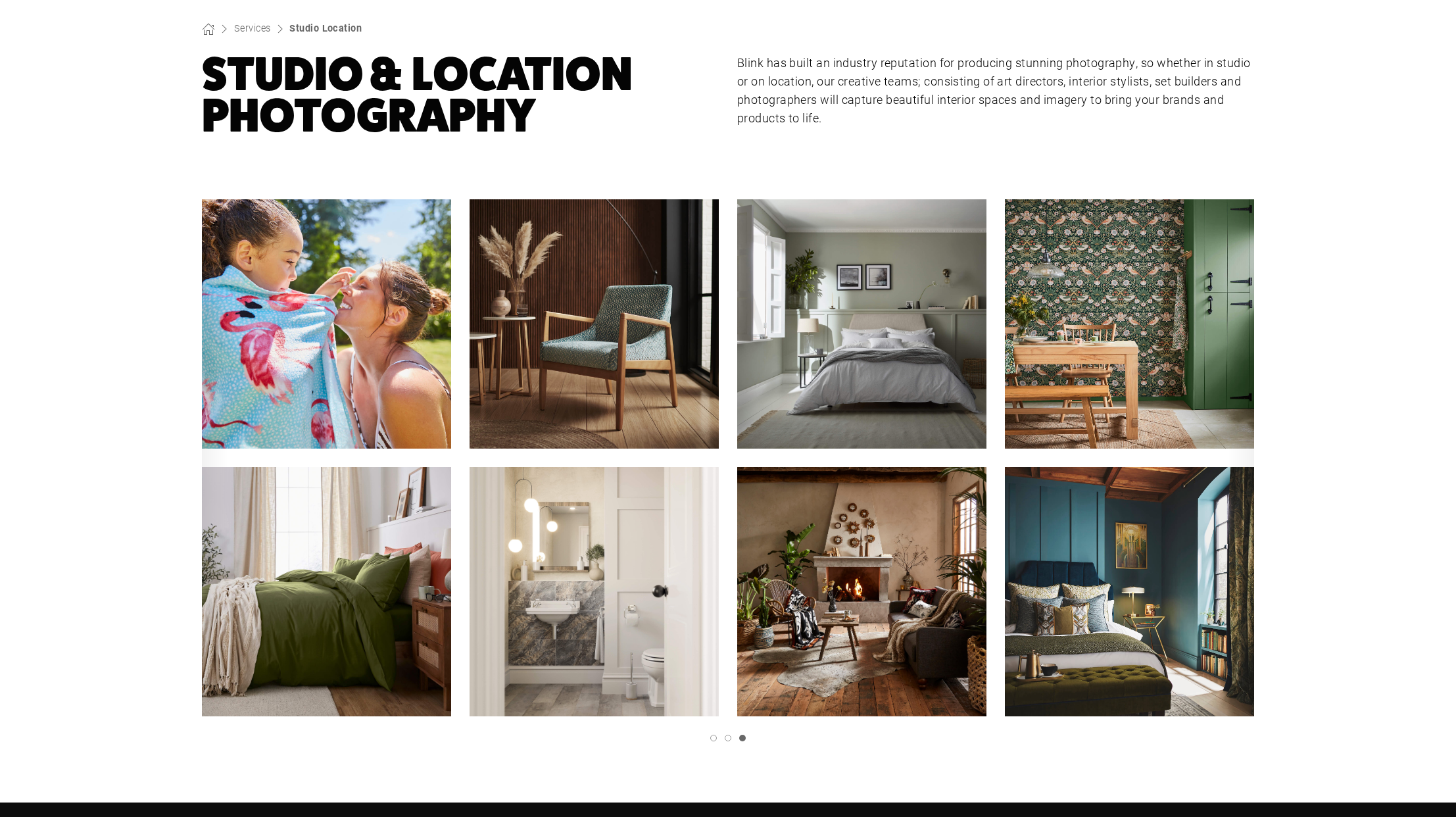
scroll to position [0, 0]
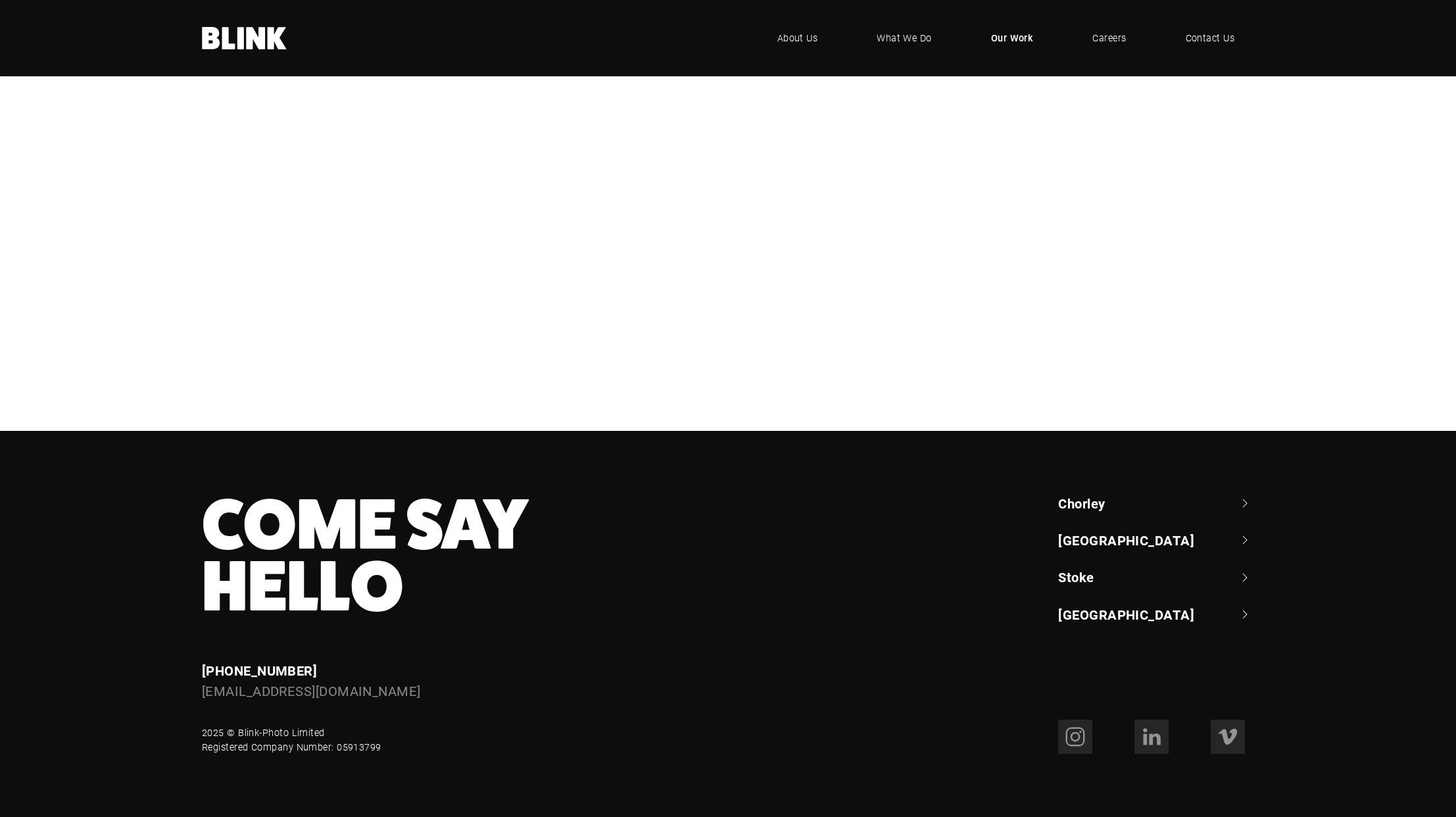
scroll to position [407, 0]
click at [0, 0] on div "Geepas" at bounding box center [0, 0] width 0 height 0
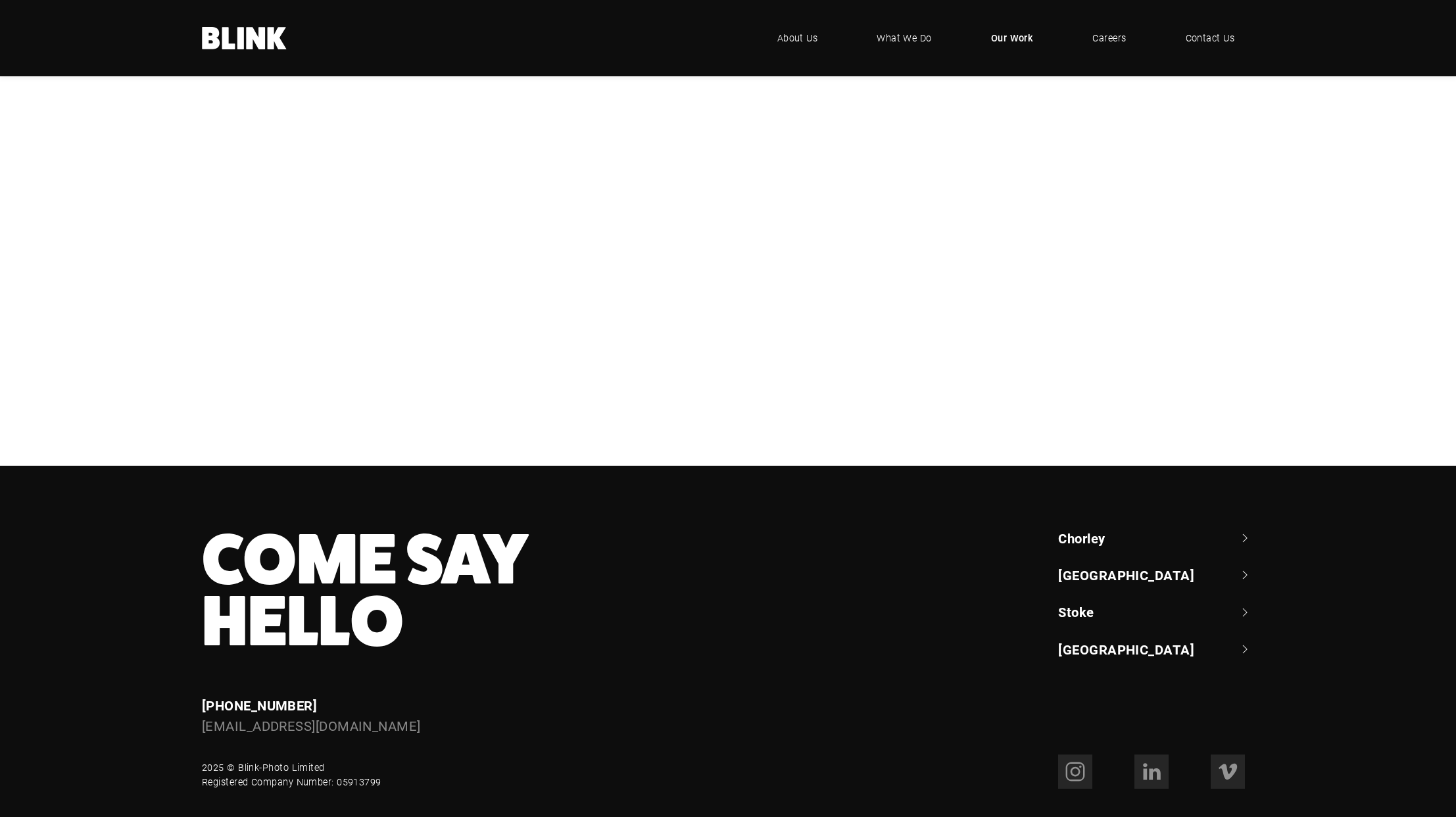
scroll to position [317, 0]
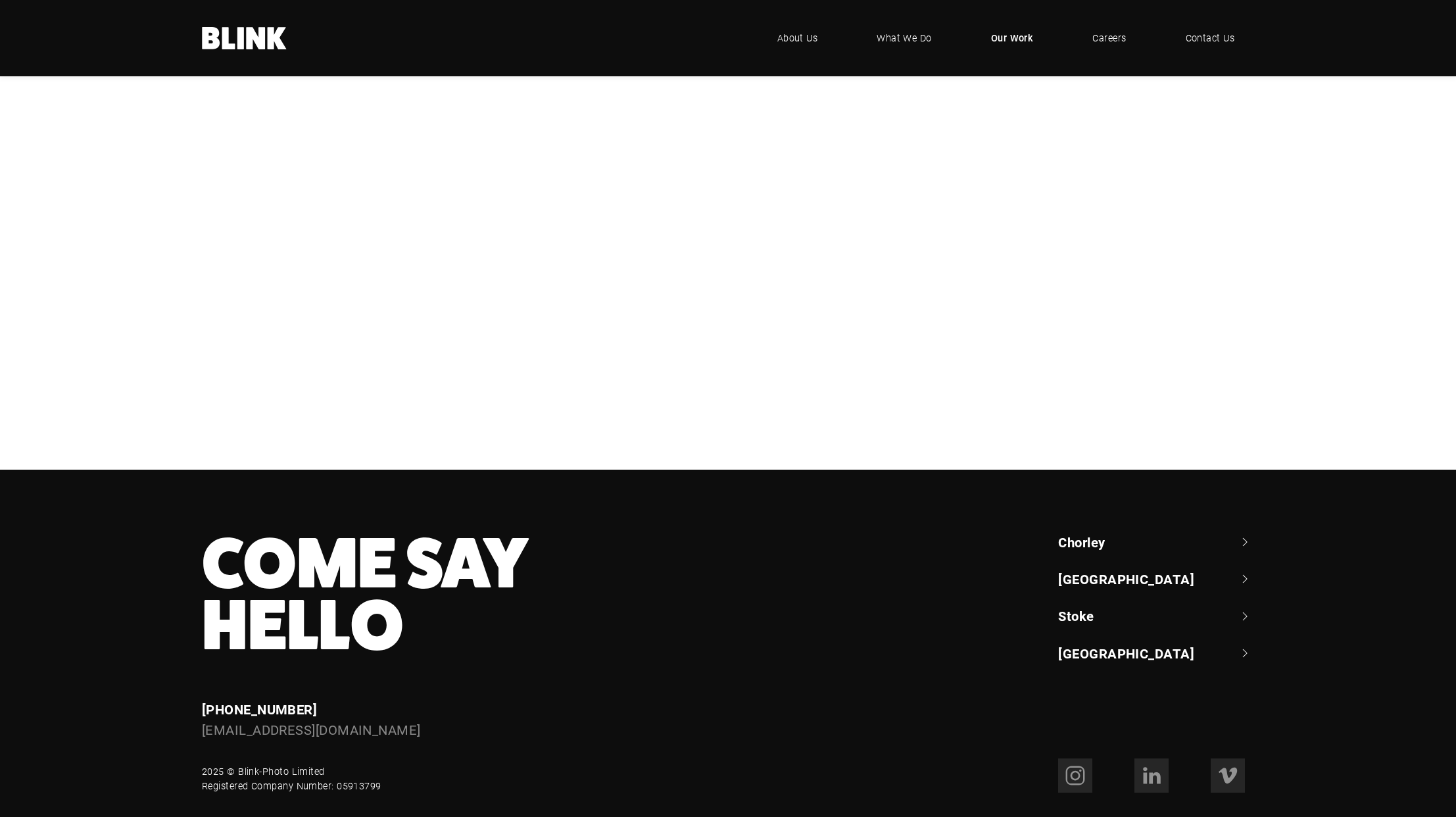
click at [0, 0] on div "NBrown" at bounding box center [0, 0] width 0 height 0
click at [0, 0] on div "Cottage Delight" at bounding box center [0, 0] width 0 height 0
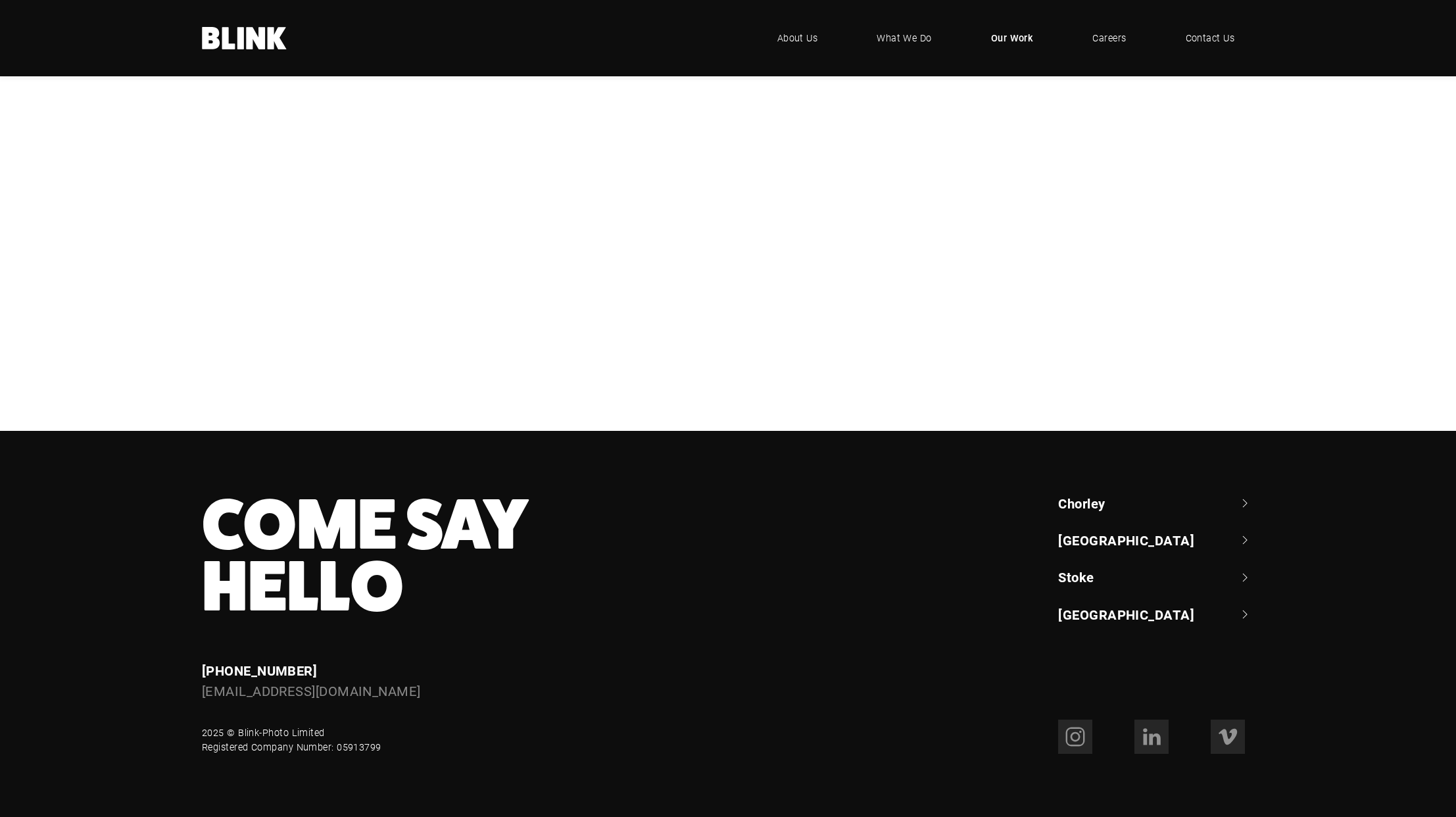
scroll to position [620, 0]
click at [0, 0] on div "Bathroom Brands" at bounding box center [0, 0] width 0 height 0
click at [0, 0] on div "Swan" at bounding box center [0, 0] width 0 height 0
click at [0, 0] on div "Bedeck" at bounding box center [0, 0] width 0 height 0
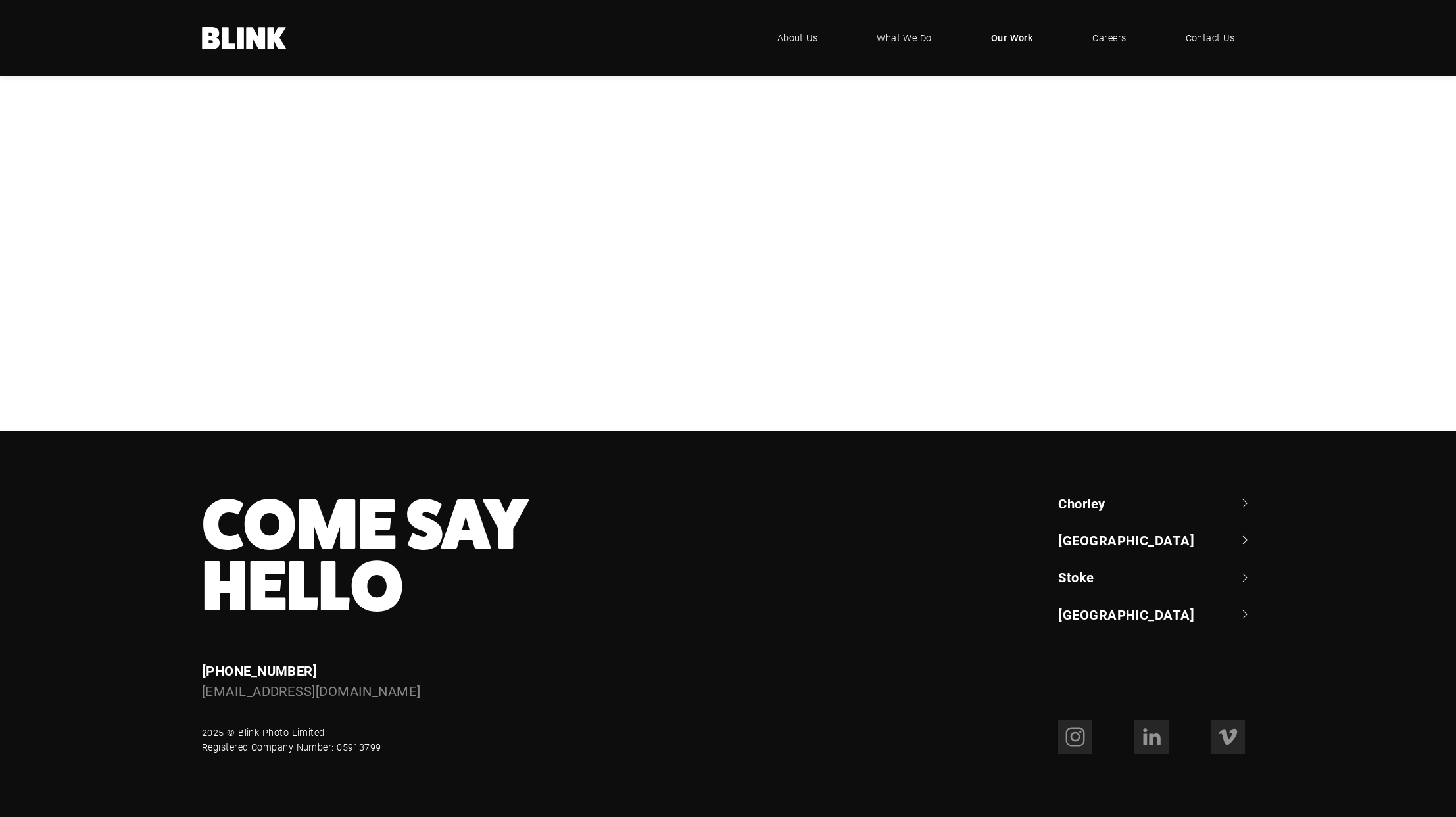
scroll to position [603, 0]
click at [0, 0] on div "[PERSON_NAME] & Brown" at bounding box center [0, 0] width 0 height 0
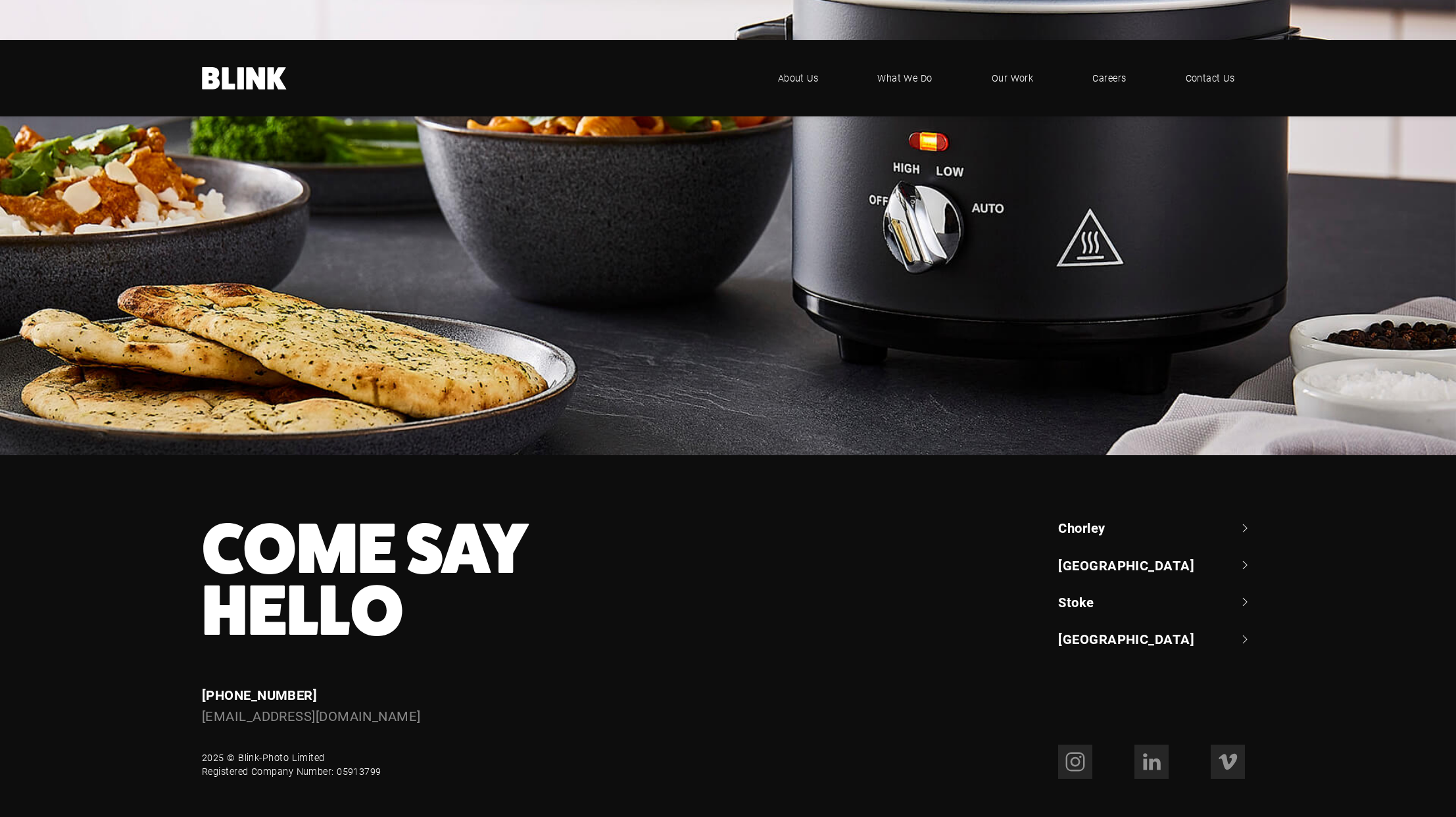
scroll to position [5718, 0]
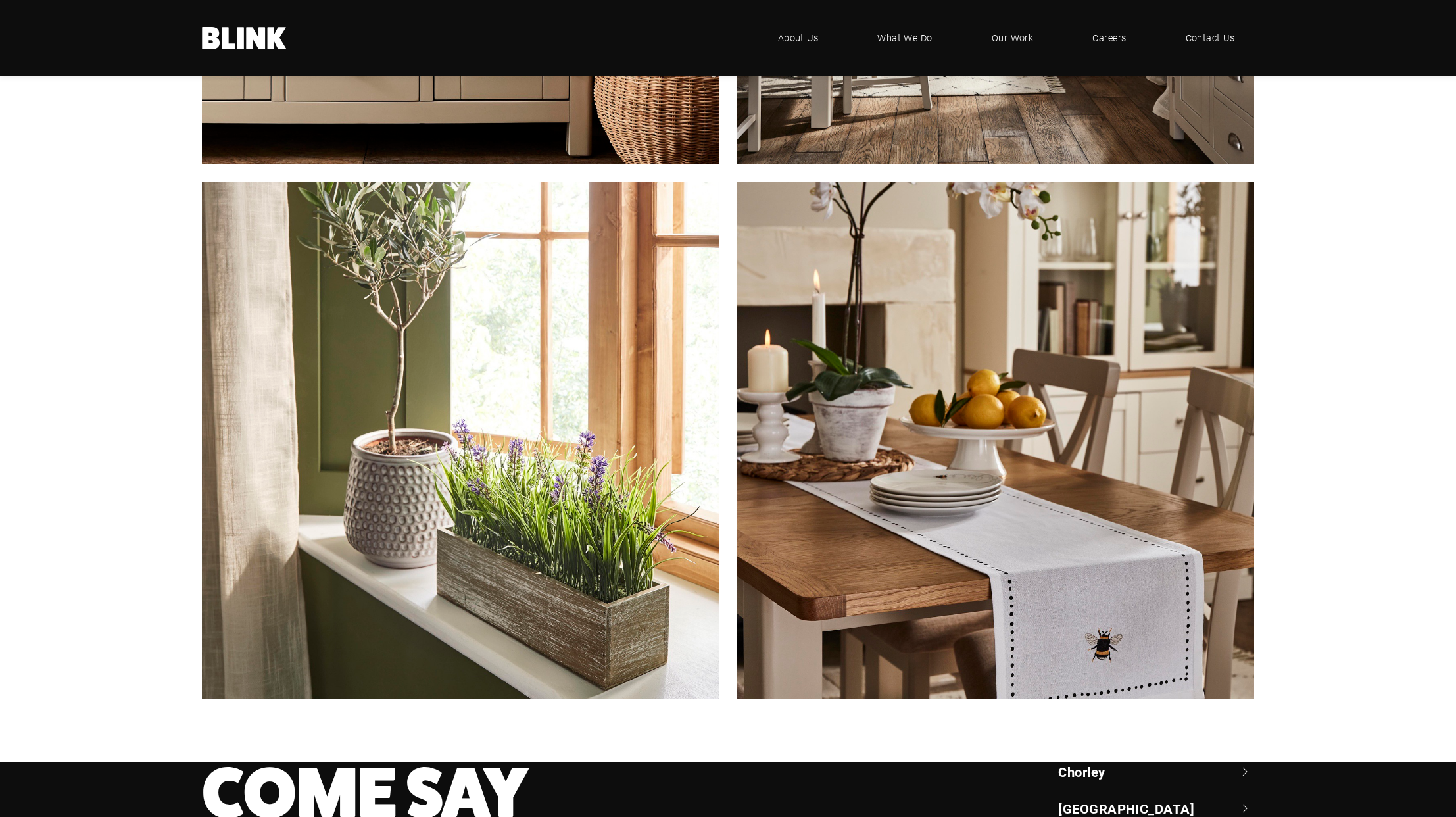
scroll to position [2481, 0]
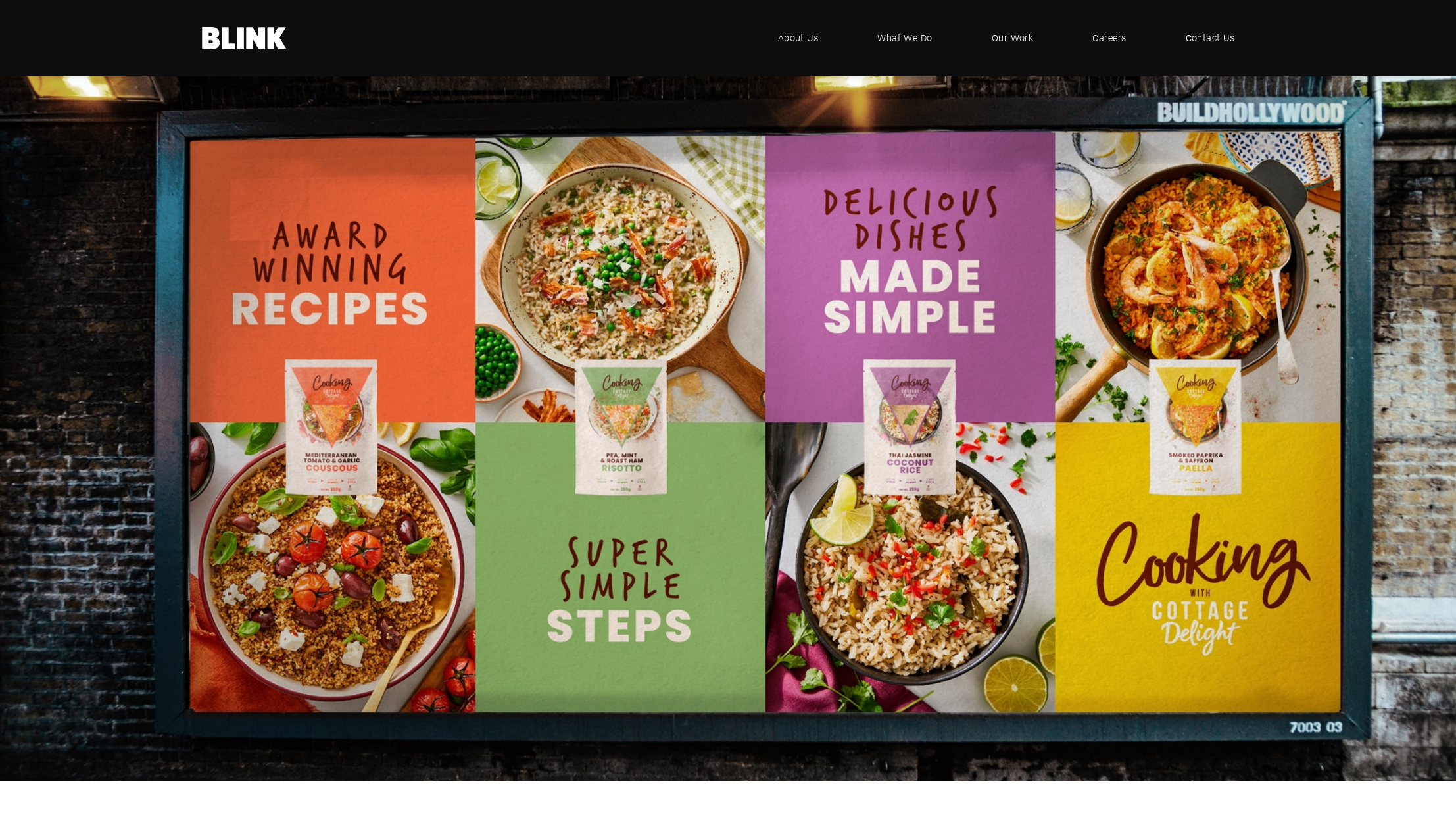
scroll to position [2178, 0]
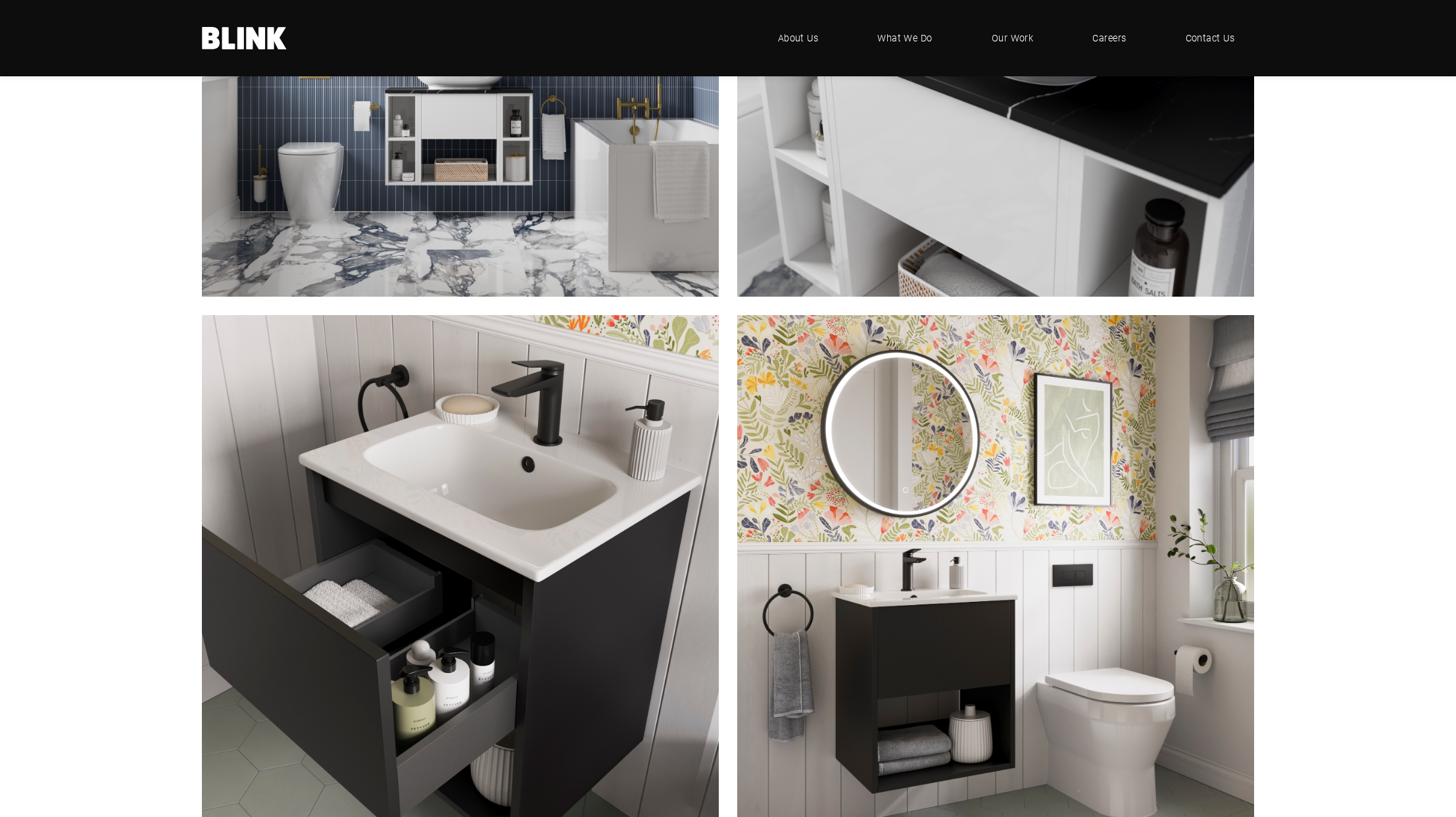
scroll to position [4205, 0]
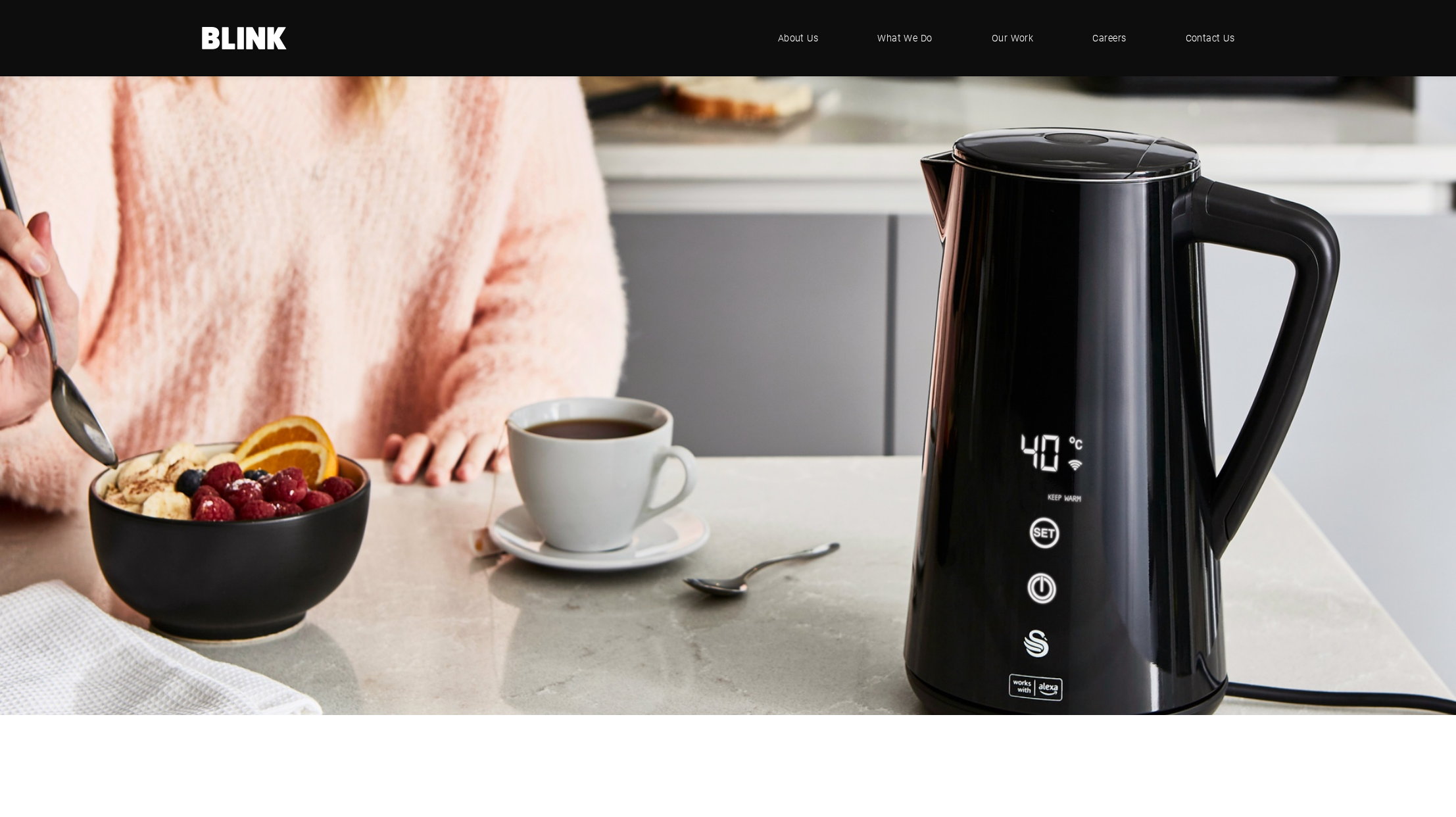
scroll to position [2255, 0]
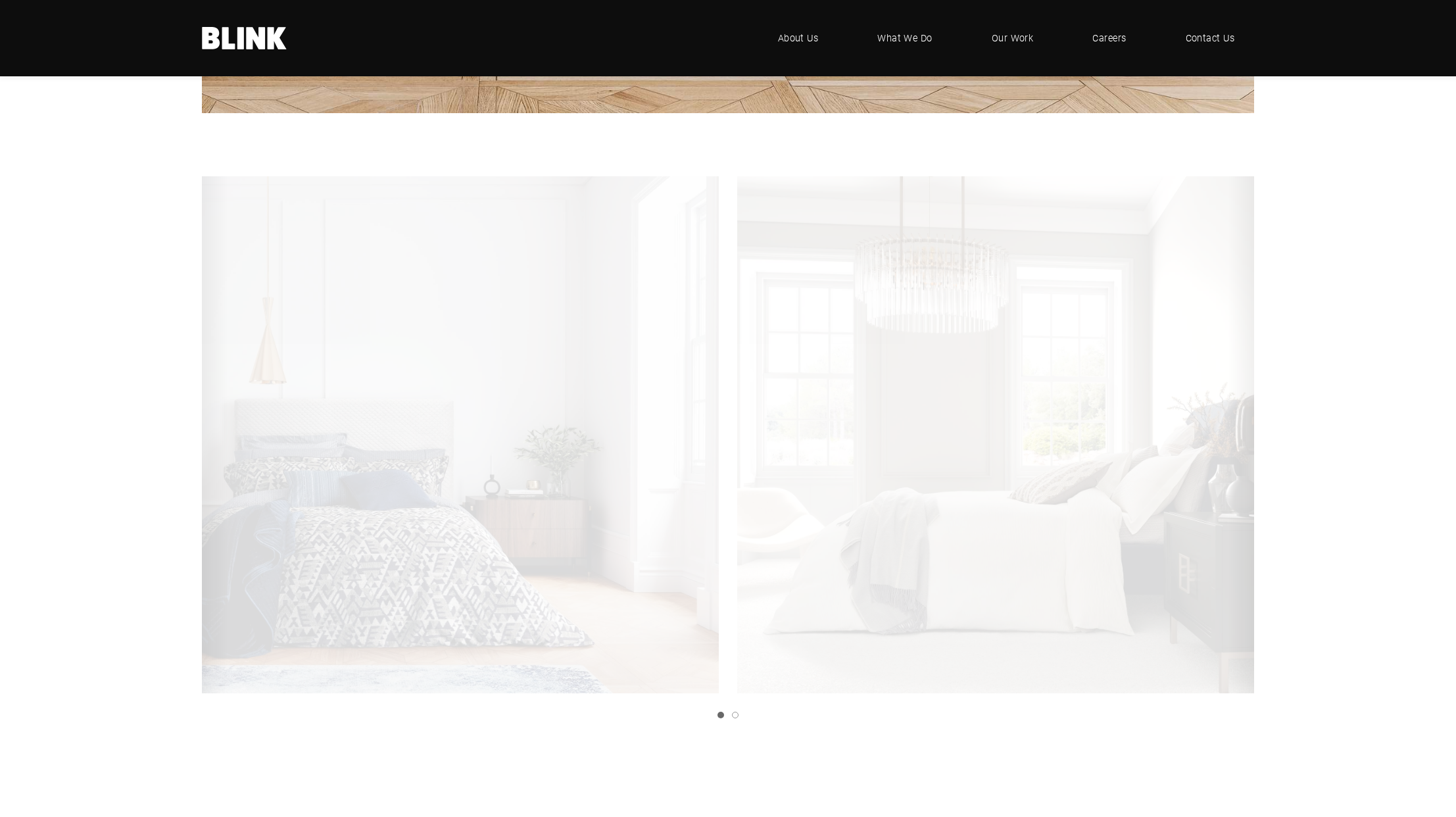
scroll to position [1929, 0]
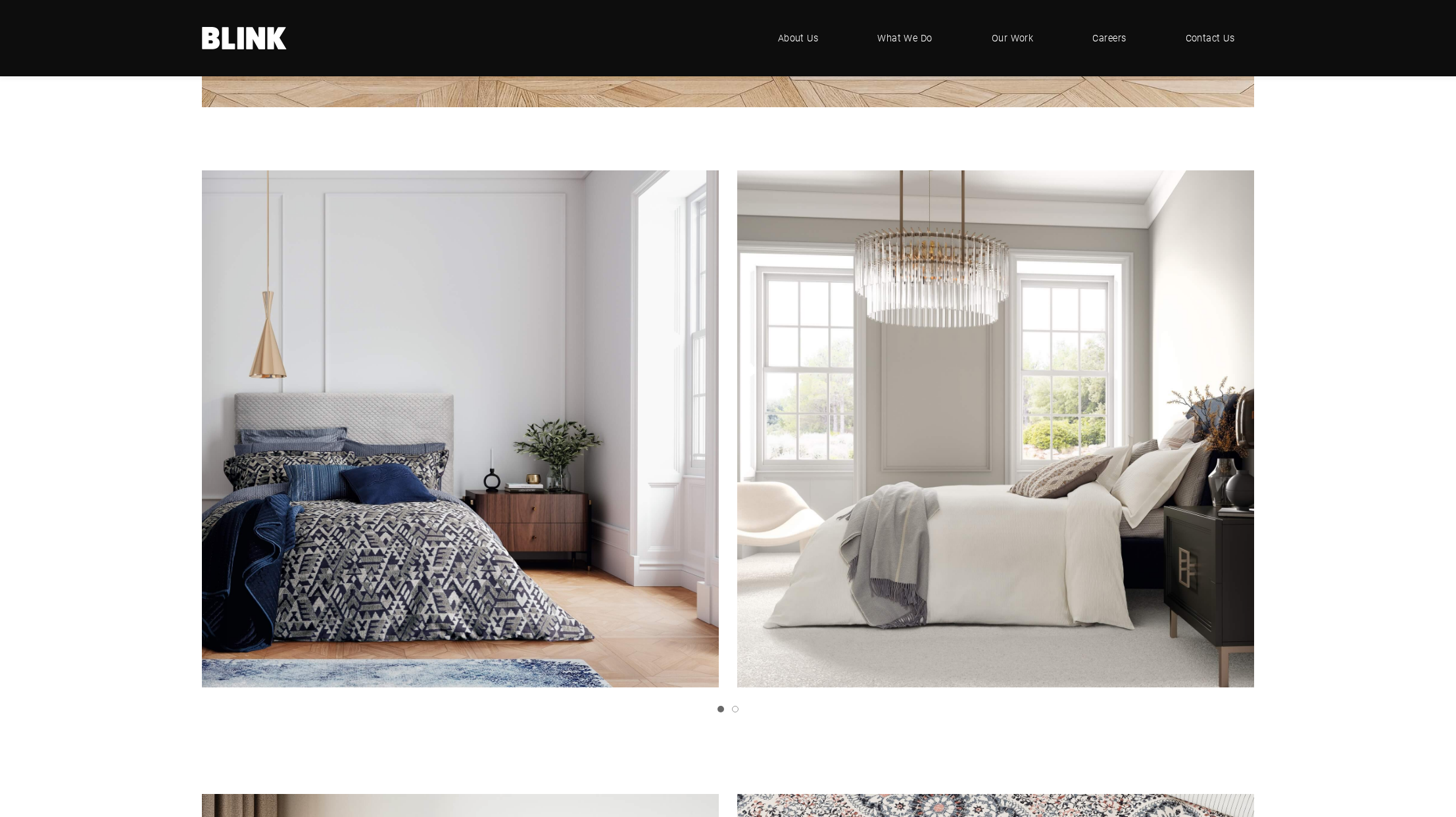
click at [0, 0] on polyline "Next slide" at bounding box center [0, 0] width 0 height 0
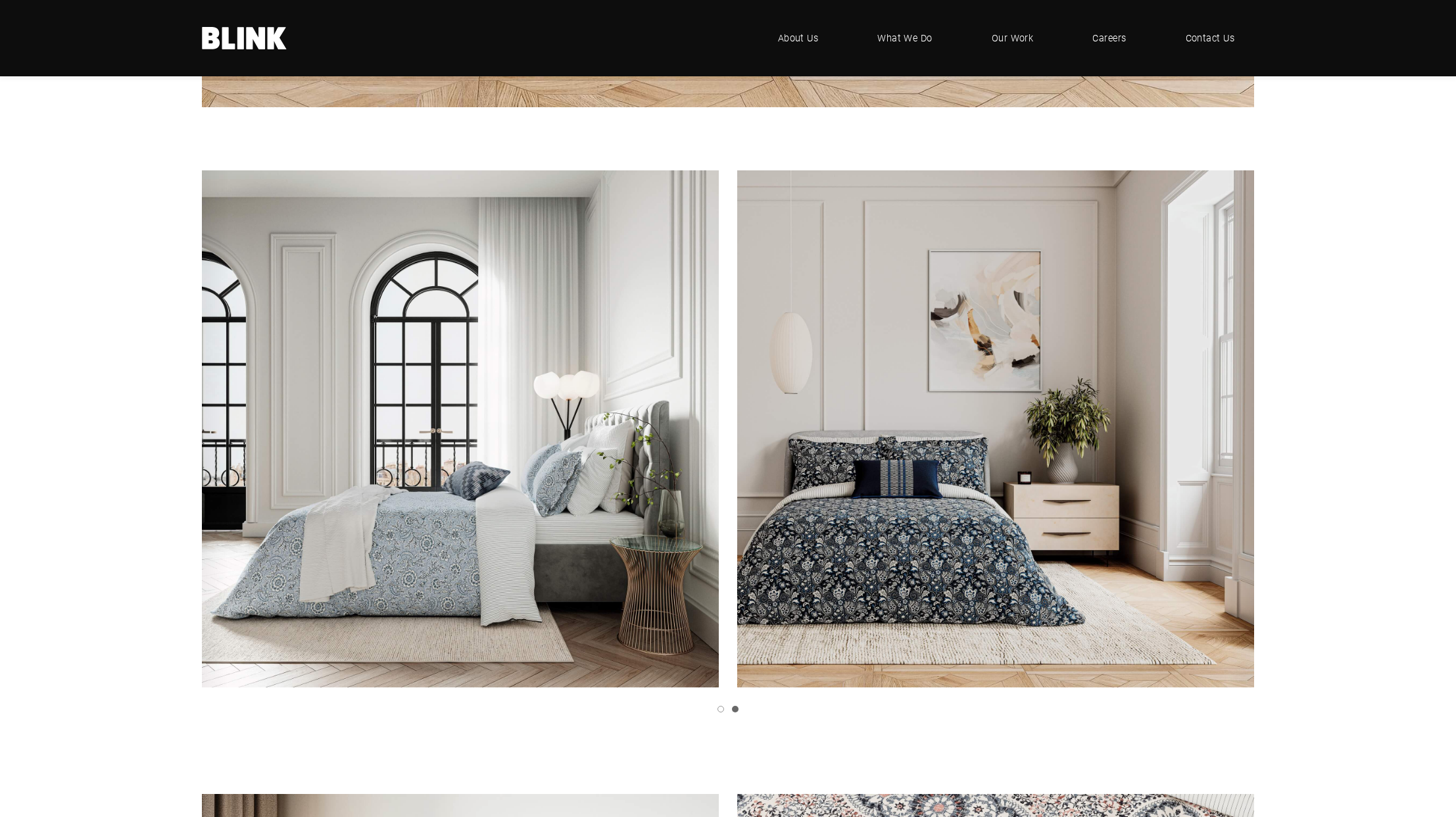
click at [0, 0] on polyline "Next slide" at bounding box center [0, 0] width 0 height 0
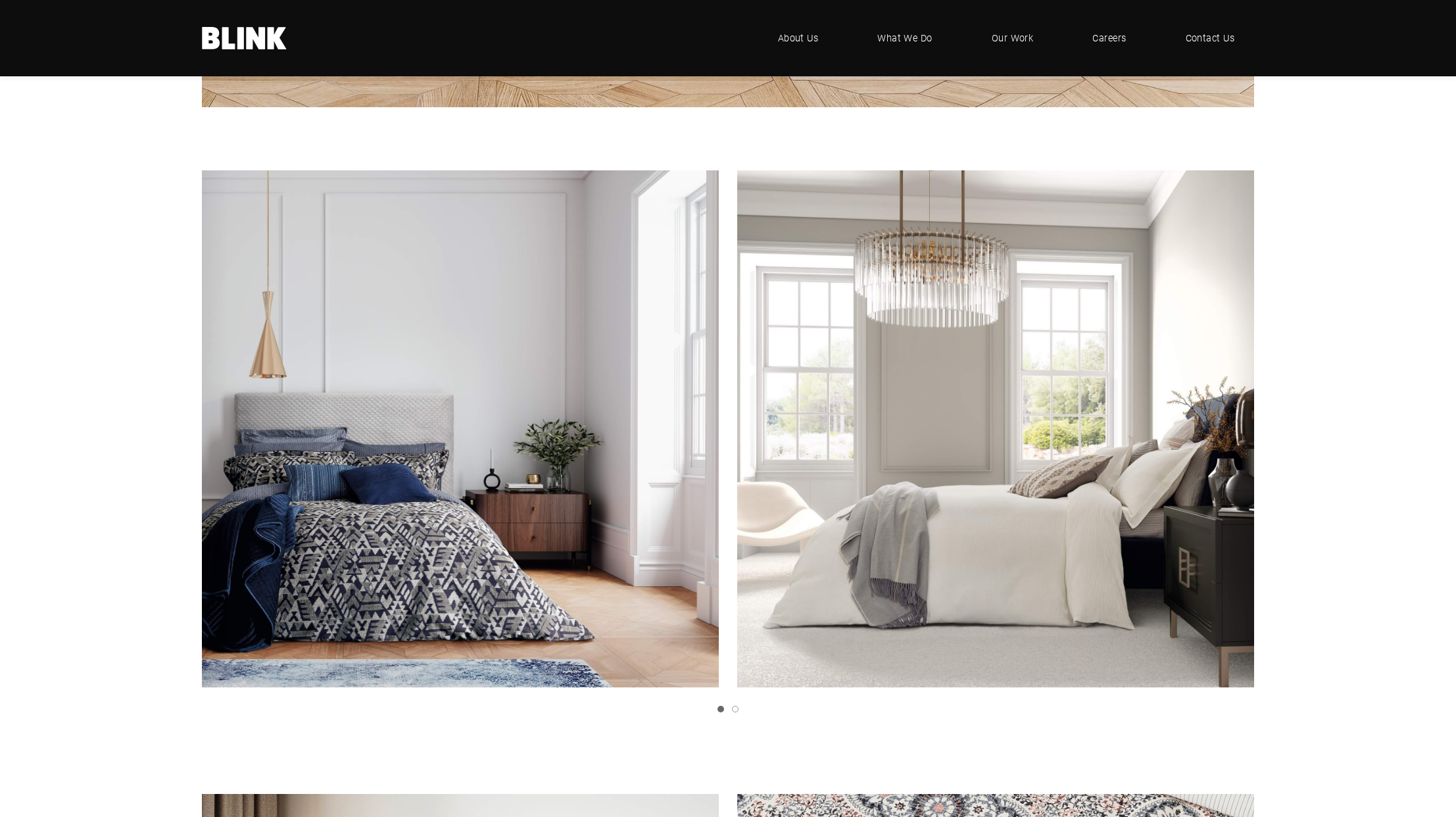
click at [0, 0] on polyline "Next slide" at bounding box center [0, 0] width 0 height 0
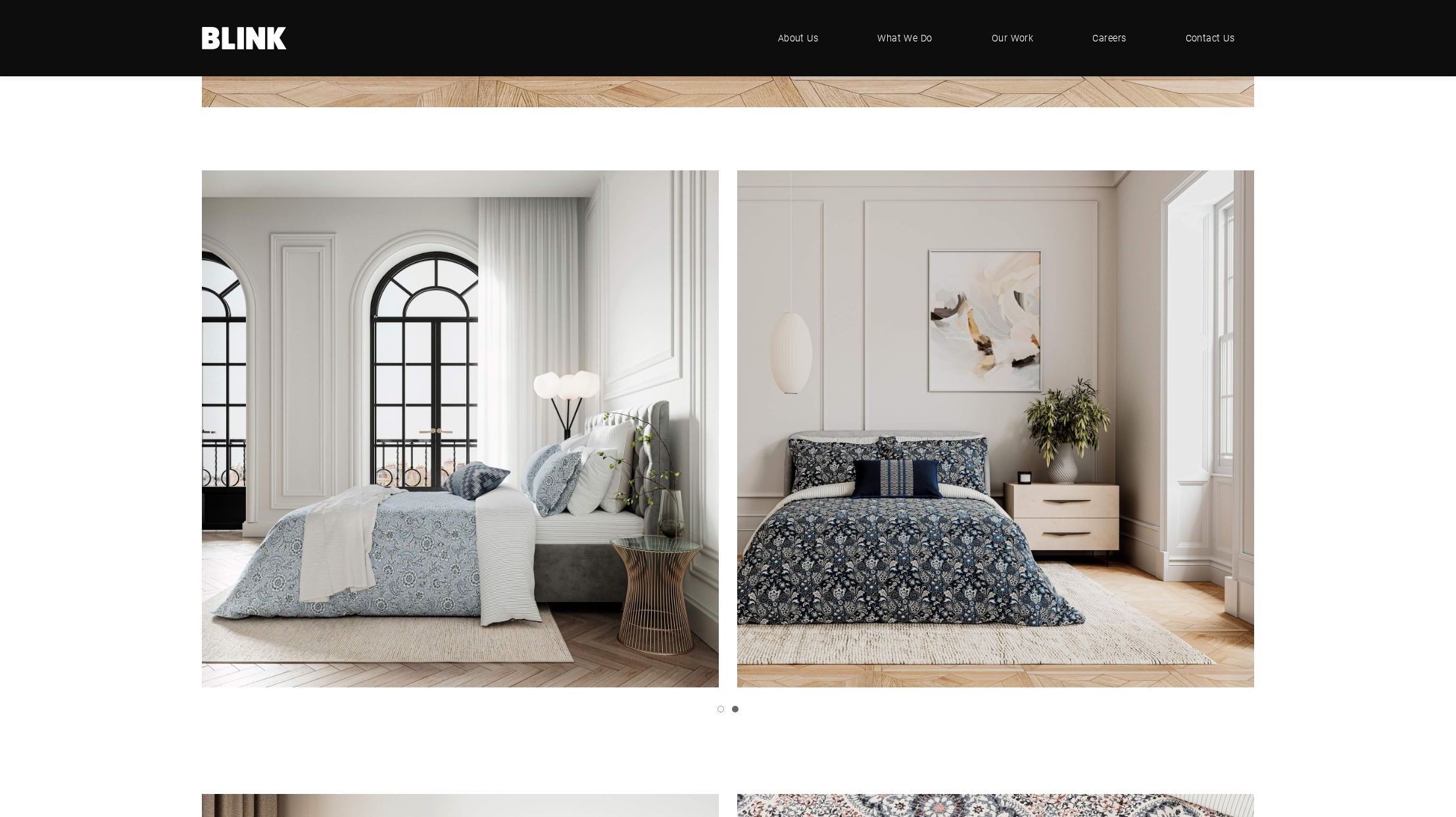
click at [0, 0] on polyline "Next slide" at bounding box center [0, 0] width 0 height 0
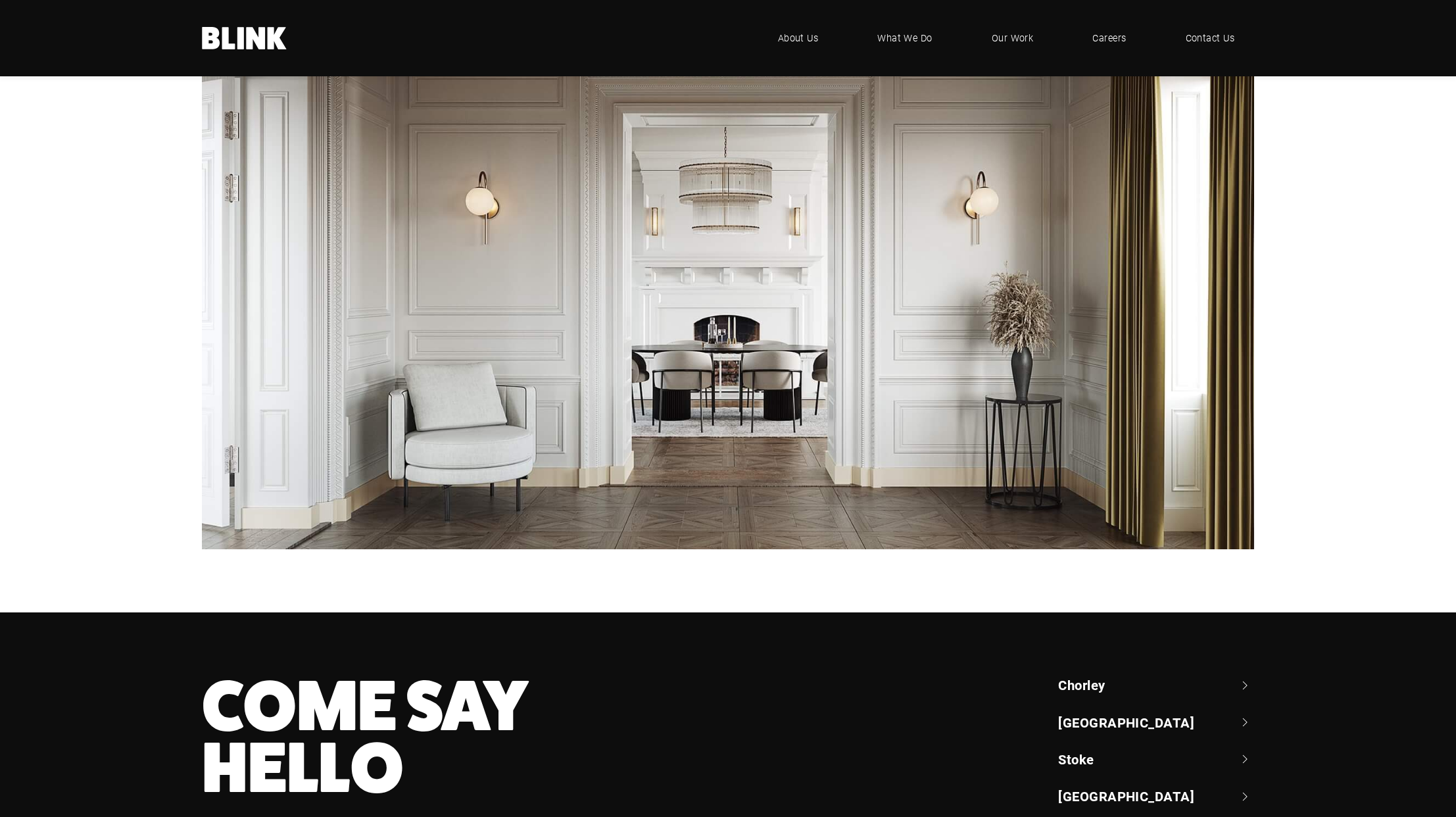
scroll to position [2877, 0]
